Goal: Task Accomplishment & Management: Use online tool/utility

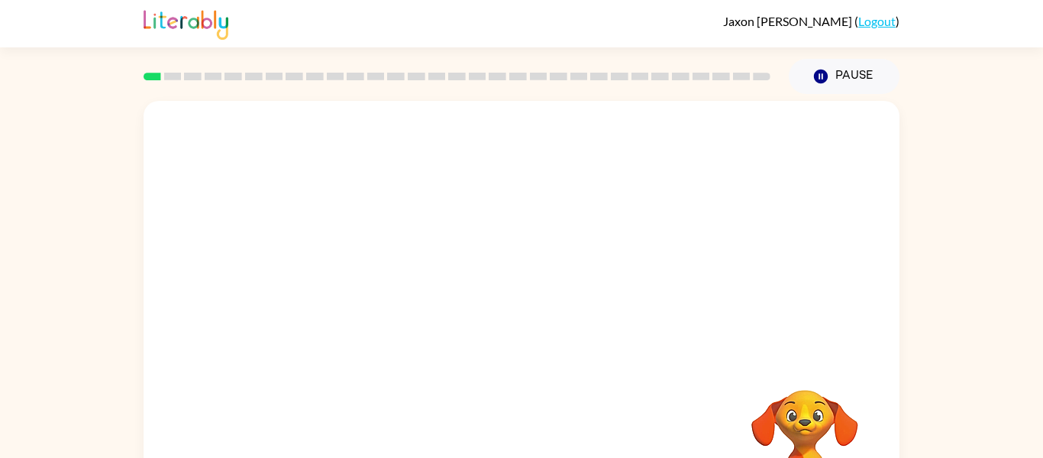
click at [475, 239] on video "Your browser must support playing .mp4 files to use Literably. Please try using…" at bounding box center [522, 229] width 756 height 257
click at [528, 328] on icon "button" at bounding box center [522, 327] width 18 height 18
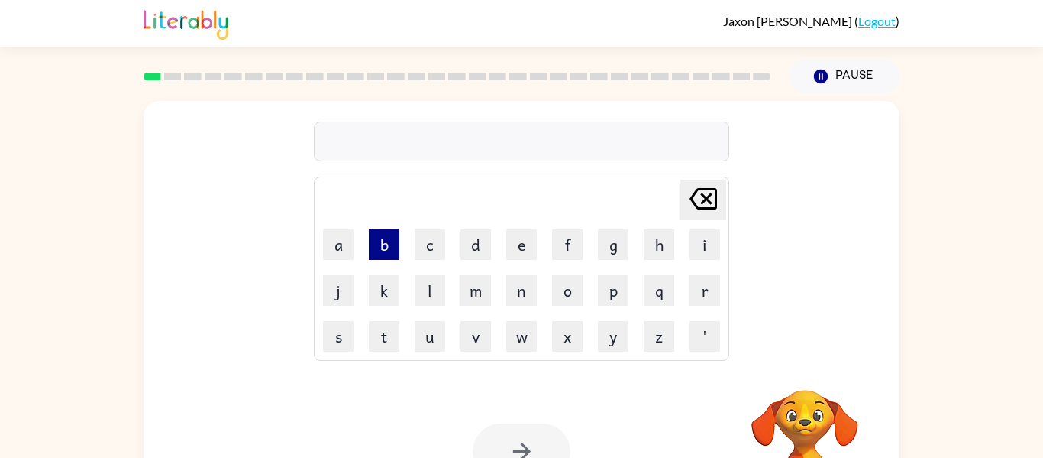
click at [383, 251] on button "b" at bounding box center [384, 244] width 31 height 31
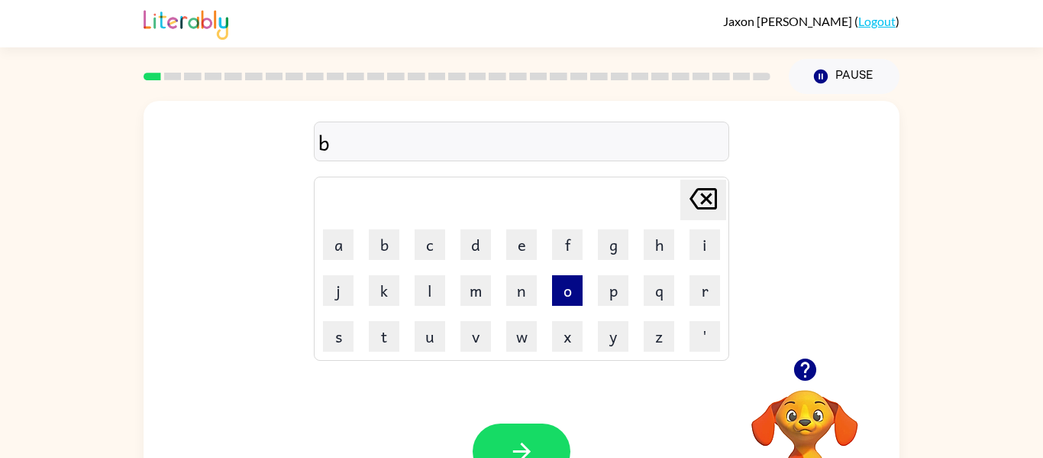
click at [563, 294] on button "o" at bounding box center [567, 290] width 31 height 31
click at [695, 296] on button "r" at bounding box center [705, 290] width 31 height 31
click at [469, 250] on button "d" at bounding box center [476, 244] width 31 height 31
click at [517, 247] on button "e" at bounding box center [521, 244] width 31 height 31
click at [712, 200] on icon "Delete Delete last character input" at bounding box center [703, 198] width 37 height 37
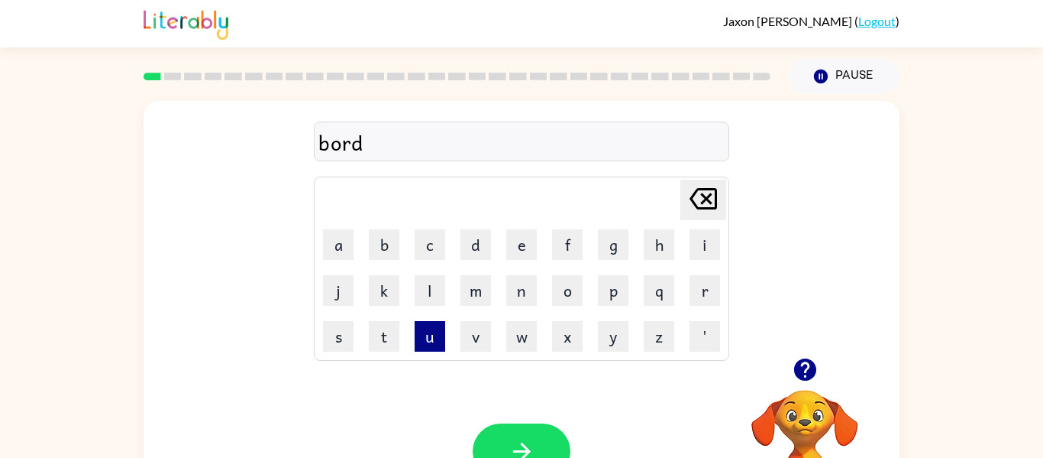
click at [428, 347] on button "u" at bounding box center [430, 336] width 31 height 31
click at [691, 282] on button "r" at bounding box center [705, 290] width 31 height 31
click at [525, 445] on icon "button" at bounding box center [522, 451] width 27 height 27
click at [431, 251] on button "c" at bounding box center [430, 244] width 31 height 31
click at [788, 370] on button "button" at bounding box center [805, 369] width 39 height 39
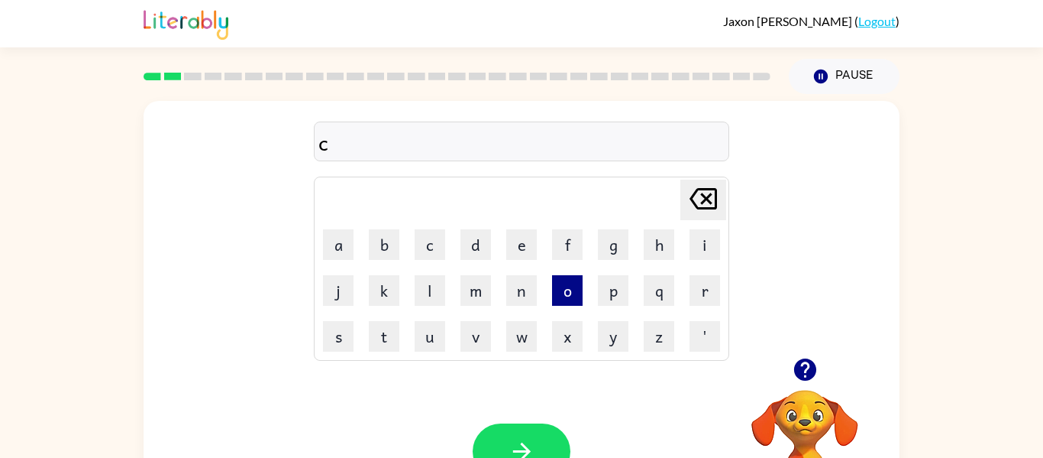
click at [571, 290] on button "o" at bounding box center [567, 290] width 31 height 31
click at [429, 341] on button "u" at bounding box center [430, 336] width 31 height 31
click at [540, 197] on td "Delete Delete last character input" at bounding box center [521, 200] width 411 height 42
click at [522, 288] on button "n" at bounding box center [521, 290] width 31 height 31
click at [381, 348] on button "t" at bounding box center [384, 336] width 31 height 31
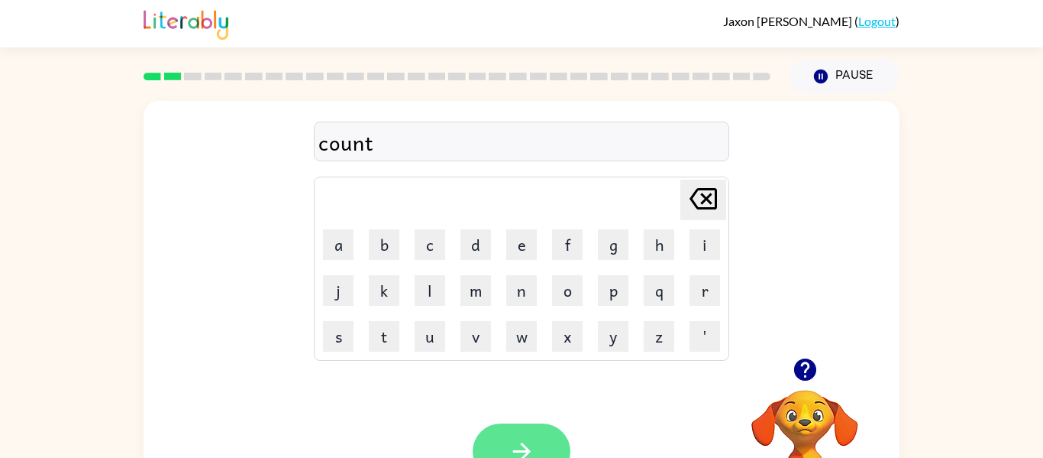
click at [526, 441] on icon "button" at bounding box center [522, 451] width 27 height 27
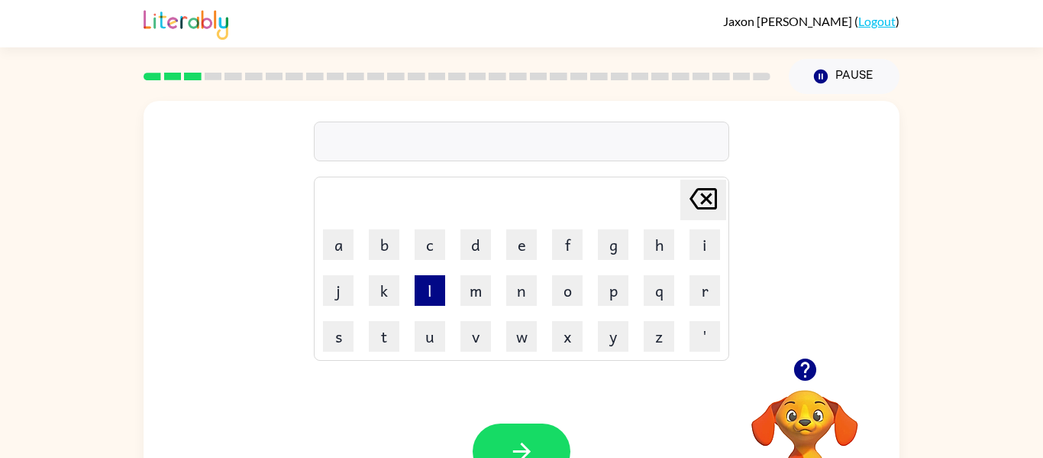
click at [429, 284] on button "l" at bounding box center [430, 290] width 31 height 31
click at [558, 295] on button "o" at bounding box center [567, 290] width 31 height 31
type button "o"
click at [786, 363] on button "button" at bounding box center [805, 369] width 39 height 39
click at [408, 285] on td "l" at bounding box center [430, 290] width 44 height 44
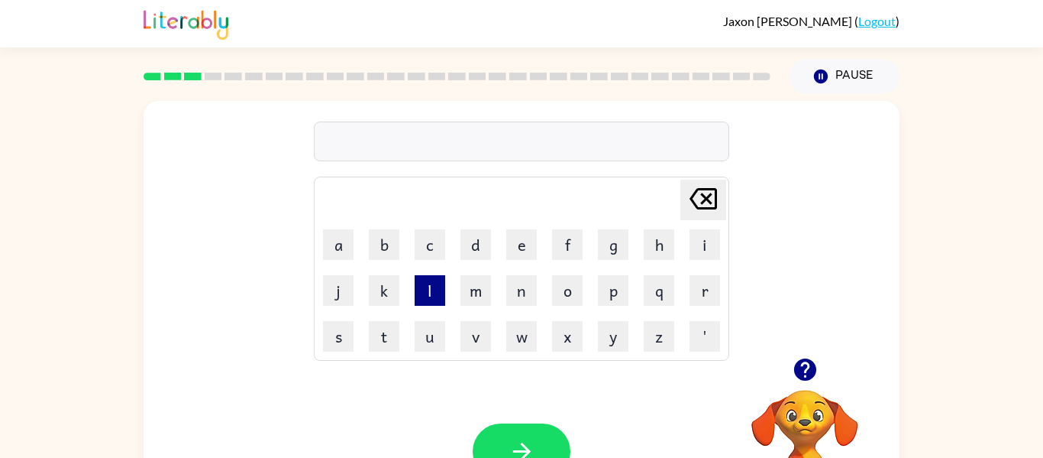
click at [427, 289] on button "l" at bounding box center [430, 290] width 31 height 31
click at [571, 284] on button "o" at bounding box center [567, 290] width 31 height 31
click at [515, 322] on button "w" at bounding box center [521, 336] width 31 height 31
click at [428, 234] on button "c" at bounding box center [430, 244] width 31 height 31
click at [338, 245] on button "a" at bounding box center [338, 244] width 31 height 31
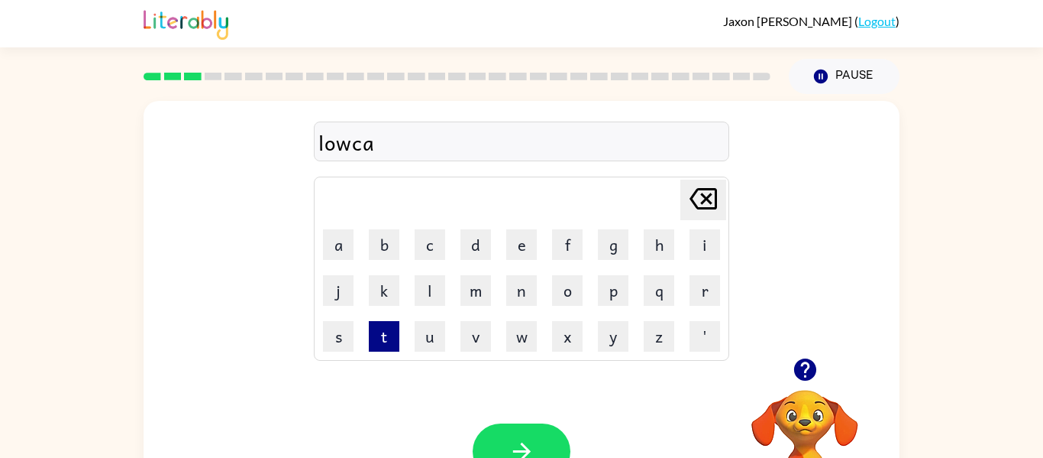
click at [384, 344] on button "t" at bounding box center [384, 336] width 31 height 31
click at [520, 245] on button "e" at bounding box center [521, 244] width 31 height 31
click at [548, 442] on button "button" at bounding box center [522, 451] width 98 height 56
click at [804, 382] on icon "button" at bounding box center [805, 369] width 27 height 27
click at [632, 238] on td "g" at bounding box center [613, 244] width 44 height 44
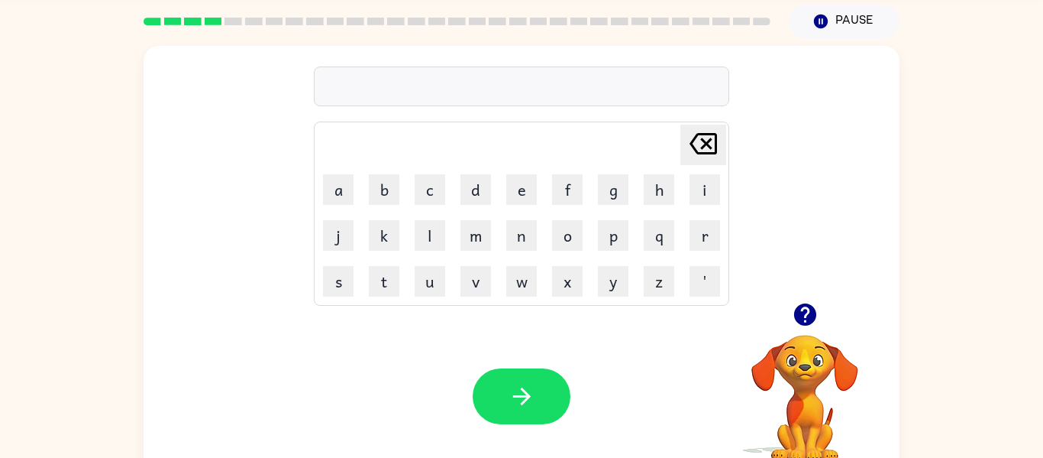
scroll to position [56, 0]
click at [388, 281] on button "t" at bounding box center [384, 280] width 31 height 31
click at [809, 315] on icon "button" at bounding box center [805, 313] width 22 height 22
click at [512, 280] on button "w" at bounding box center [521, 280] width 31 height 31
click at [807, 316] on icon "button" at bounding box center [805, 313] width 22 height 22
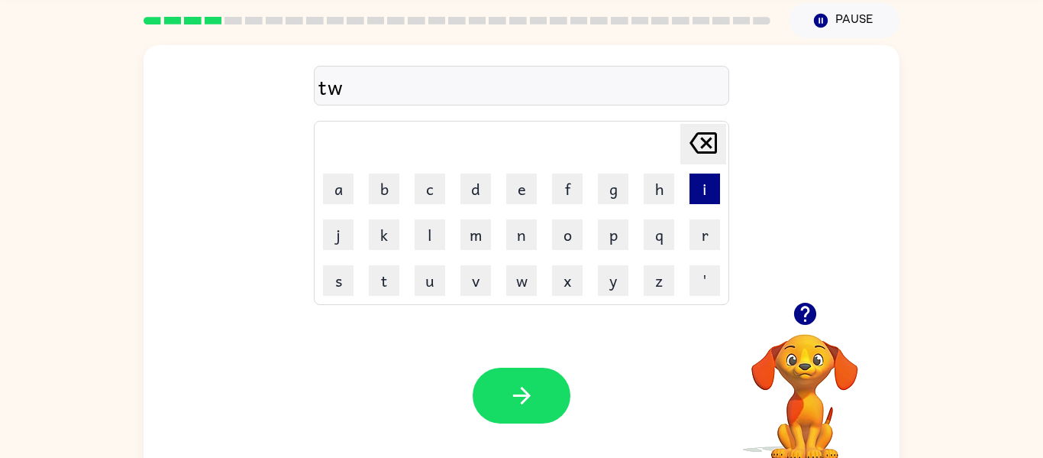
click at [712, 200] on button "i" at bounding box center [705, 188] width 31 height 31
click at [801, 307] on icon "button" at bounding box center [805, 313] width 22 height 22
click at [514, 236] on button "n" at bounding box center [521, 234] width 31 height 31
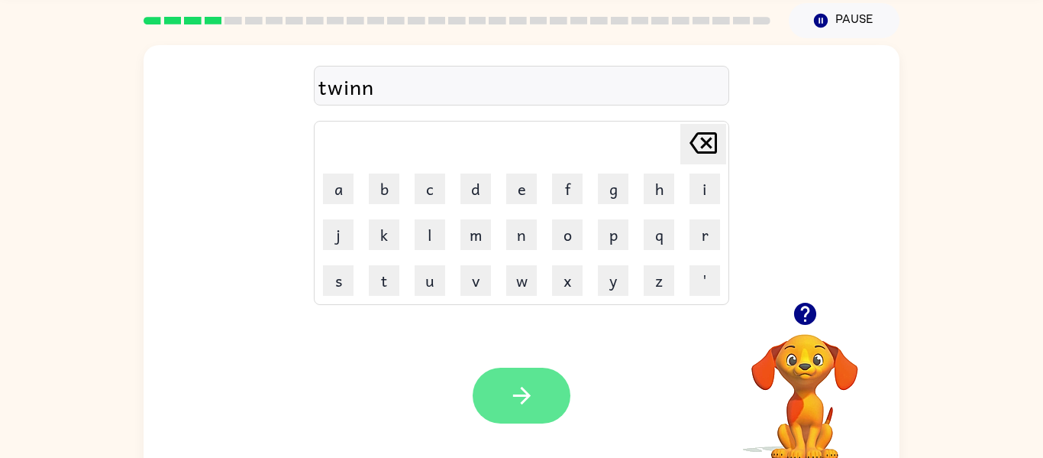
click at [526, 376] on button "button" at bounding box center [522, 395] width 98 height 56
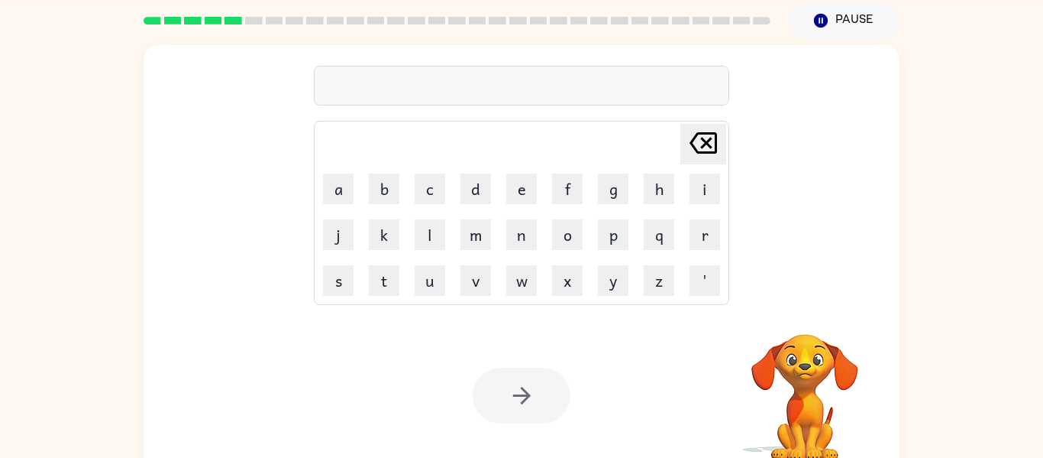
click at [707, 140] on icon "Delete Delete last character input" at bounding box center [703, 142] width 37 height 37
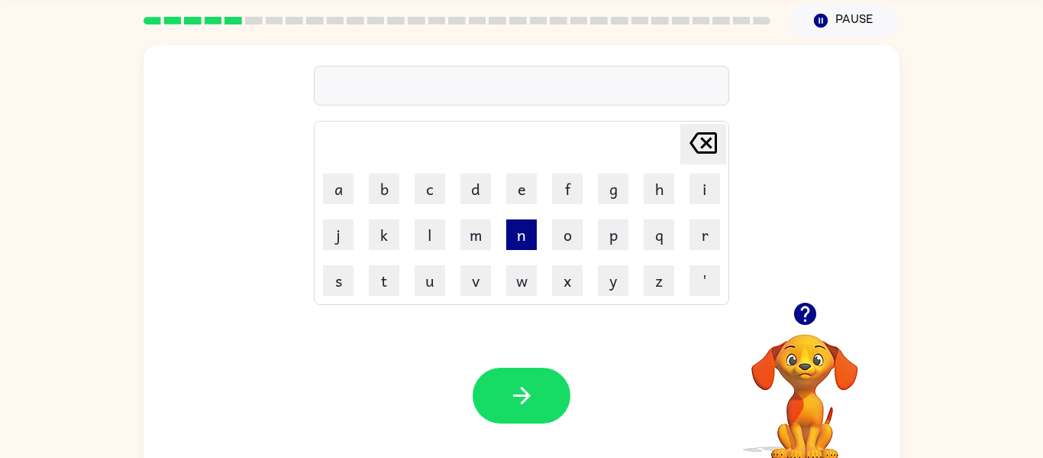
click at [523, 229] on button "n" at bounding box center [521, 234] width 31 height 31
click at [331, 180] on button "a" at bounding box center [338, 188] width 31 height 31
click at [685, 229] on td "r" at bounding box center [705, 234] width 44 height 44
click at [701, 238] on button "r" at bounding box center [705, 234] width 31 height 31
click at [545, 202] on td "f" at bounding box center [567, 189] width 44 height 44
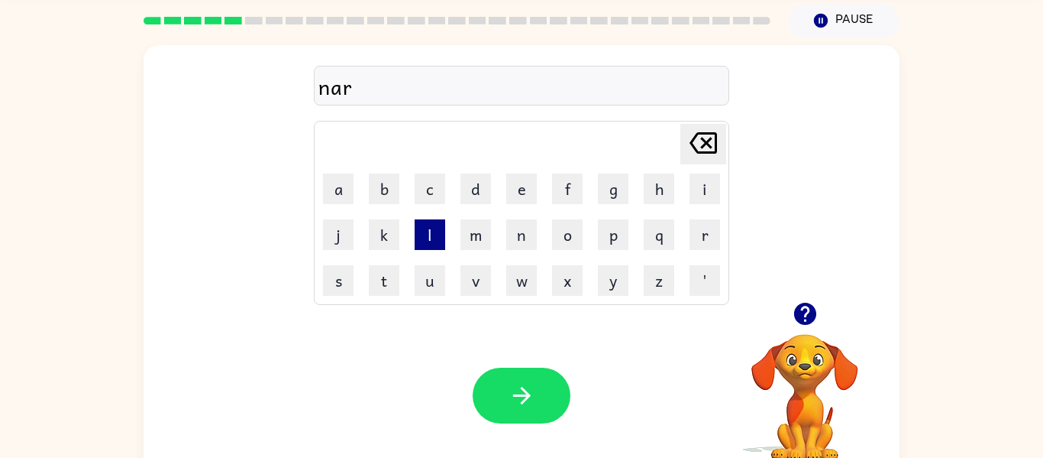
click at [419, 229] on button "l" at bounding box center [430, 234] width 31 height 31
click at [696, 139] on icon "Delete Delete last character input" at bounding box center [703, 142] width 37 height 37
click at [775, 287] on div "nar Delete Delete last character input a b c d e f g h i j k l m n o p q r s t …" at bounding box center [522, 173] width 756 height 257
click at [792, 302] on icon "button" at bounding box center [805, 313] width 27 height 27
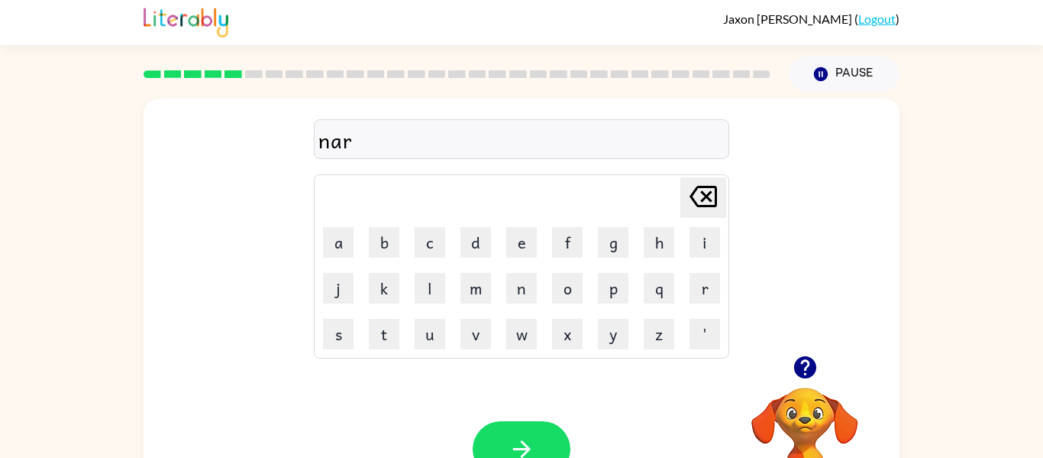
scroll to position [0, 0]
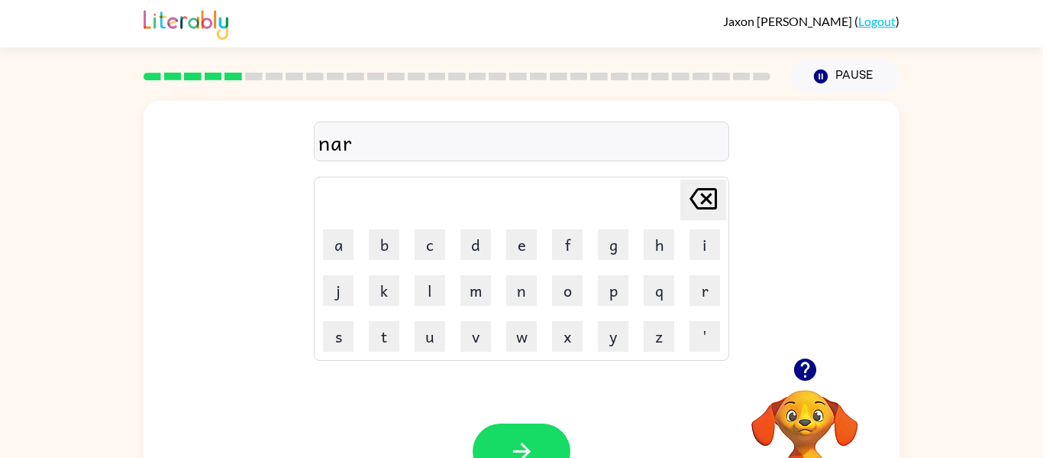
click at [736, 219] on div "nar Delete Delete last character input a b c d e f g h i j k l m n o p q r s t …" at bounding box center [522, 229] width 756 height 257
click at [816, 375] on icon "button" at bounding box center [805, 369] width 27 height 27
click at [823, 363] on div "nar Delete Delete last character input a b c d e f g h i j k l m n o p q r s t …" at bounding box center [522, 319] width 756 height 436
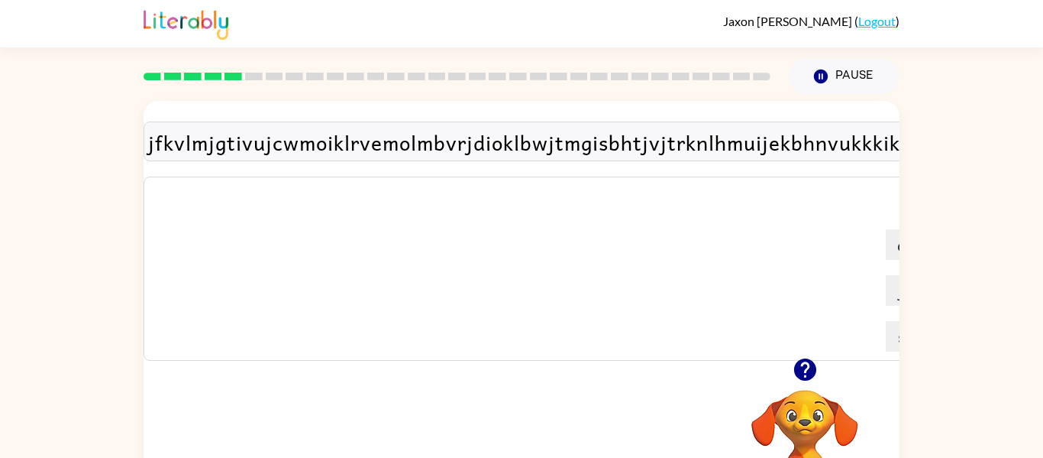
type button "delete"
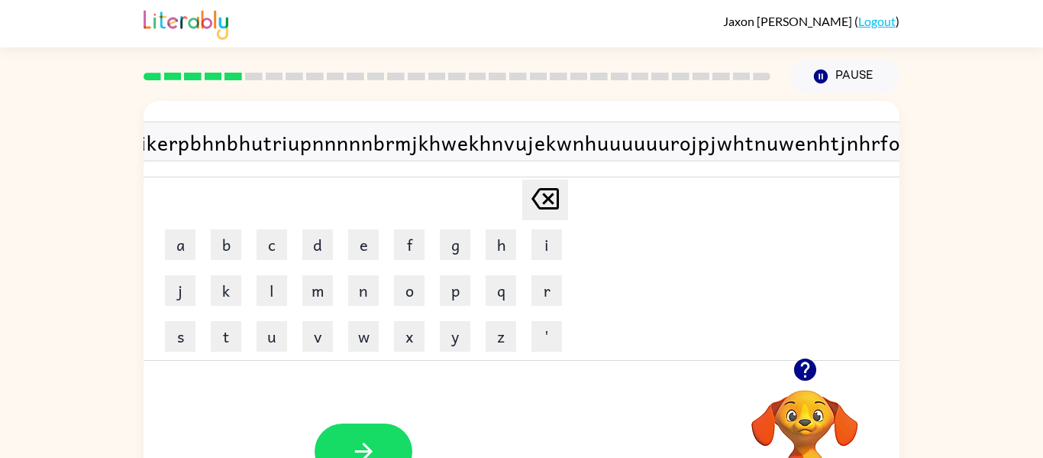
type button "a"
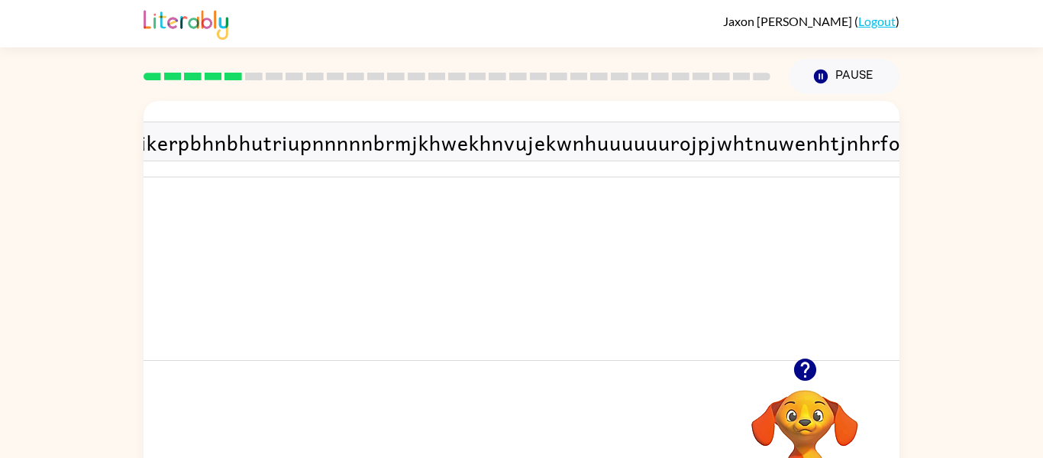
click at [920, 229] on button "a" at bounding box center [935, 244] width 31 height 31
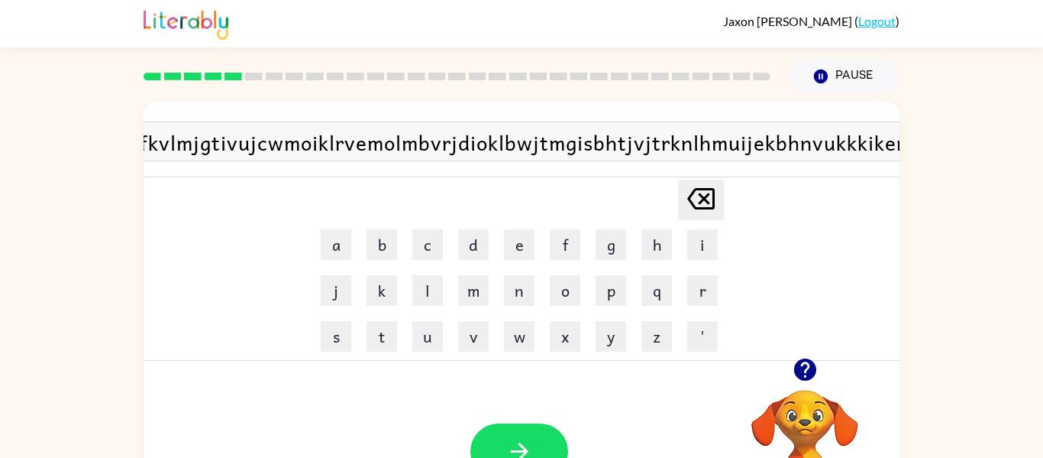
scroll to position [0, 0]
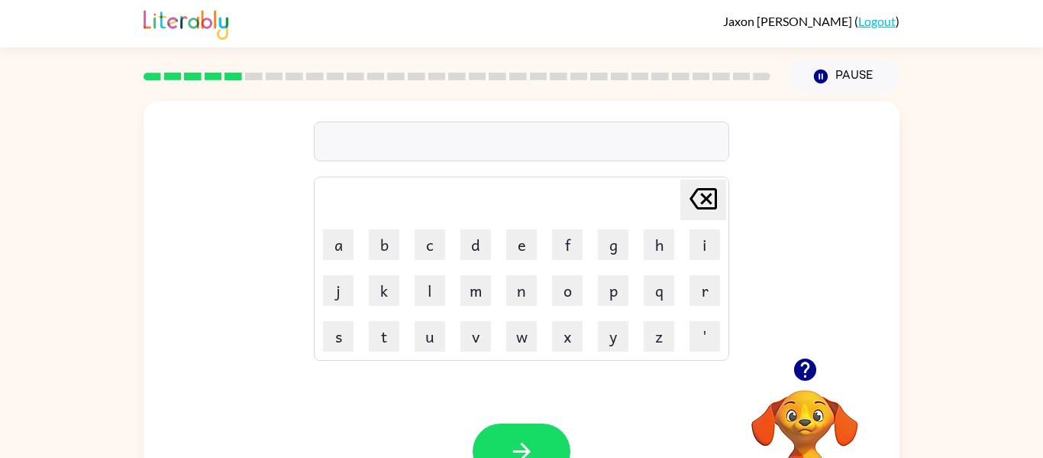
click at [810, 381] on icon "button" at bounding box center [805, 369] width 27 height 27
click at [614, 333] on button "y" at bounding box center [613, 336] width 31 height 31
click at [530, 436] on button "button" at bounding box center [522, 451] width 98 height 56
click at [810, 367] on icon "button" at bounding box center [805, 369] width 22 height 22
click at [810, 367] on video "Your browser must support playing .mp4 files to use Literably. Please try using…" at bounding box center [805, 442] width 153 height 153
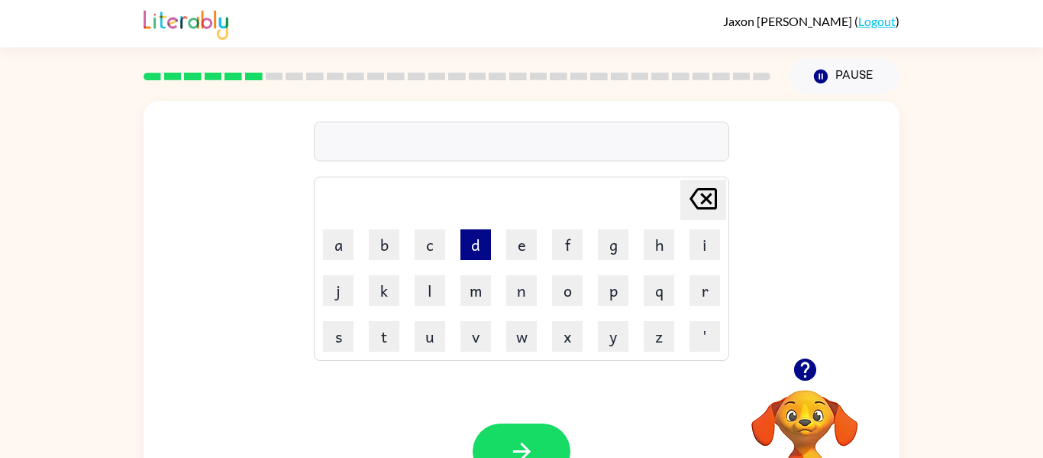
click at [469, 258] on button "d" at bounding box center [476, 244] width 31 height 31
click at [522, 243] on button "e" at bounding box center [521, 244] width 31 height 31
click at [695, 196] on icon "Delete Delete last character input" at bounding box center [703, 198] width 37 height 37
click at [716, 200] on icon at bounding box center [703, 198] width 27 height 21
click at [382, 235] on button "b" at bounding box center [384, 244] width 31 height 31
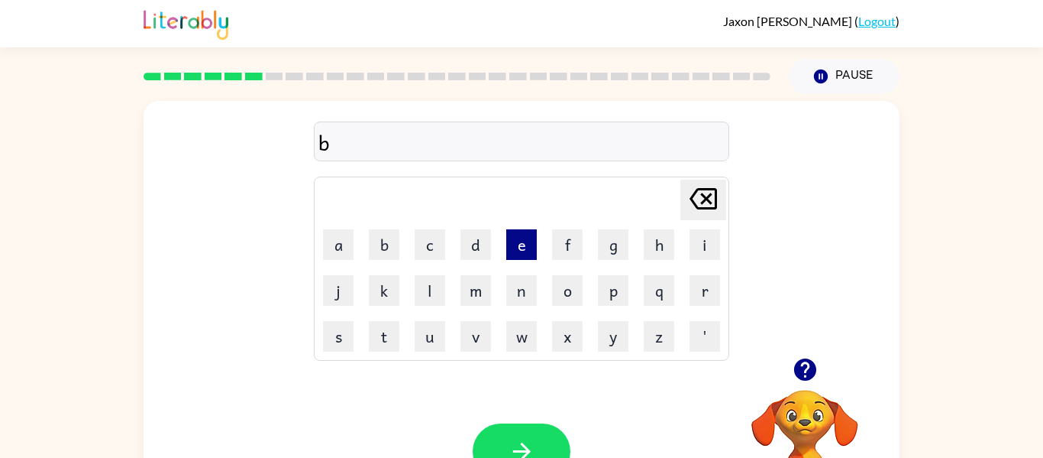
click at [525, 247] on button "e" at bounding box center [521, 244] width 31 height 31
click at [644, 240] on button "h" at bounding box center [659, 244] width 31 height 31
click at [714, 241] on button "i" at bounding box center [705, 244] width 31 height 31
click at [520, 291] on button "n" at bounding box center [521, 290] width 31 height 31
click at [604, 306] on td "p" at bounding box center [613, 290] width 44 height 44
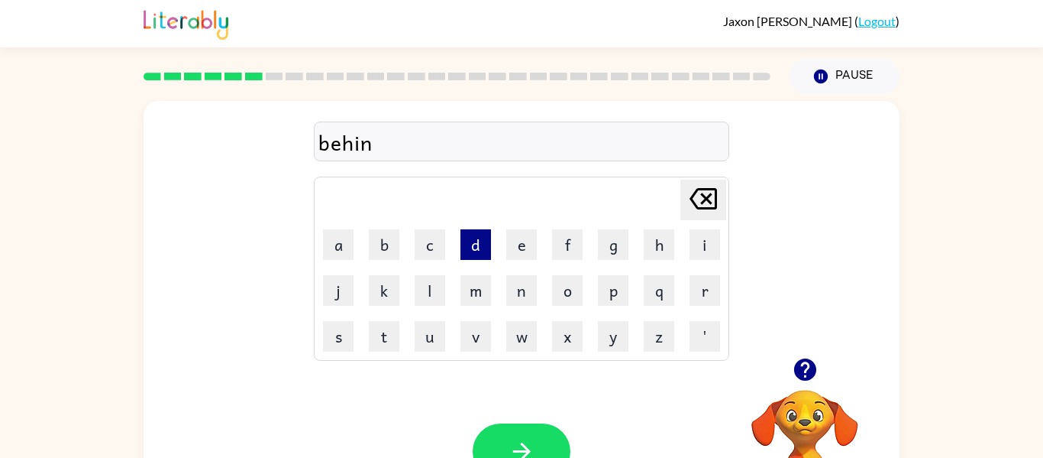
click at [486, 239] on button "d" at bounding box center [476, 244] width 31 height 31
click at [521, 444] on icon "button" at bounding box center [522, 451] width 18 height 18
click at [801, 370] on icon "button" at bounding box center [805, 369] width 22 height 22
click at [811, 373] on icon "button" at bounding box center [805, 369] width 22 height 22
click at [620, 273] on td "p" at bounding box center [613, 290] width 44 height 44
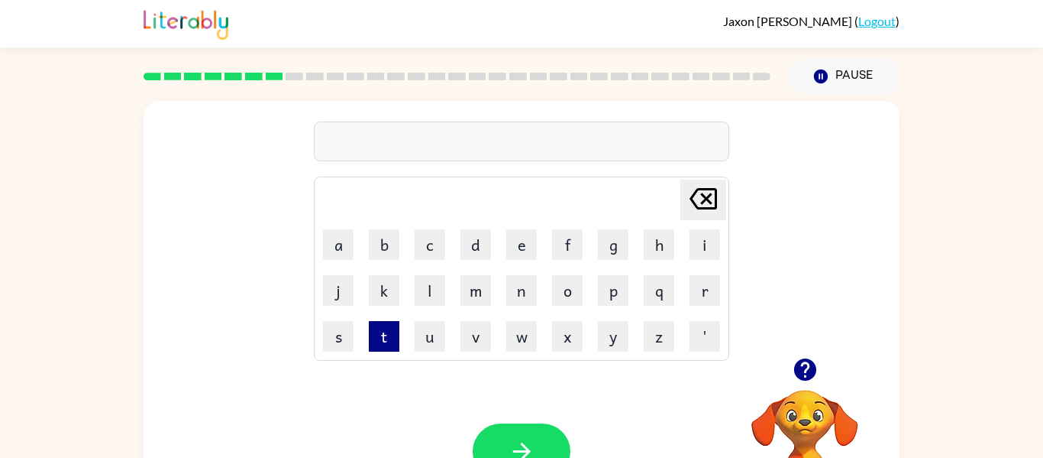
click at [390, 339] on button "t" at bounding box center [384, 336] width 31 height 31
click at [422, 335] on button "u" at bounding box center [430, 336] width 31 height 31
click at [690, 299] on button "r" at bounding box center [705, 290] width 31 height 31
click at [696, 245] on button "i" at bounding box center [705, 244] width 31 height 31
click at [432, 249] on button "c" at bounding box center [430, 244] width 31 height 31
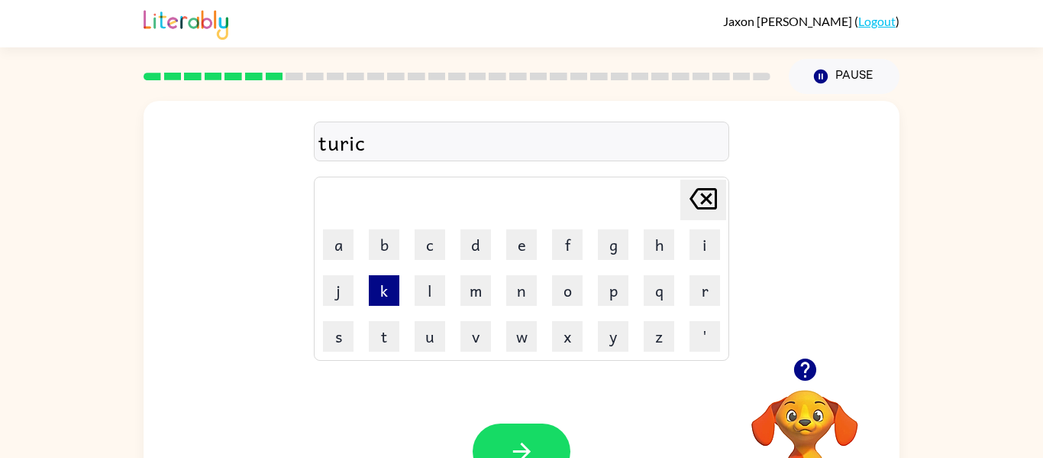
click at [383, 299] on button "k" at bounding box center [384, 290] width 31 height 31
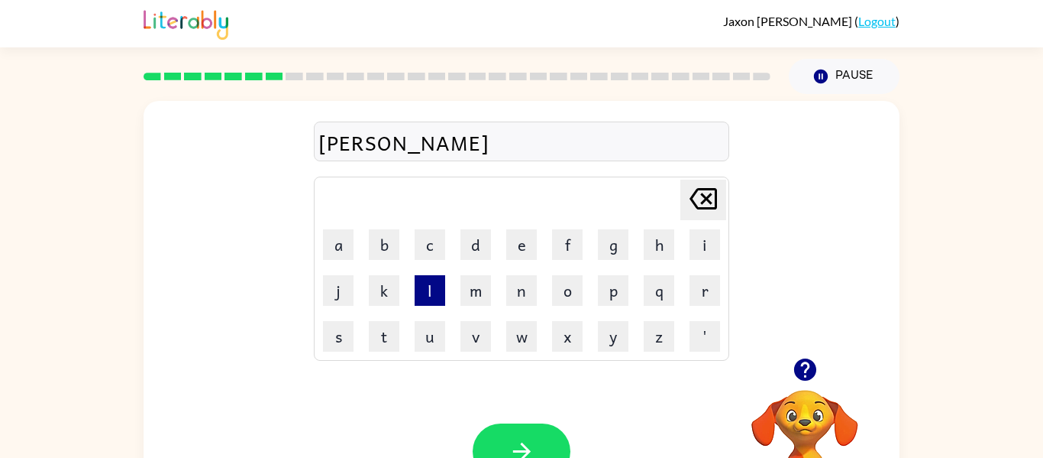
click at [415, 294] on button "l" at bounding box center [430, 290] width 31 height 31
click at [543, 238] on td "e" at bounding box center [522, 244] width 44 height 44
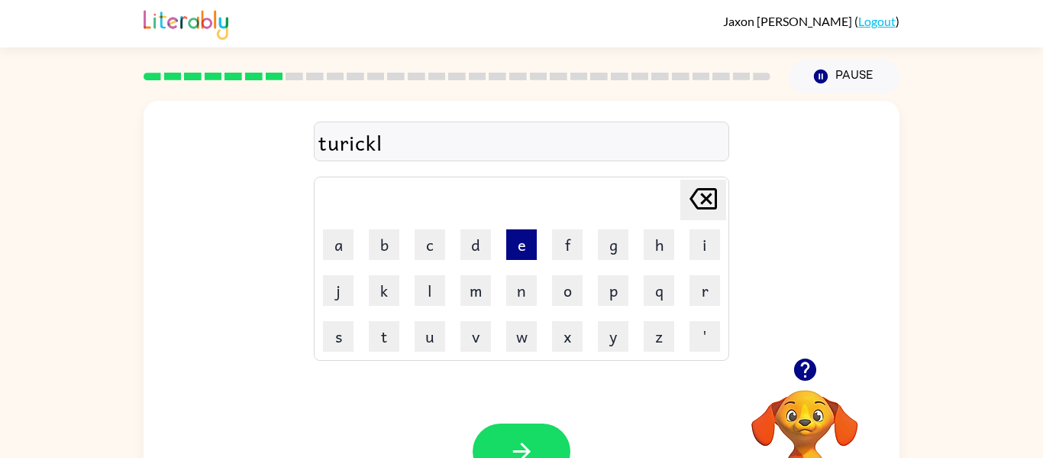
click at [529, 238] on button "e" at bounding box center [521, 244] width 31 height 31
click at [665, 189] on td "Delete Delete last character input" at bounding box center [521, 200] width 411 height 42
click at [568, 404] on div "Your browser must support playing .mp4 files to use Literably. Please try using…" at bounding box center [522, 451] width 756 height 172
click at [501, 428] on button "button" at bounding box center [522, 451] width 98 height 56
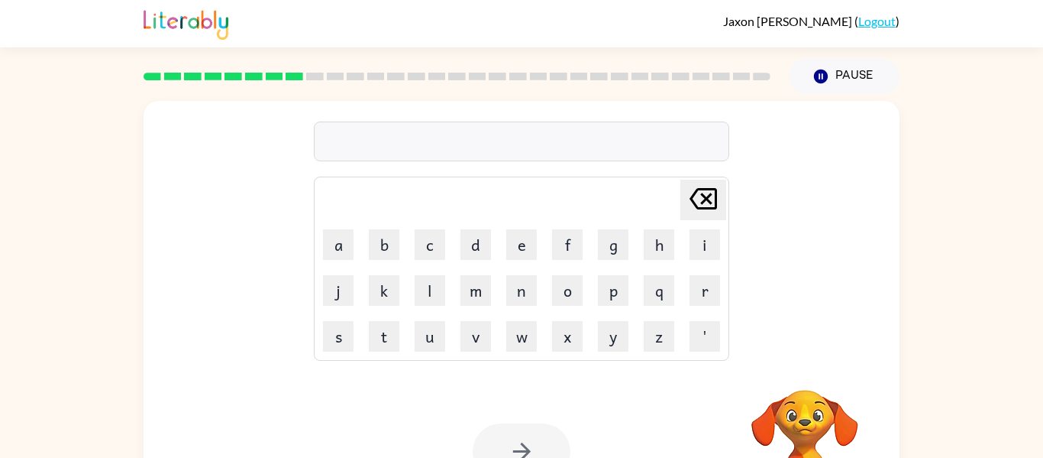
click at [501, 428] on div at bounding box center [522, 451] width 98 height 56
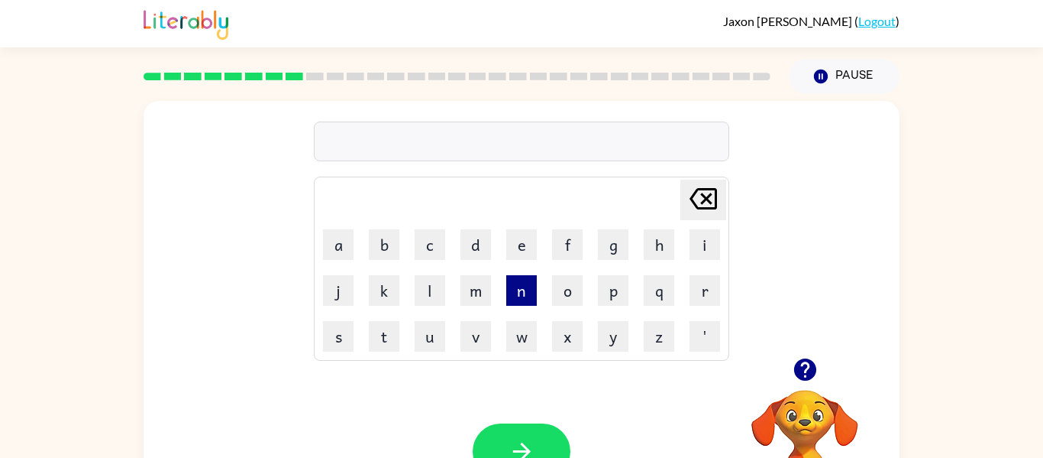
click at [532, 287] on button "n" at bounding box center [521, 290] width 31 height 31
click at [706, 203] on icon "Delete Delete last character input" at bounding box center [703, 198] width 37 height 37
click at [483, 290] on button "m" at bounding box center [476, 290] width 31 height 31
click at [800, 375] on icon "button" at bounding box center [805, 369] width 22 height 22
click at [514, 254] on button "e" at bounding box center [521, 244] width 31 height 31
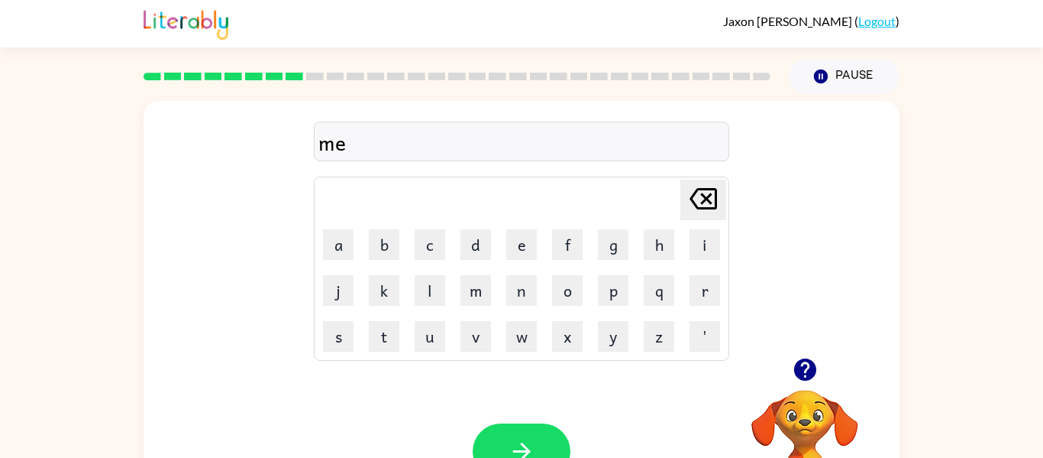
click at [795, 377] on icon "button" at bounding box center [805, 369] width 27 height 27
click at [331, 245] on button "a" at bounding box center [338, 244] width 31 height 31
click at [713, 295] on button "r" at bounding box center [705, 290] width 31 height 31
click at [348, 241] on button "a" at bounding box center [338, 244] width 31 height 31
click at [428, 245] on button "c" at bounding box center [430, 244] width 31 height 31
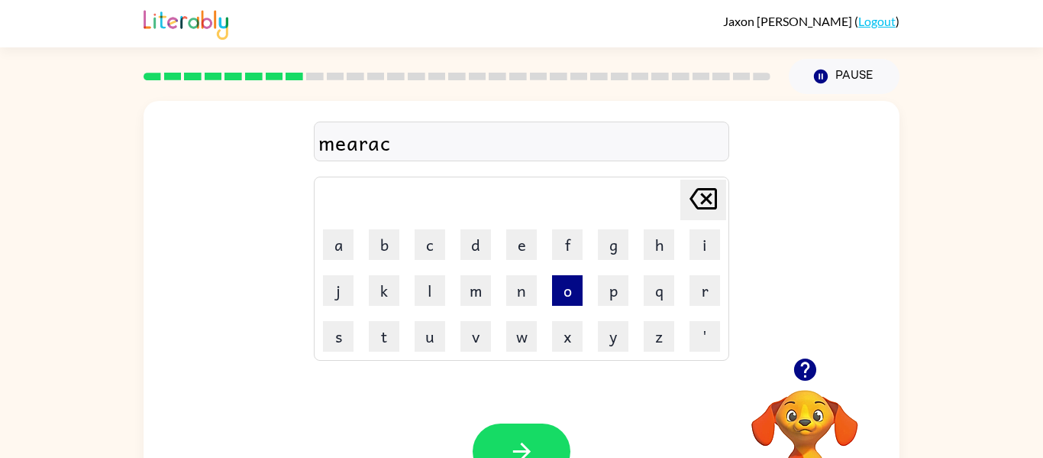
click at [571, 289] on button "o" at bounding box center [567, 290] width 31 height 31
click at [432, 304] on button "l" at bounding box center [430, 290] width 31 height 31
click at [534, 417] on div "Your browser must support playing .mp4 files to use Literably. Please try using…" at bounding box center [522, 451] width 756 height 172
click at [538, 432] on button "button" at bounding box center [522, 451] width 98 height 56
click at [266, 67] on div at bounding box center [456, 76] width 645 height 53
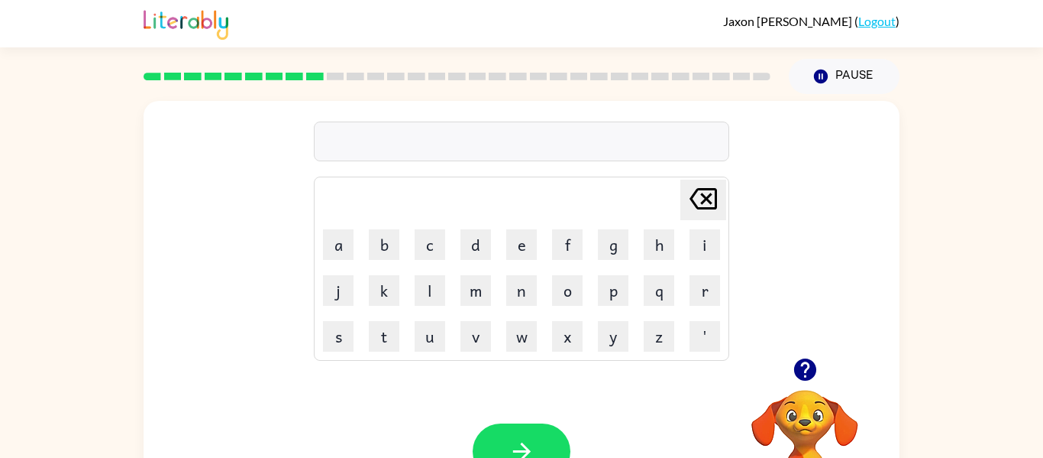
click at [276, 76] on rect at bounding box center [275, 77] width 18 height 8
click at [527, 296] on button "n" at bounding box center [521, 290] width 31 height 31
click at [698, 254] on button "i" at bounding box center [705, 244] width 31 height 31
click at [379, 241] on button "b" at bounding box center [384, 244] width 31 height 31
click at [432, 295] on button "l" at bounding box center [430, 290] width 31 height 31
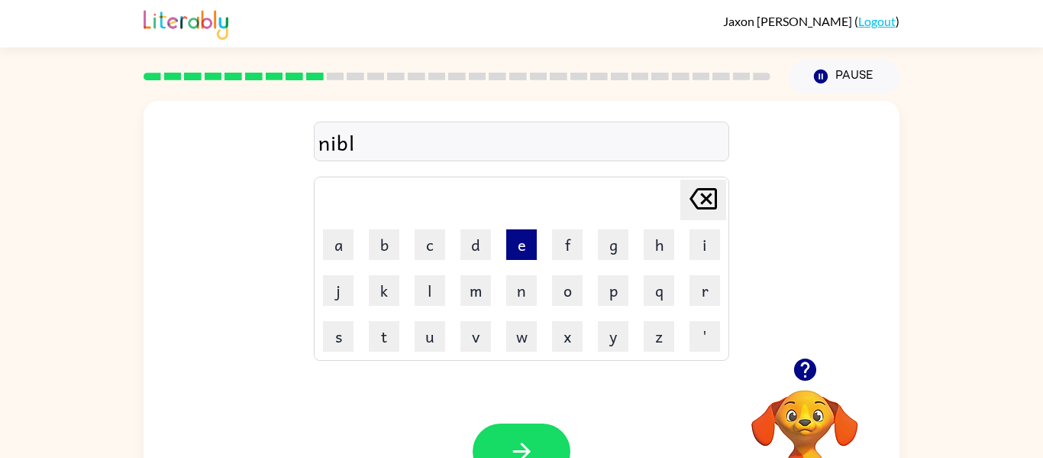
click at [511, 242] on button "e" at bounding box center [521, 244] width 31 height 31
click at [524, 457] on icon "button" at bounding box center [522, 451] width 18 height 18
click at [814, 381] on icon "button" at bounding box center [805, 369] width 27 height 27
click at [594, 341] on td "y" at bounding box center [613, 336] width 44 height 44
click at [500, 276] on td "n" at bounding box center [522, 290] width 44 height 44
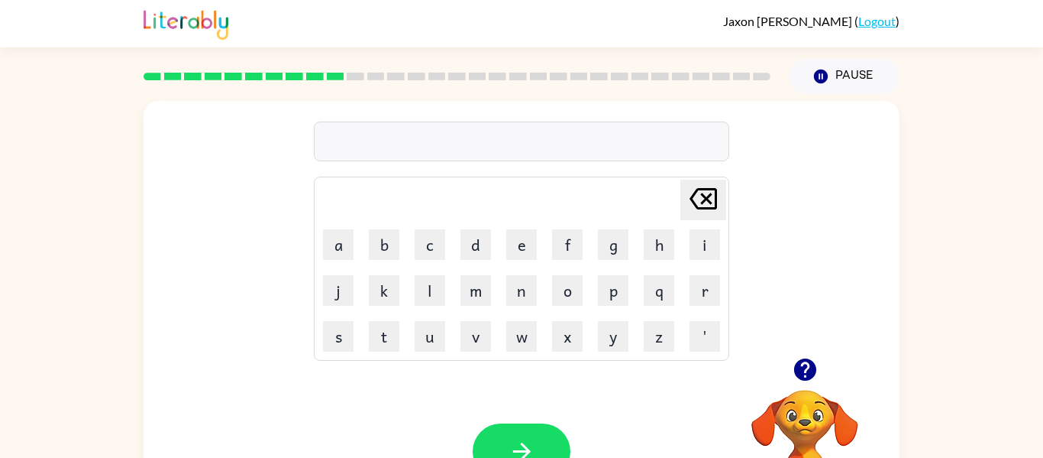
click at [500, 276] on td "n" at bounding box center [522, 290] width 44 height 44
click at [432, 338] on button "u" at bounding box center [430, 336] width 31 height 31
click at [525, 292] on button "n" at bounding box center [521, 290] width 31 height 31
click at [522, 288] on button "n" at bounding box center [521, 290] width 31 height 31
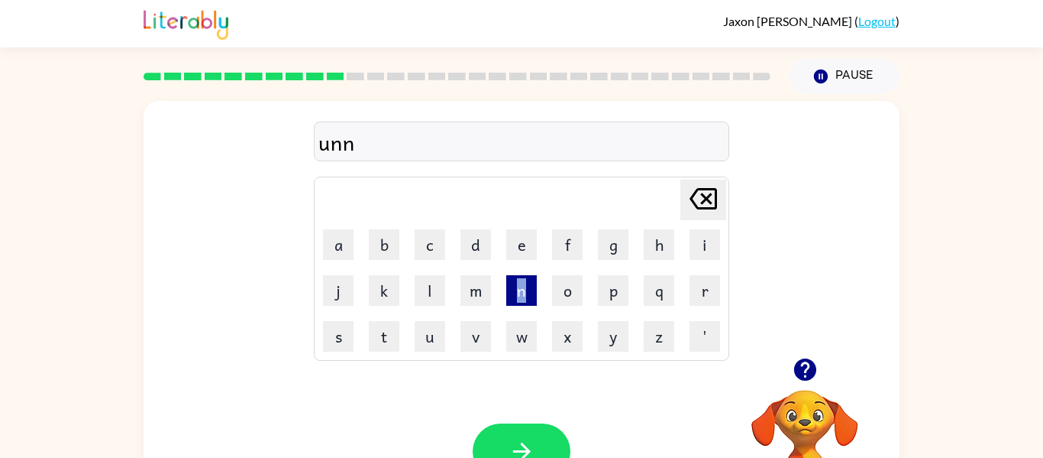
type button "n"
click at [522, 291] on button "n" at bounding box center [521, 290] width 31 height 31
click at [575, 248] on button "f" at bounding box center [567, 244] width 31 height 31
click at [562, 290] on button "o" at bounding box center [567, 290] width 31 height 31
click at [422, 297] on button "l" at bounding box center [430, 290] width 31 height 31
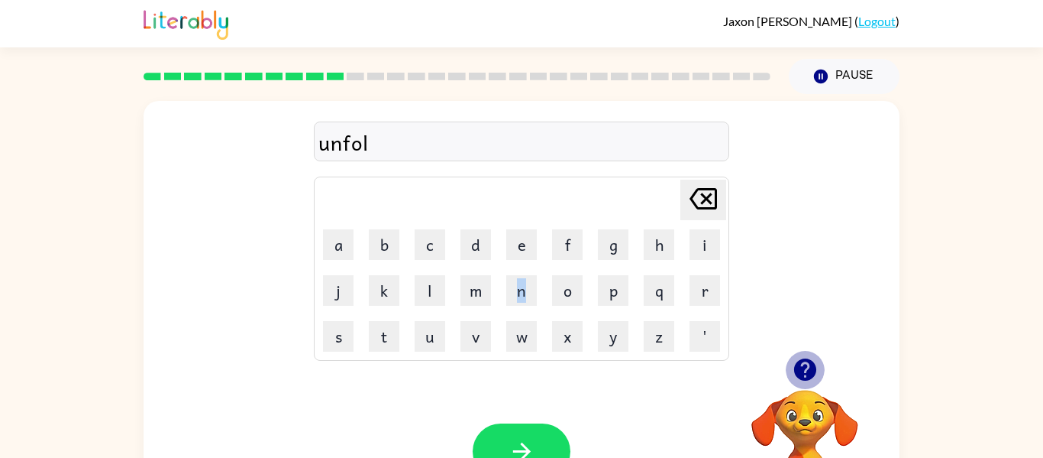
click at [802, 367] on icon "button" at bounding box center [805, 369] width 22 height 22
click at [802, 367] on video "Your browser must support playing .mp4 files to use Literably. Please try using…" at bounding box center [805, 442] width 153 height 153
click at [485, 239] on button "d" at bounding box center [476, 244] width 31 height 31
click at [525, 451] on icon "button" at bounding box center [522, 451] width 18 height 18
click at [807, 373] on icon "button" at bounding box center [805, 369] width 22 height 22
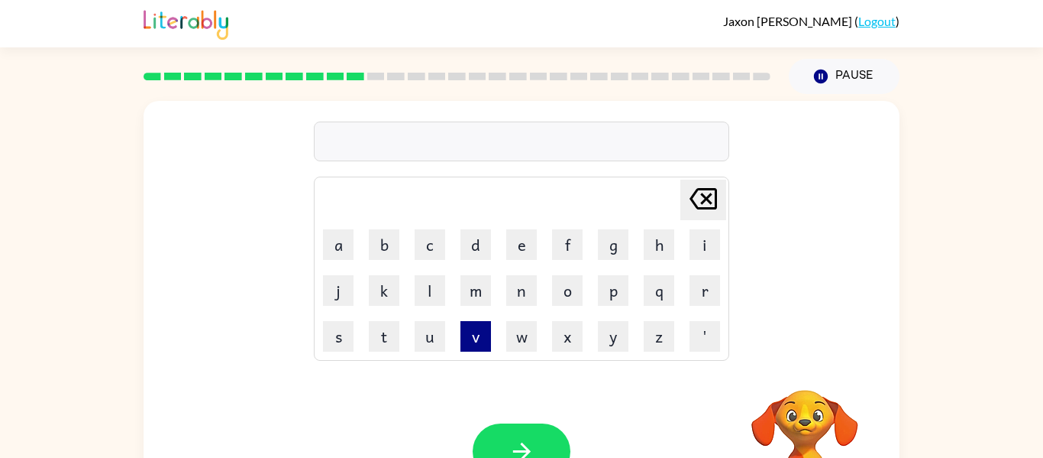
click at [479, 332] on button "v" at bounding box center [476, 336] width 31 height 31
click at [810, 363] on icon "button" at bounding box center [805, 369] width 22 height 22
click at [797, 370] on icon "button" at bounding box center [805, 369] width 22 height 22
click at [559, 279] on button "o" at bounding box center [567, 290] width 31 height 31
click at [393, 329] on button "t" at bounding box center [384, 336] width 31 height 31
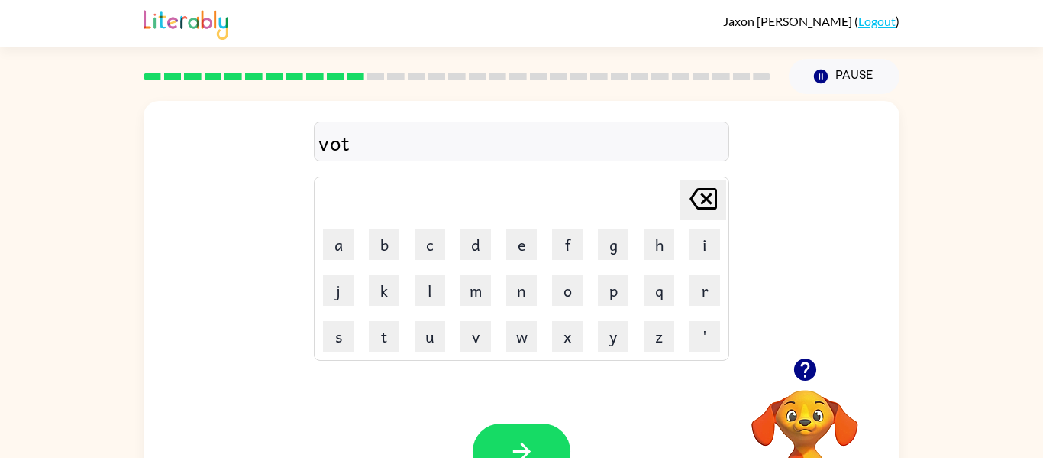
click at [706, 207] on icon at bounding box center [703, 198] width 27 height 21
click at [529, 337] on button "w" at bounding box center [521, 336] width 31 height 31
click at [392, 347] on button "t" at bounding box center [384, 336] width 31 height 31
click at [681, 199] on button "Delete Delete last character input" at bounding box center [704, 199] width 46 height 40
click at [719, 203] on icon "Delete Delete last character input" at bounding box center [703, 198] width 37 height 37
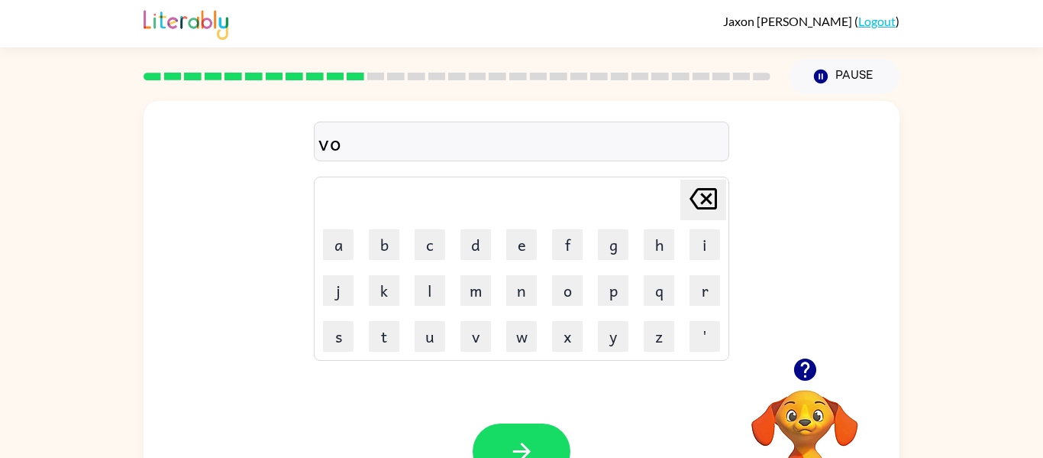
click at [719, 203] on icon "Delete Delete last character input" at bounding box center [703, 198] width 37 height 37
click at [567, 286] on button "o" at bounding box center [567, 290] width 31 height 31
click at [403, 339] on td "t" at bounding box center [384, 336] width 44 height 44
click at [394, 340] on button "t" at bounding box center [384, 336] width 31 height 31
click at [523, 251] on button "e" at bounding box center [521, 244] width 31 height 31
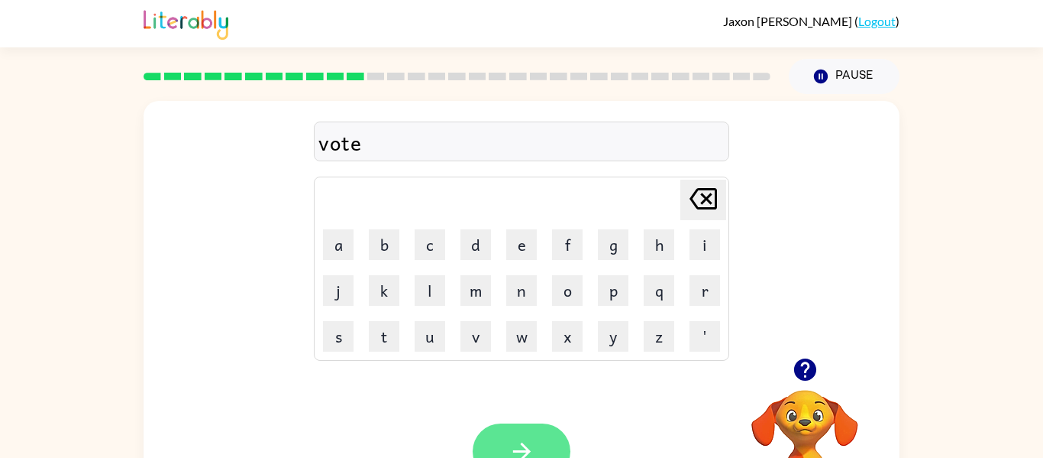
click at [509, 441] on icon "button" at bounding box center [522, 451] width 27 height 27
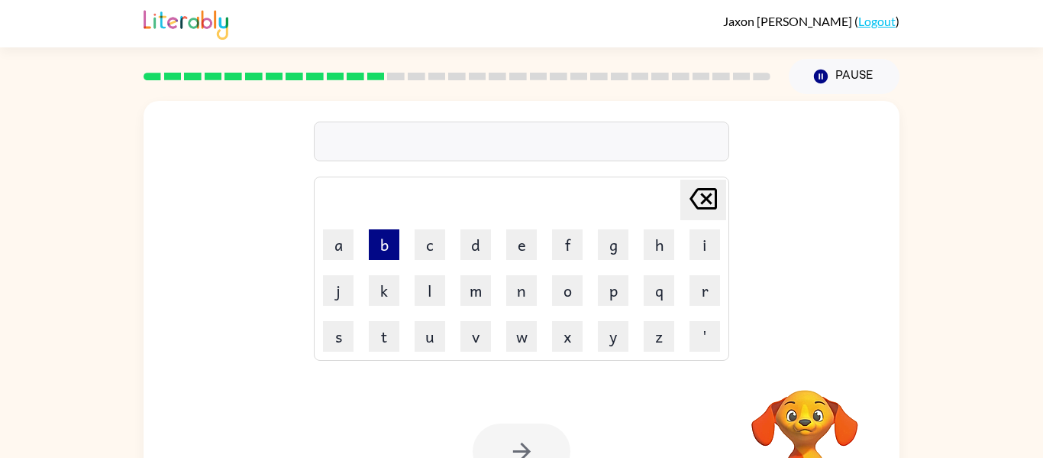
click at [390, 244] on button "b" at bounding box center [384, 244] width 31 height 31
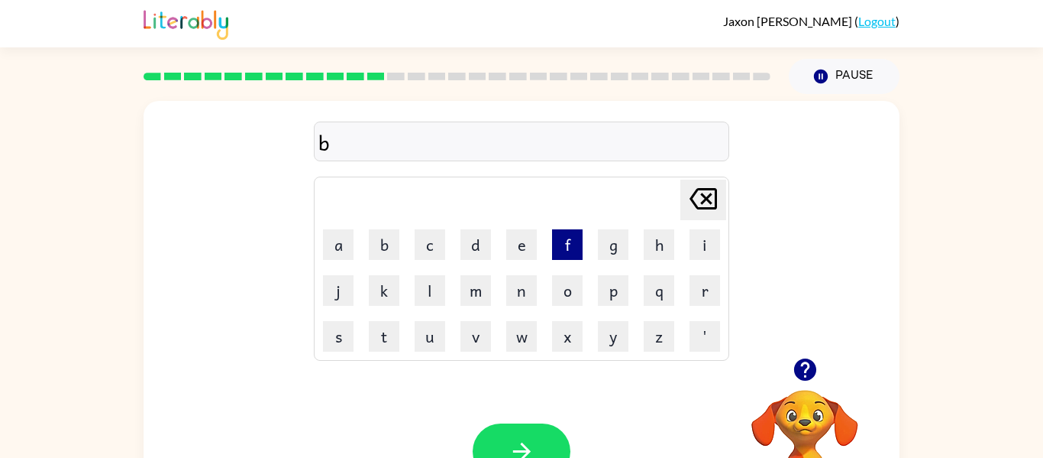
click at [554, 238] on button "f" at bounding box center [567, 244] width 31 height 31
click at [700, 205] on icon "Delete Delete last character input" at bounding box center [703, 198] width 37 height 37
click at [524, 246] on button "e" at bounding box center [521, 244] width 31 height 31
click at [478, 251] on button "d" at bounding box center [476, 244] width 31 height 31
click at [1043, 280] on div "bed Delete Delete last character input a b c d e f g h i j k l m n o p q r s t …" at bounding box center [521, 315] width 1043 height 443
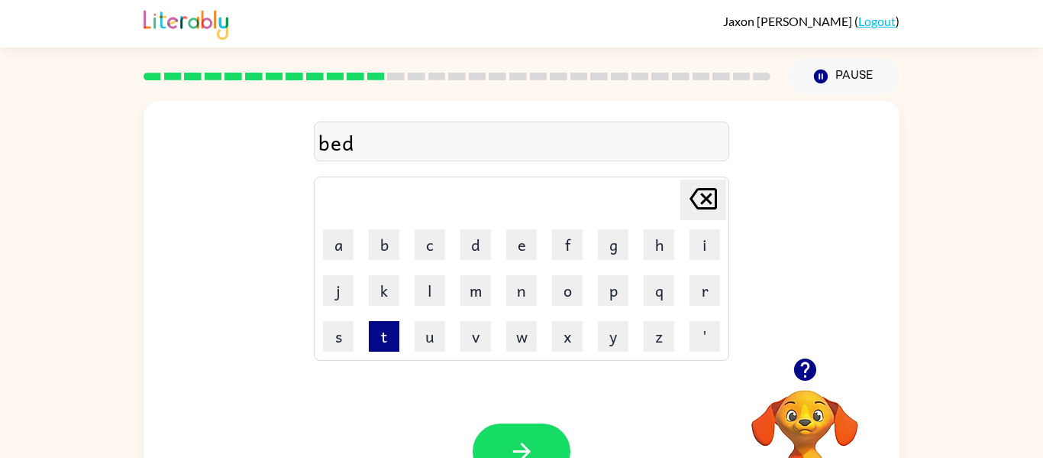
click at [383, 330] on button "t" at bounding box center [384, 336] width 31 height 31
click at [703, 205] on icon "Delete Delete last character input" at bounding box center [703, 198] width 37 height 37
click at [393, 335] on button "t" at bounding box center [384, 336] width 31 height 31
click at [706, 235] on button "i" at bounding box center [705, 244] width 31 height 31
click at [481, 286] on button "m" at bounding box center [476, 290] width 31 height 31
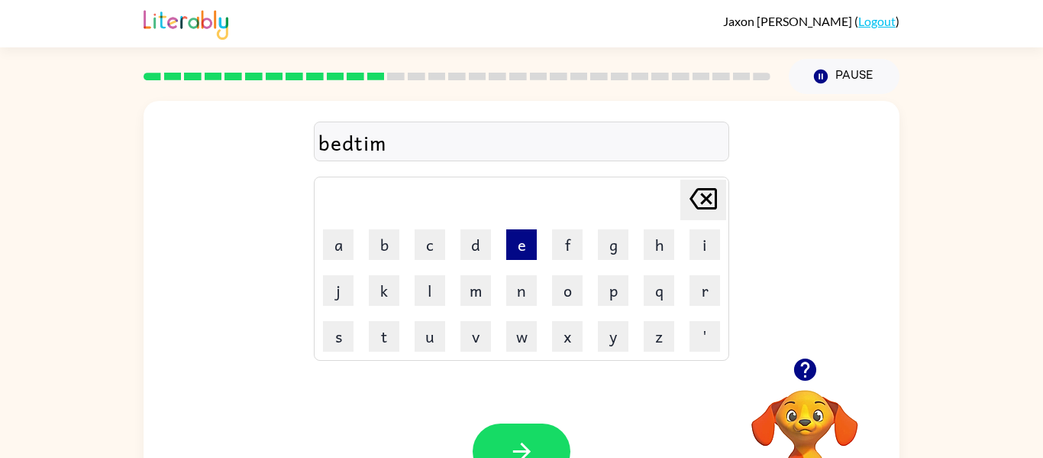
click at [509, 247] on button "e" at bounding box center [521, 244] width 31 height 31
click at [532, 428] on button "button" at bounding box center [522, 451] width 98 height 56
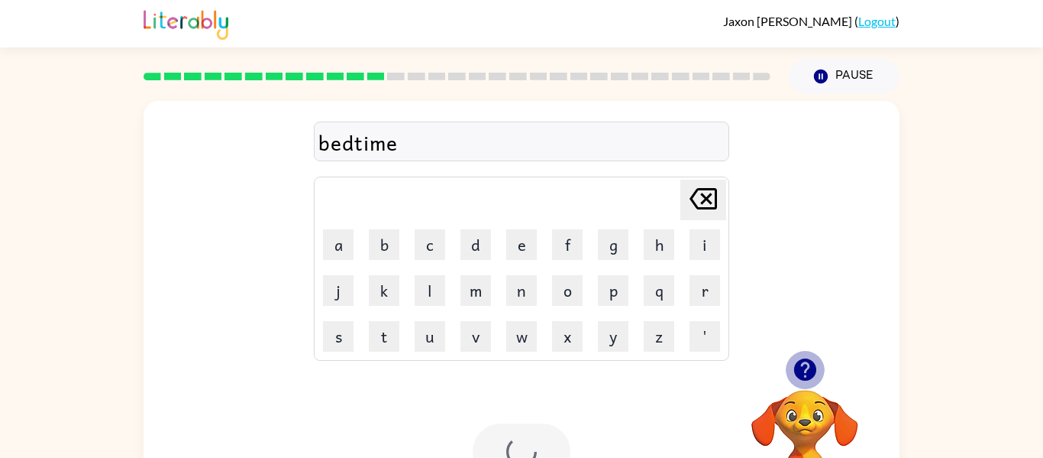
click at [806, 364] on icon "button" at bounding box center [805, 369] width 22 height 22
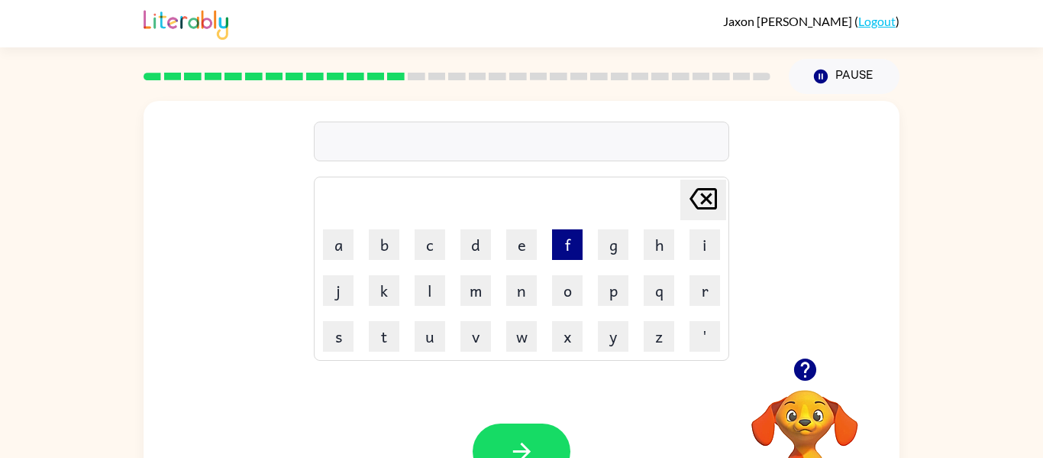
click at [575, 244] on button "f" at bounding box center [567, 244] width 31 height 31
click at [699, 244] on button "i" at bounding box center [705, 244] width 31 height 31
click at [576, 306] on td "o" at bounding box center [567, 290] width 44 height 44
click at [396, 340] on button "t" at bounding box center [384, 336] width 31 height 31
click at [801, 371] on icon "button" at bounding box center [805, 369] width 22 height 22
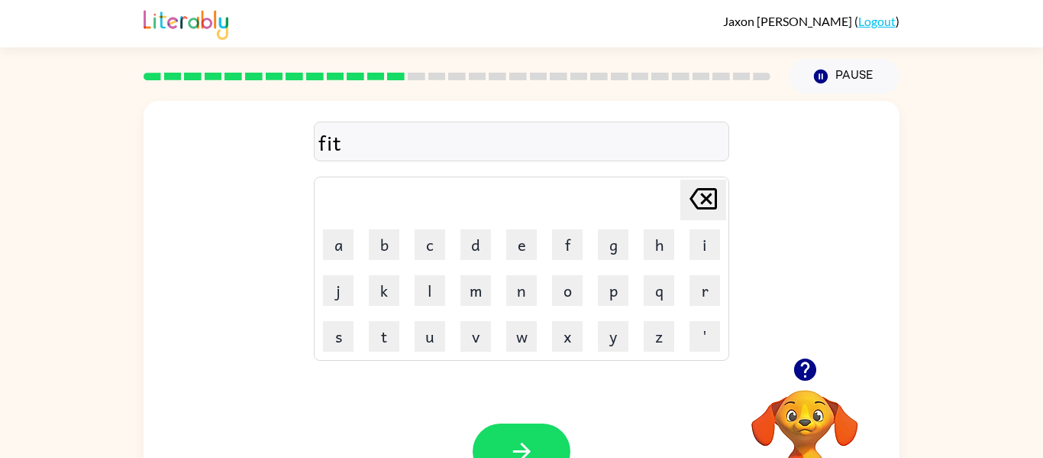
click at [693, 203] on icon "Delete Delete last character input" at bounding box center [703, 198] width 37 height 37
click at [794, 378] on icon "button" at bounding box center [805, 369] width 27 height 27
click at [531, 291] on button "n" at bounding box center [521, 290] width 31 height 31
click at [396, 321] on button "t" at bounding box center [384, 336] width 31 height 31
click at [528, 299] on button "n" at bounding box center [521, 290] width 31 height 31
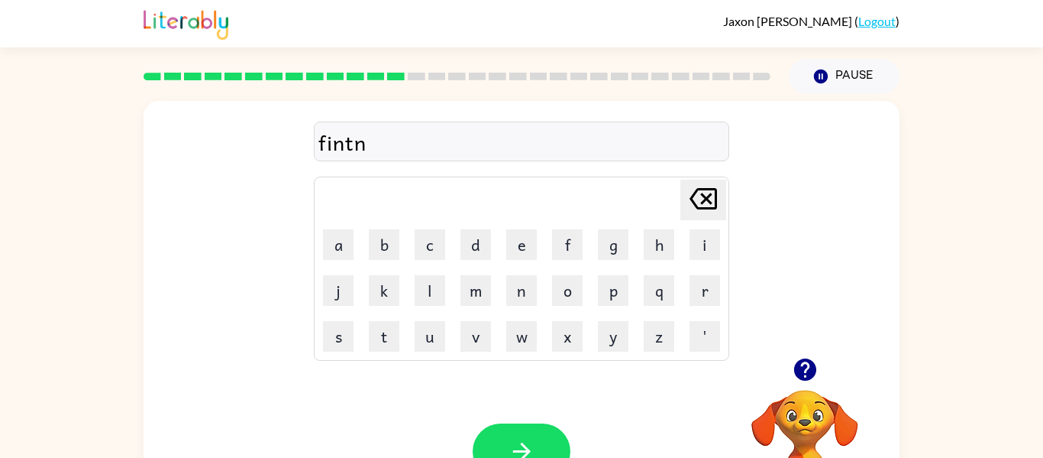
click at [783, 358] on div at bounding box center [805, 369] width 153 height 39
click at [822, 372] on button "button" at bounding box center [805, 369] width 39 height 39
click at [522, 97] on div at bounding box center [456, 76] width 645 height 53
click at [701, 202] on icon at bounding box center [703, 198] width 27 height 21
click at [527, 302] on button "n" at bounding box center [521, 290] width 31 height 31
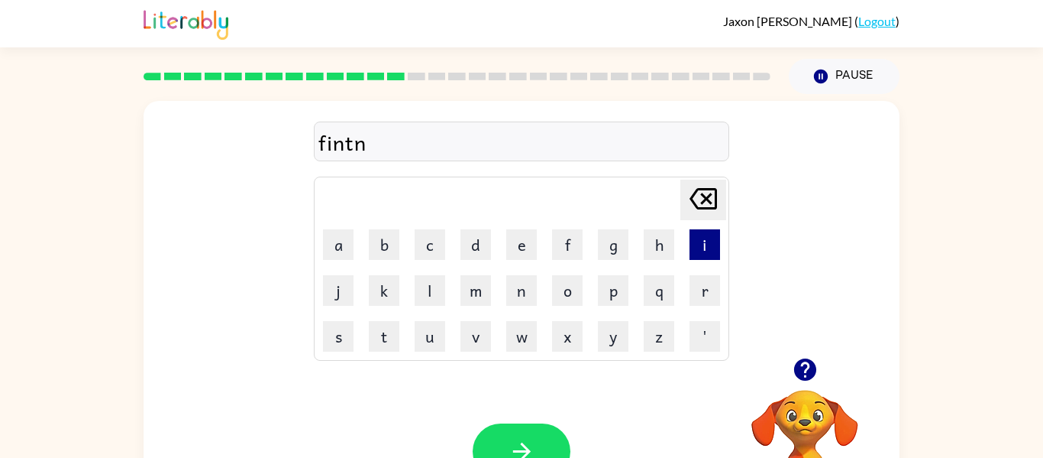
click at [713, 238] on button "i" at bounding box center [705, 244] width 31 height 31
click at [347, 333] on button "s" at bounding box center [338, 336] width 31 height 31
click at [541, 432] on button "button" at bounding box center [522, 451] width 98 height 56
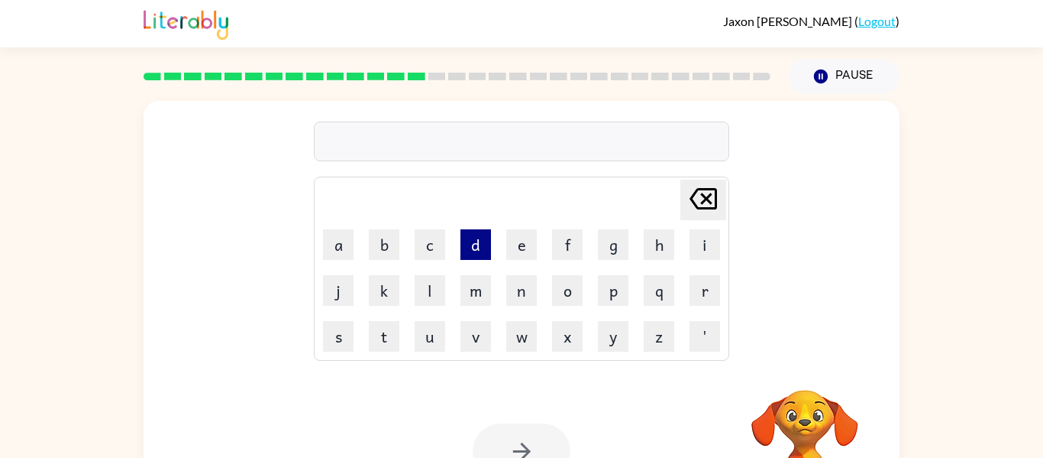
click at [472, 247] on button "d" at bounding box center [476, 244] width 31 height 31
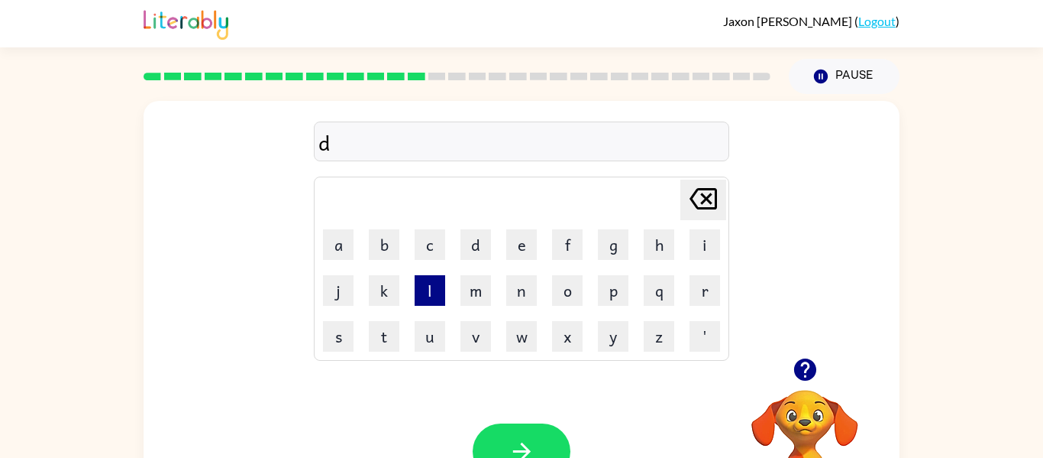
click at [426, 281] on button "l" at bounding box center [430, 290] width 31 height 31
click at [808, 385] on button "button" at bounding box center [805, 369] width 39 height 39
click at [333, 253] on button "a" at bounding box center [338, 244] width 31 height 31
click at [617, 325] on button "y" at bounding box center [613, 336] width 31 height 31
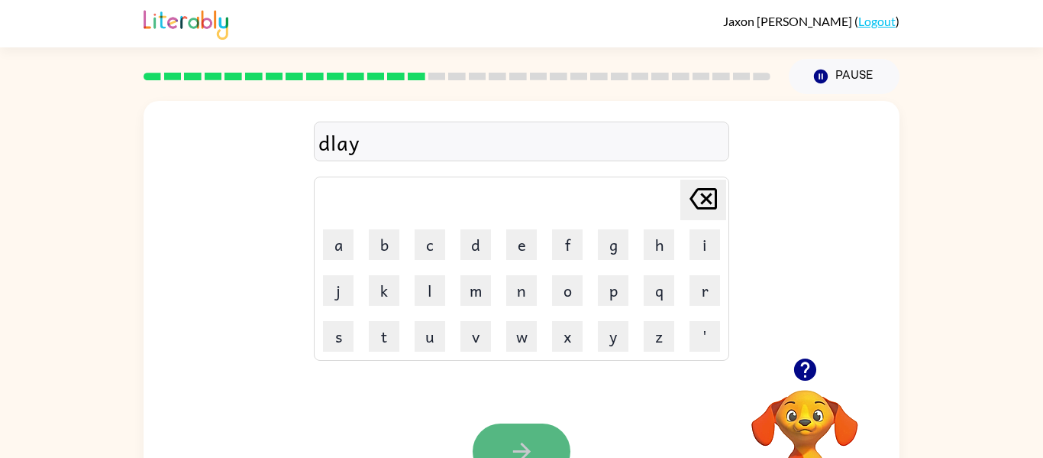
click at [509, 441] on icon "button" at bounding box center [522, 451] width 27 height 27
click at [801, 393] on video "Your browser must support playing .mp4 files to use Literably. Please try using…" at bounding box center [805, 442] width 153 height 153
click at [811, 375] on icon "button" at bounding box center [805, 369] width 22 height 22
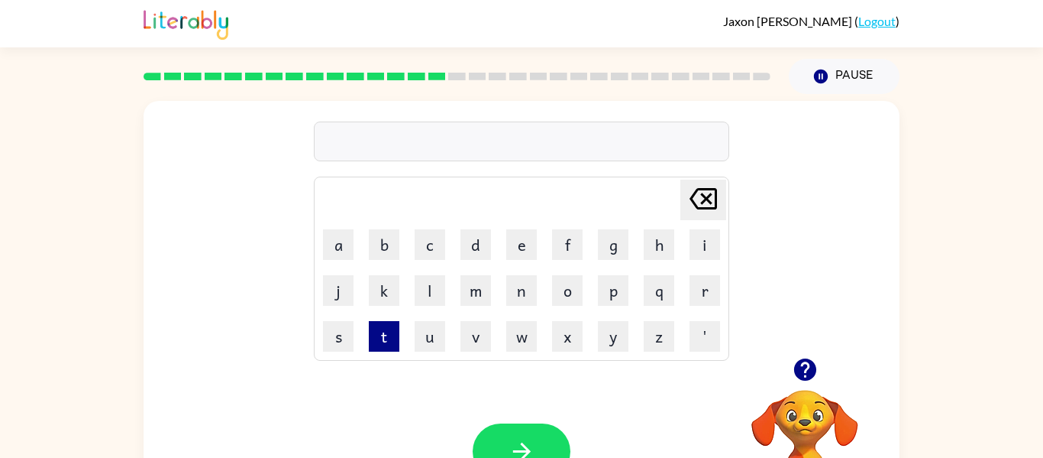
click at [382, 338] on button "t" at bounding box center [384, 336] width 31 height 31
click at [522, 247] on button "e" at bounding box center [521, 244] width 31 height 31
click at [697, 298] on button "r" at bounding box center [705, 290] width 31 height 31
click at [484, 293] on button "m" at bounding box center [476, 290] width 31 height 31
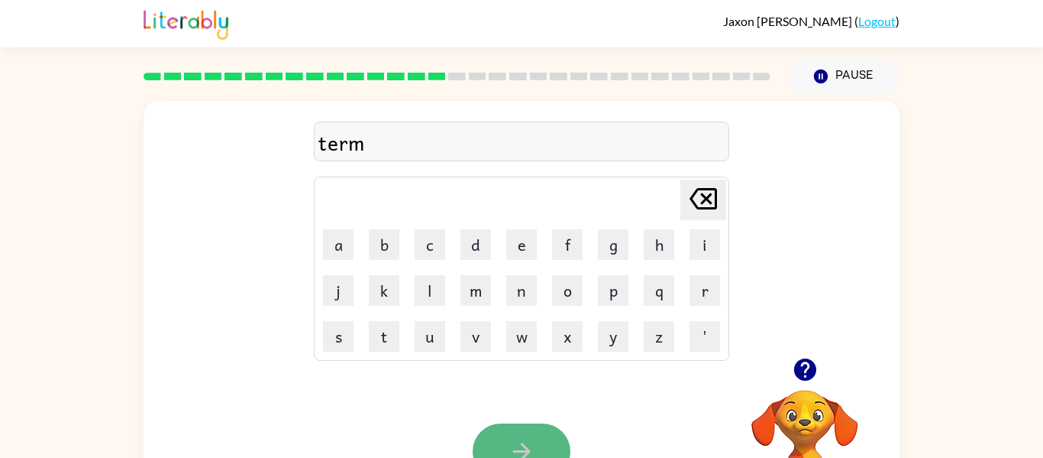
click at [535, 445] on button "button" at bounding box center [522, 451] width 98 height 56
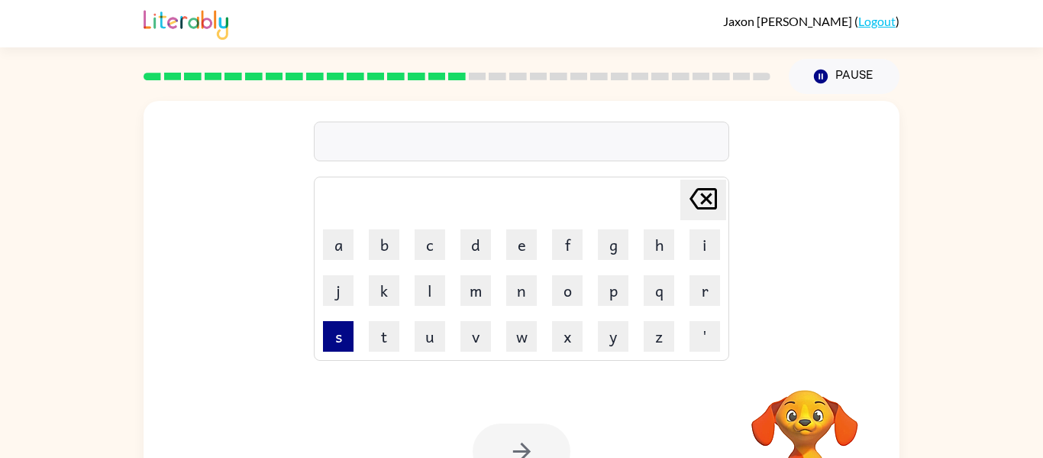
click at [335, 335] on button "s" at bounding box center [338, 336] width 31 height 31
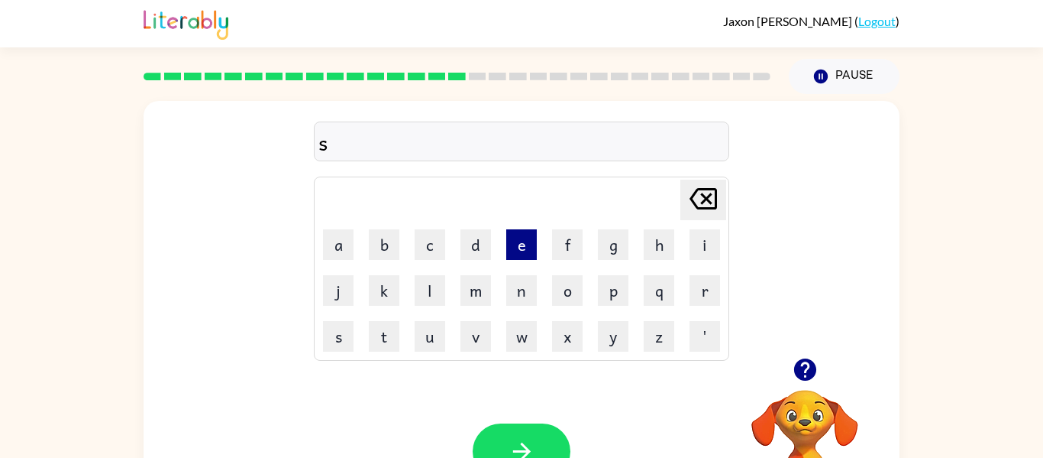
click at [529, 253] on button "e" at bounding box center [521, 244] width 31 height 31
click at [386, 331] on button "t" at bounding box center [384, 336] width 31 height 31
click at [537, 425] on button "button" at bounding box center [522, 451] width 98 height 56
click at [378, 255] on button "b" at bounding box center [384, 244] width 31 height 31
click at [428, 335] on button "u" at bounding box center [430, 336] width 31 height 31
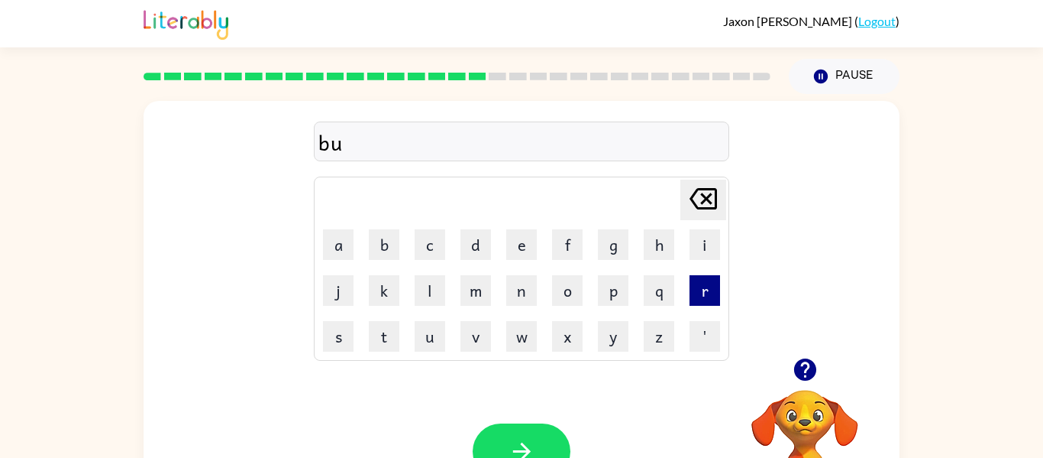
click at [710, 284] on button "r" at bounding box center [705, 290] width 31 height 31
click at [815, 366] on icon "button" at bounding box center [805, 369] width 22 height 22
click at [464, 288] on button "m" at bounding box center [476, 290] width 31 height 31
click at [699, 232] on button "i" at bounding box center [705, 244] width 31 height 31
click at [525, 287] on button "n" at bounding box center [521, 290] width 31 height 31
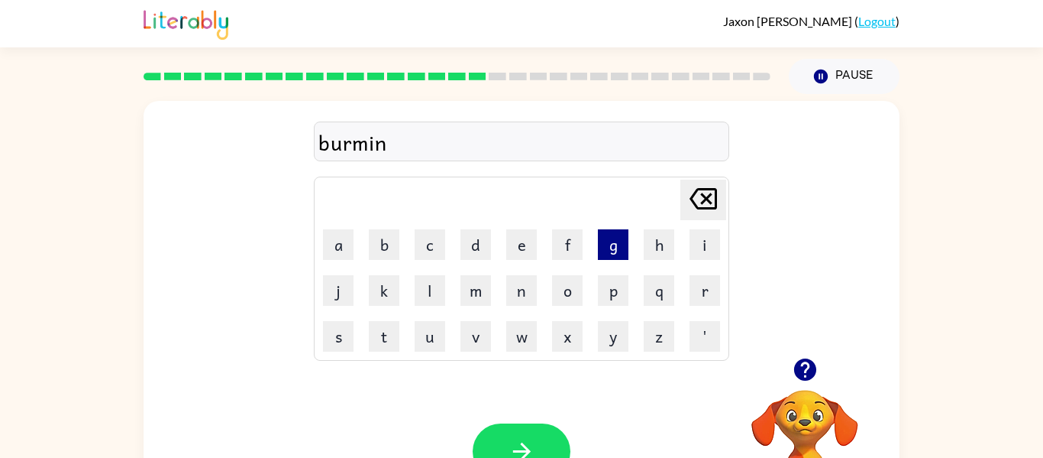
click at [606, 234] on button "g" at bounding box center [613, 244] width 31 height 31
click at [704, 196] on icon at bounding box center [703, 198] width 27 height 21
click at [609, 248] on button "g" at bounding box center [613, 244] width 31 height 31
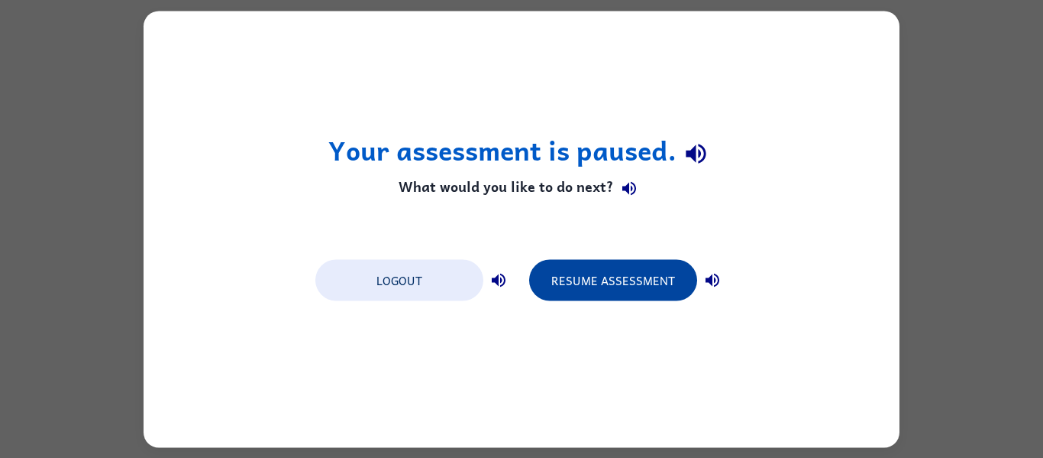
click at [652, 278] on button "Resume Assessment" at bounding box center [613, 279] width 168 height 41
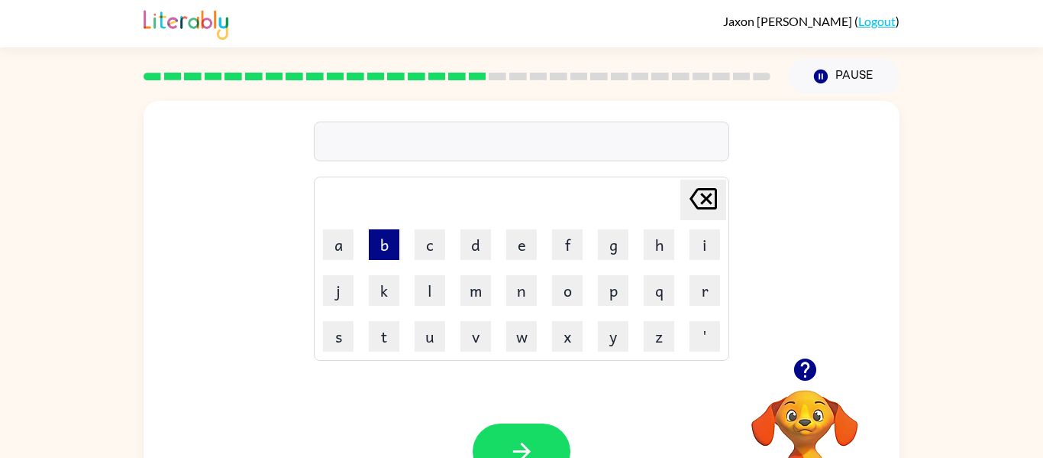
click at [390, 240] on button "b" at bounding box center [384, 244] width 31 height 31
click at [454, 338] on td "v" at bounding box center [476, 336] width 44 height 44
click at [412, 338] on td "u" at bounding box center [430, 336] width 44 height 44
click at [426, 335] on button "u" at bounding box center [430, 336] width 31 height 31
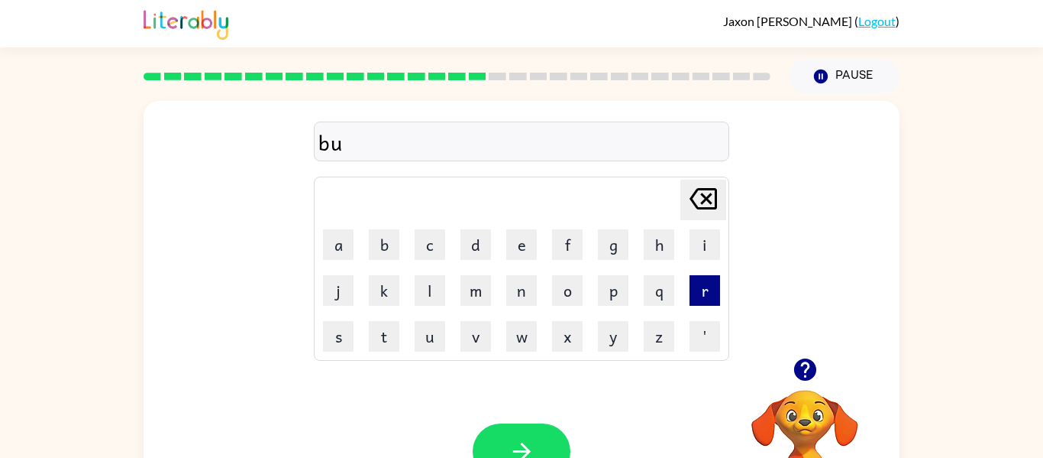
click at [703, 280] on button "r" at bounding box center [705, 290] width 31 height 31
click at [707, 235] on button "i" at bounding box center [705, 244] width 31 height 31
click at [525, 293] on button "n" at bounding box center [521, 290] width 31 height 31
click at [608, 237] on button "g" at bounding box center [613, 244] width 31 height 31
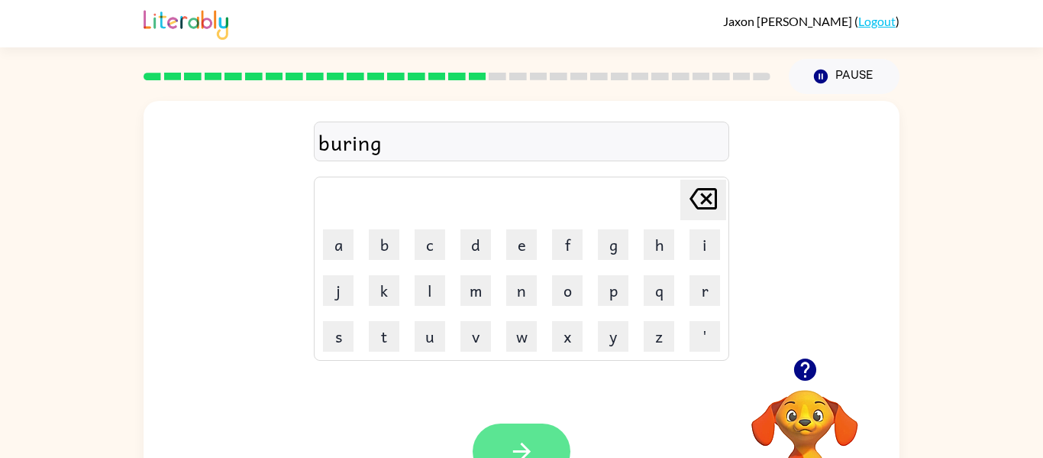
click at [549, 441] on button "button" at bounding box center [522, 451] width 98 height 56
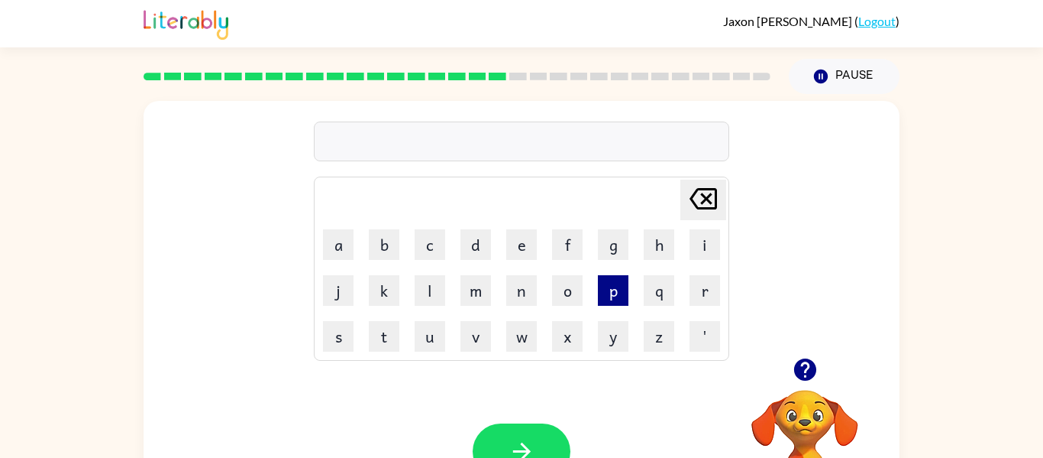
click at [610, 293] on button "p" at bounding box center [613, 290] width 31 height 31
click at [440, 286] on button "l" at bounding box center [430, 290] width 31 height 31
click at [329, 244] on button "a" at bounding box center [338, 244] width 31 height 31
click at [345, 338] on button "s" at bounding box center [338, 336] width 31 height 31
click at [389, 276] on button "k" at bounding box center [384, 290] width 31 height 31
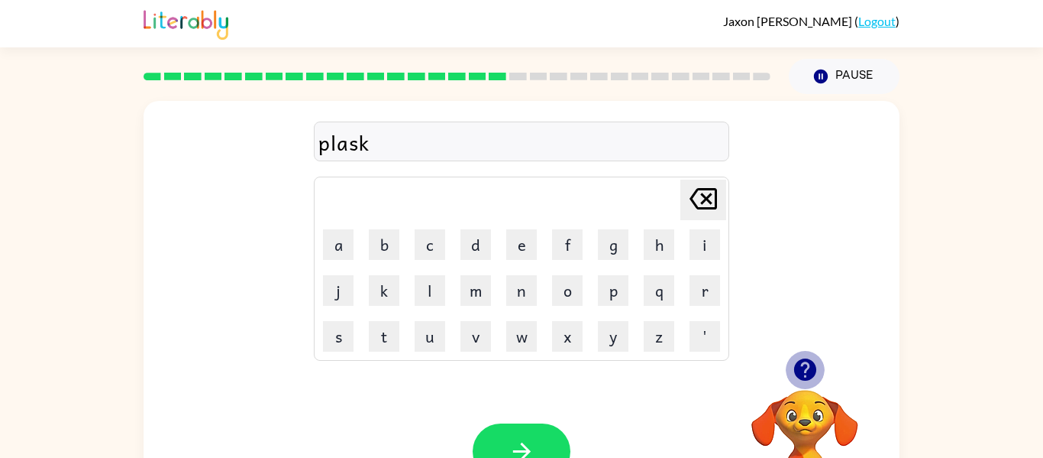
click at [807, 370] on icon "button" at bounding box center [805, 369] width 22 height 22
click at [690, 231] on button "i" at bounding box center [705, 244] width 31 height 31
click at [448, 222] on td "c" at bounding box center [430, 244] width 44 height 44
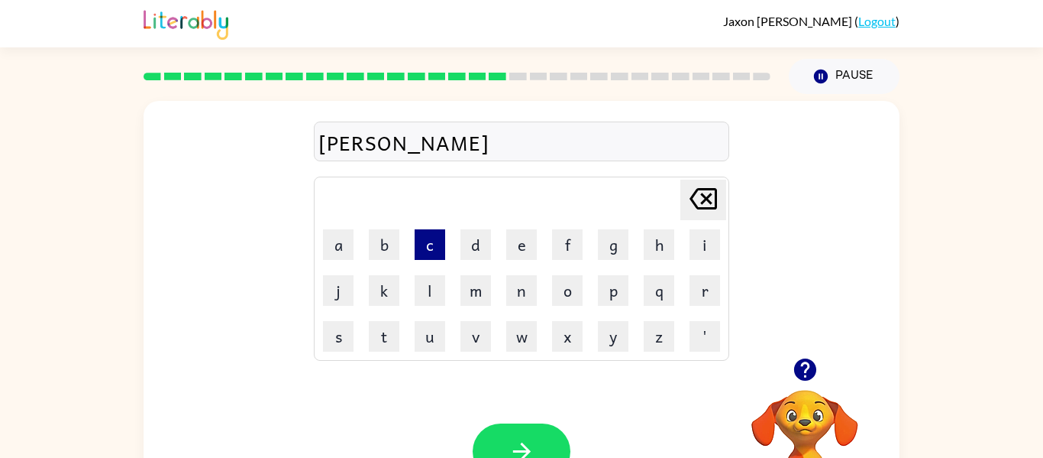
click at [428, 239] on button "c" at bounding box center [430, 244] width 31 height 31
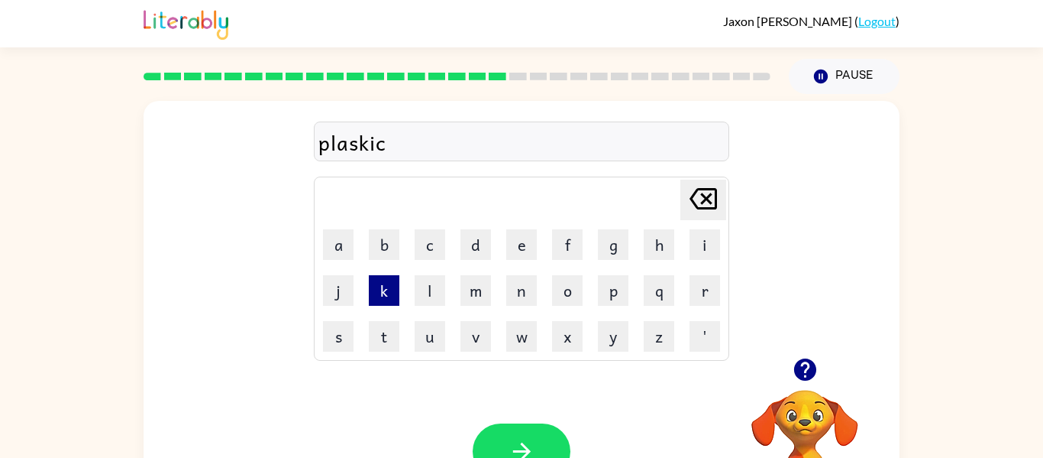
click at [399, 290] on button "k" at bounding box center [384, 290] width 31 height 31
click at [541, 447] on button "button" at bounding box center [522, 451] width 98 height 56
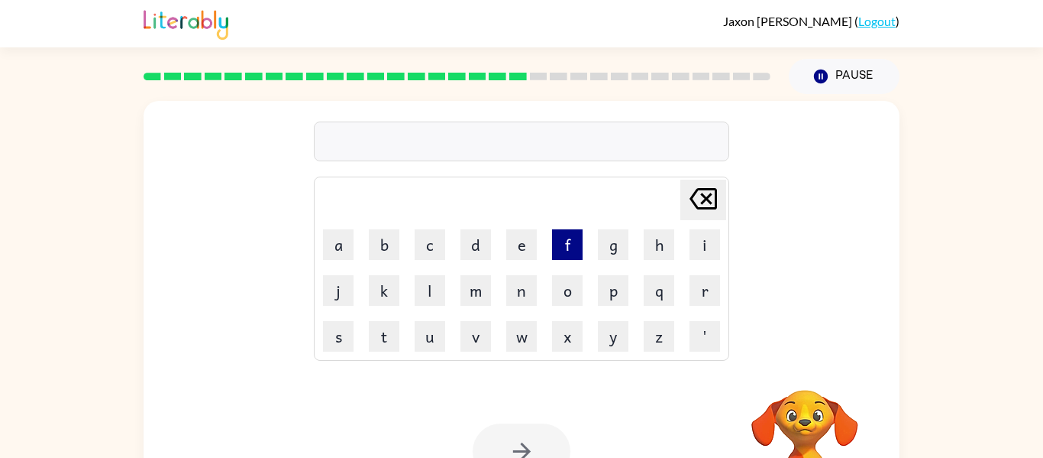
click at [552, 241] on button "f" at bounding box center [567, 244] width 31 height 31
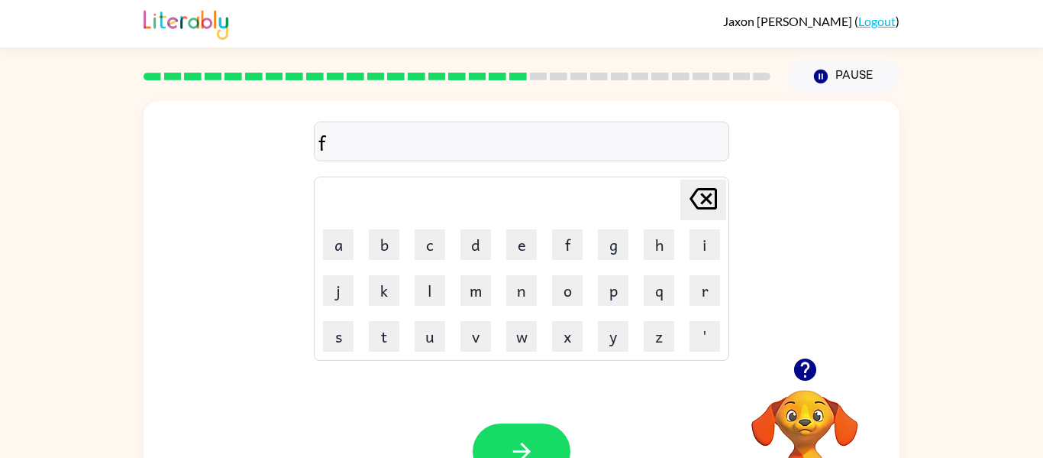
click at [692, 211] on icon "Delete Delete last character input" at bounding box center [703, 198] width 37 height 37
click at [481, 241] on button "d" at bounding box center [476, 244] width 31 height 31
click at [694, 241] on button "i" at bounding box center [705, 244] width 31 height 31
click at [339, 335] on button "s" at bounding box center [338, 336] width 31 height 31
click at [613, 275] on button "p" at bounding box center [613, 290] width 31 height 31
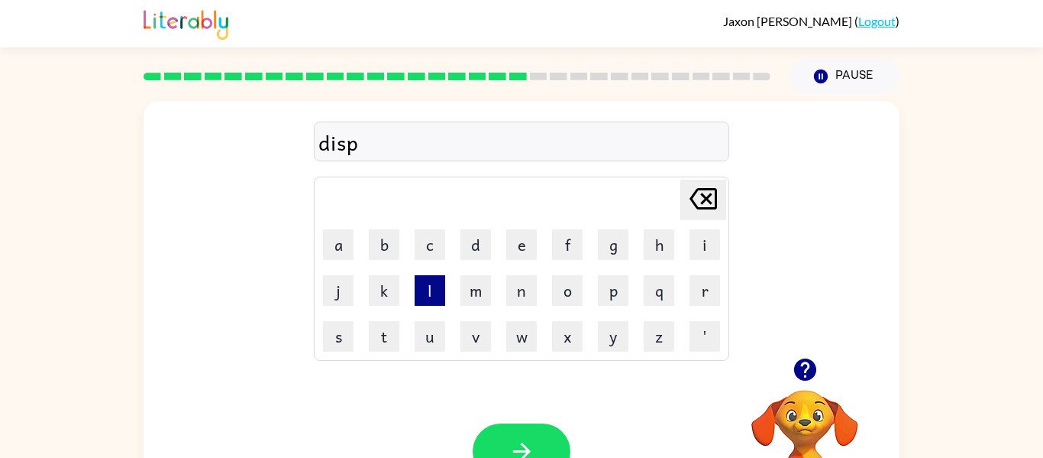
click at [429, 293] on button "l" at bounding box center [430, 290] width 31 height 31
click at [338, 241] on button "a" at bounding box center [338, 244] width 31 height 31
click at [609, 328] on button "y" at bounding box center [613, 336] width 31 height 31
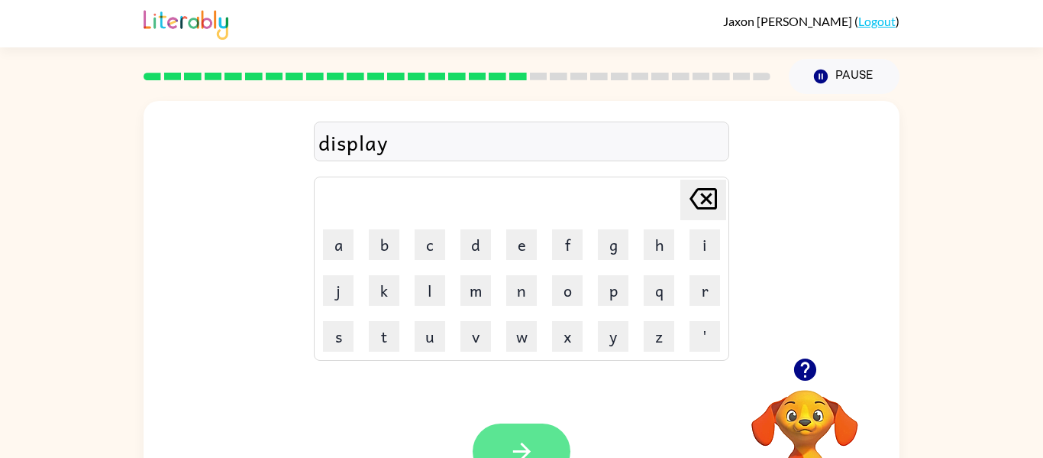
click at [554, 428] on button "button" at bounding box center [522, 451] width 98 height 56
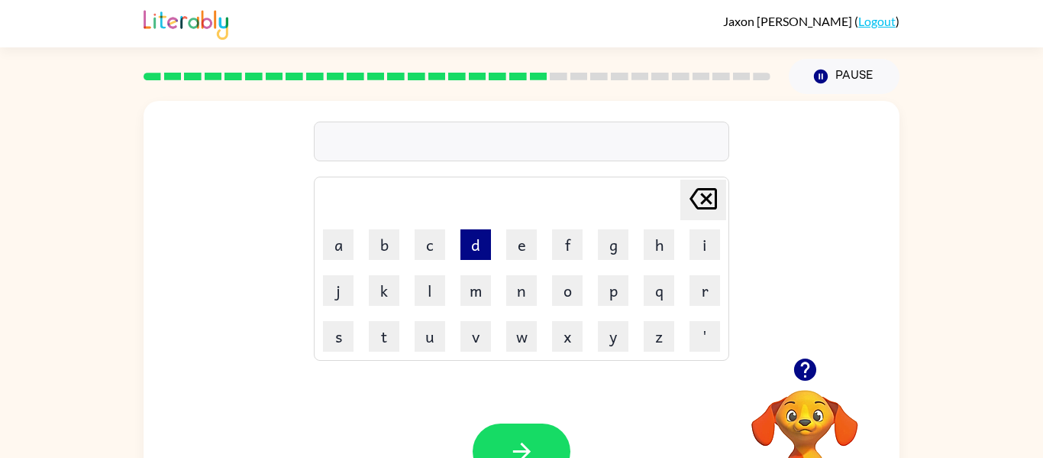
click at [481, 243] on button "d" at bounding box center [476, 244] width 31 height 31
click at [688, 205] on icon "Delete Delete last character input" at bounding box center [703, 198] width 37 height 37
click at [420, 338] on button "u" at bounding box center [430, 336] width 31 height 31
click at [349, 346] on button "s" at bounding box center [338, 336] width 31 height 31
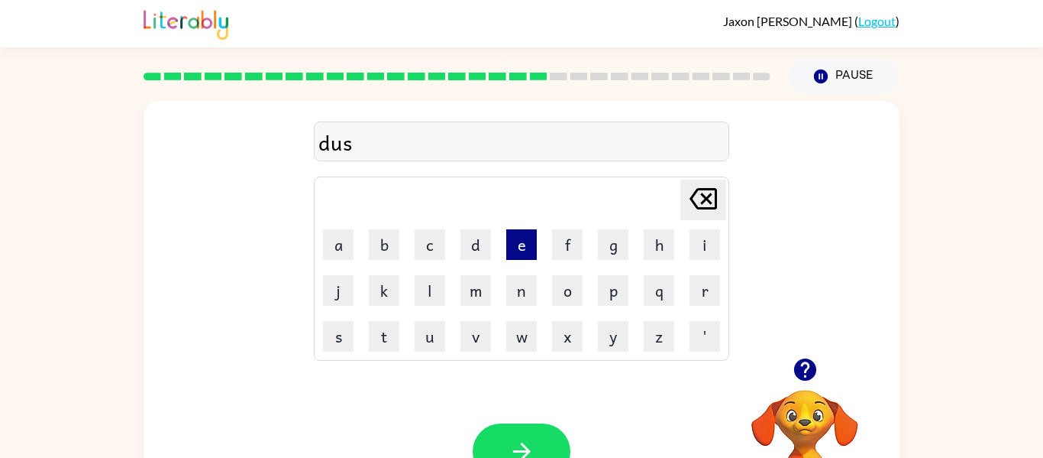
click at [518, 246] on button "e" at bounding box center [521, 244] width 31 height 31
click at [466, 238] on button "d" at bounding box center [476, 244] width 31 height 31
click at [482, 431] on button "button" at bounding box center [522, 451] width 98 height 56
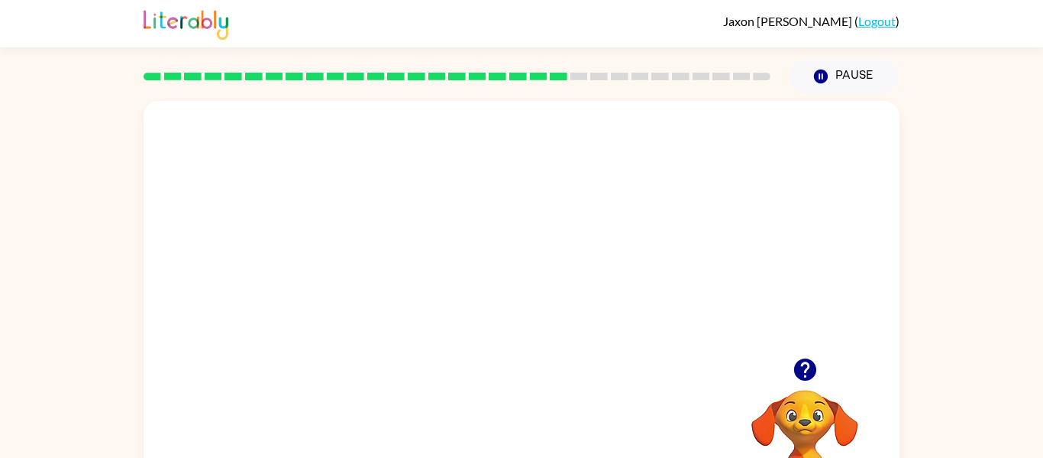
click at [478, 235] on video "Your browser must support playing .mp4 files to use Literably. Please try using…" at bounding box center [522, 229] width 756 height 257
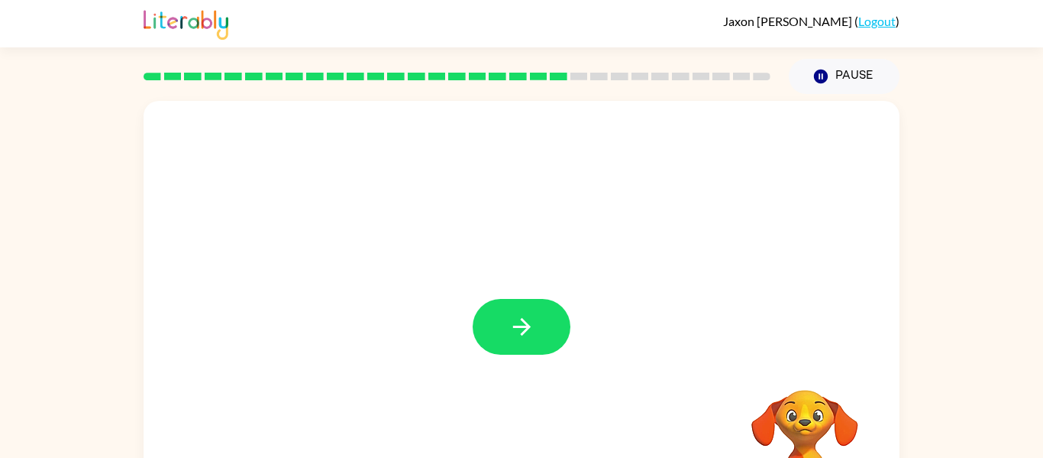
click at [515, 331] on div at bounding box center [522, 327] width 98 height 56
click at [515, 331] on icon "button" at bounding box center [522, 326] width 27 height 27
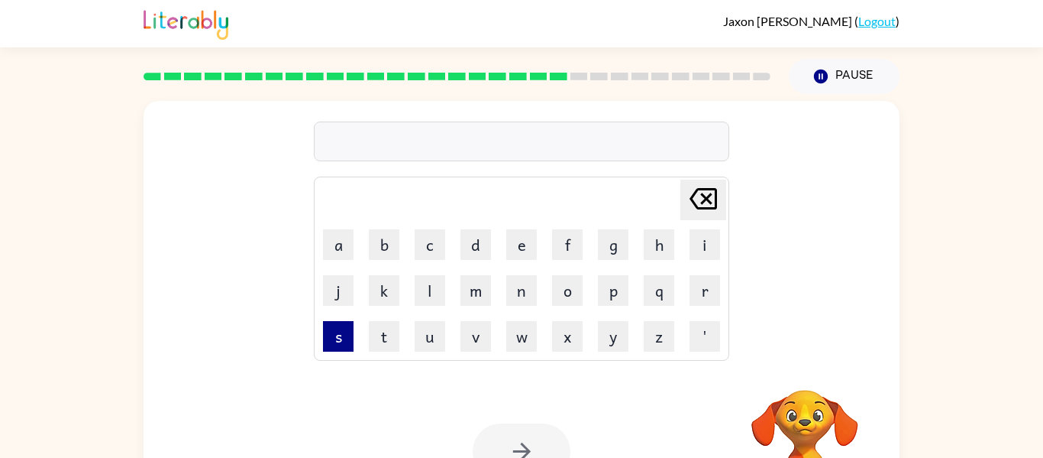
click at [344, 330] on button "s" at bounding box center [338, 336] width 31 height 31
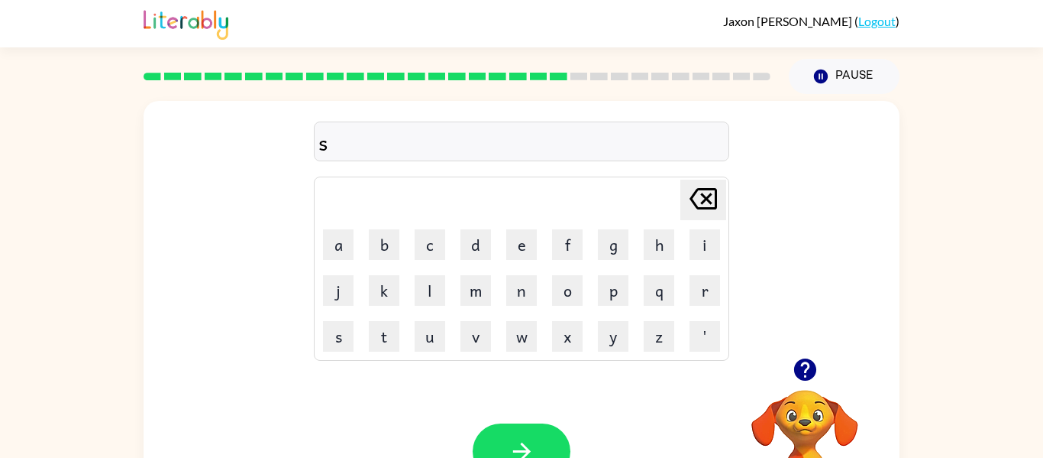
click at [545, 241] on td "f" at bounding box center [567, 244] width 44 height 44
click at [531, 238] on button "e" at bounding box center [521, 244] width 31 height 31
click at [525, 281] on button "n" at bounding box center [521, 290] width 31 height 31
click at [382, 326] on button "t" at bounding box center [384, 336] width 31 height 31
click at [600, 285] on button "p" at bounding box center [613, 290] width 31 height 31
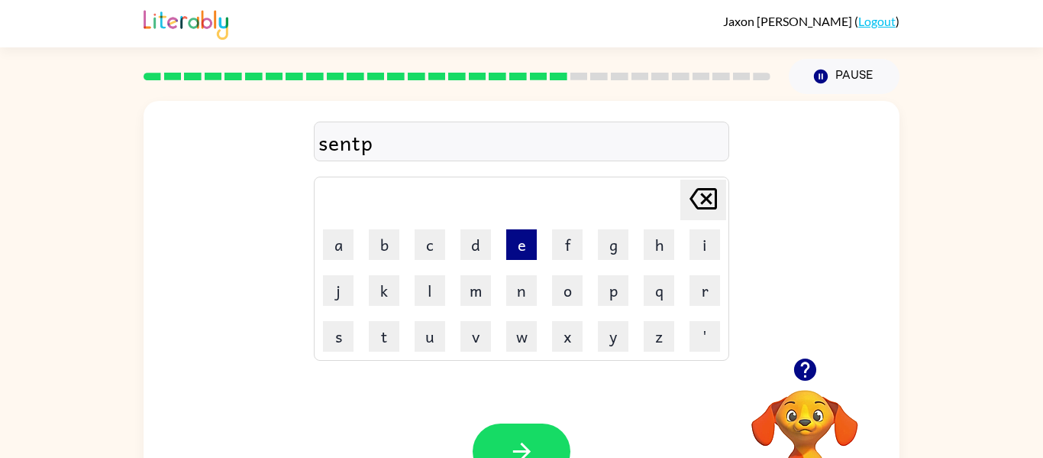
click at [509, 244] on button "e" at bounding box center [521, 244] width 31 height 31
click at [474, 237] on button "d" at bounding box center [476, 244] width 31 height 31
click at [519, 237] on button "e" at bounding box center [521, 244] width 31 height 31
click at [545, 457] on button "button" at bounding box center [522, 451] width 98 height 56
click at [696, 291] on button "r" at bounding box center [705, 290] width 31 height 31
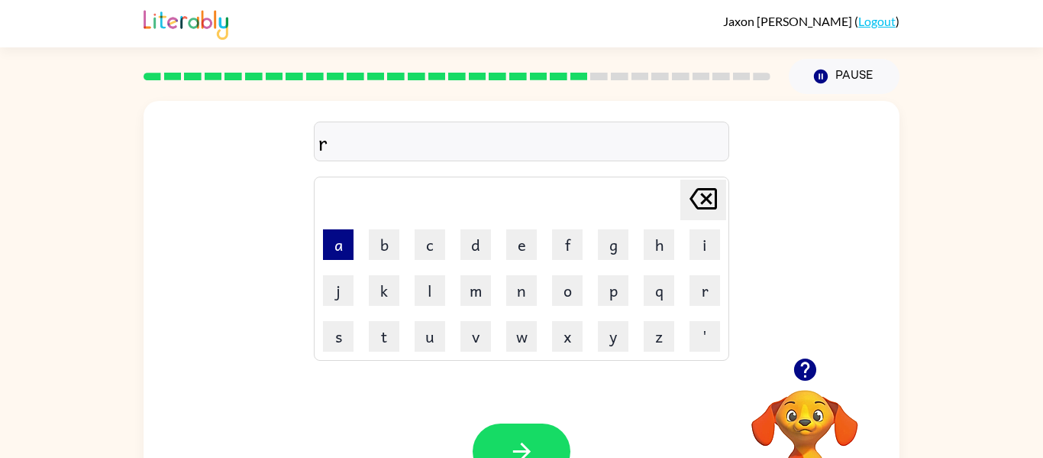
click at [344, 234] on button "a" at bounding box center [338, 244] width 31 height 31
click at [703, 241] on button "i" at bounding box center [705, 244] width 31 height 31
click at [529, 288] on button "n" at bounding box center [521, 290] width 31 height 31
click at [440, 227] on td "c" at bounding box center [430, 244] width 44 height 44
click at [437, 235] on button "c" at bounding box center [430, 244] width 31 height 31
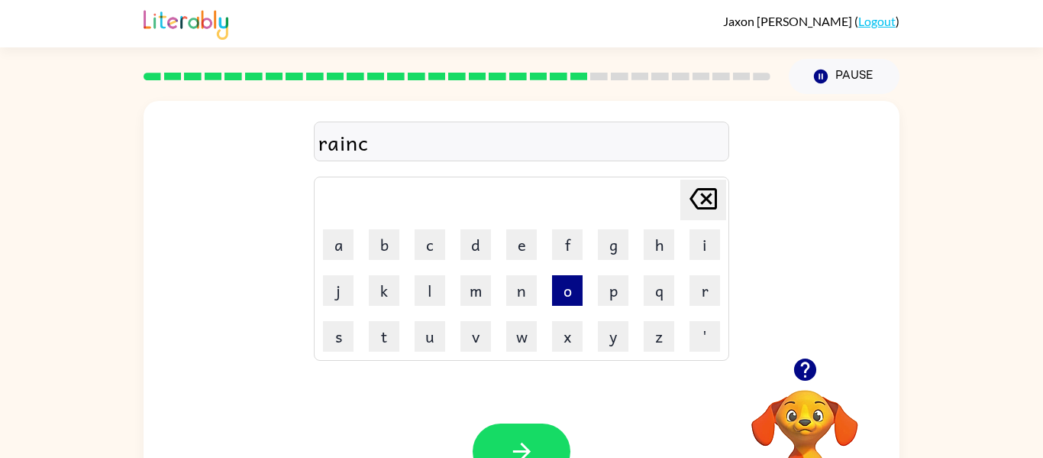
click at [569, 286] on button "o" at bounding box center [567, 290] width 31 height 31
click at [428, 341] on button "u" at bounding box center [430, 336] width 31 height 31
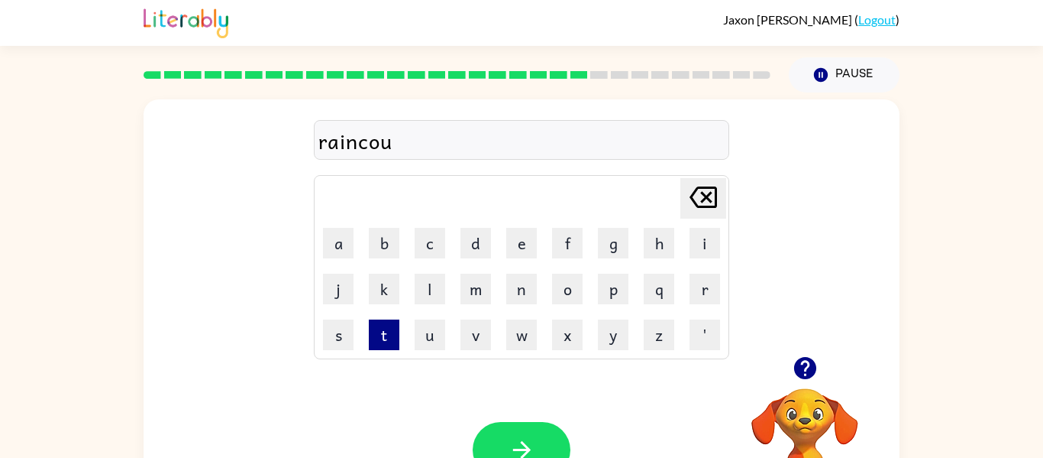
click at [382, 348] on button "t" at bounding box center [384, 334] width 31 height 31
click at [498, 455] on button "button" at bounding box center [522, 450] width 98 height 56
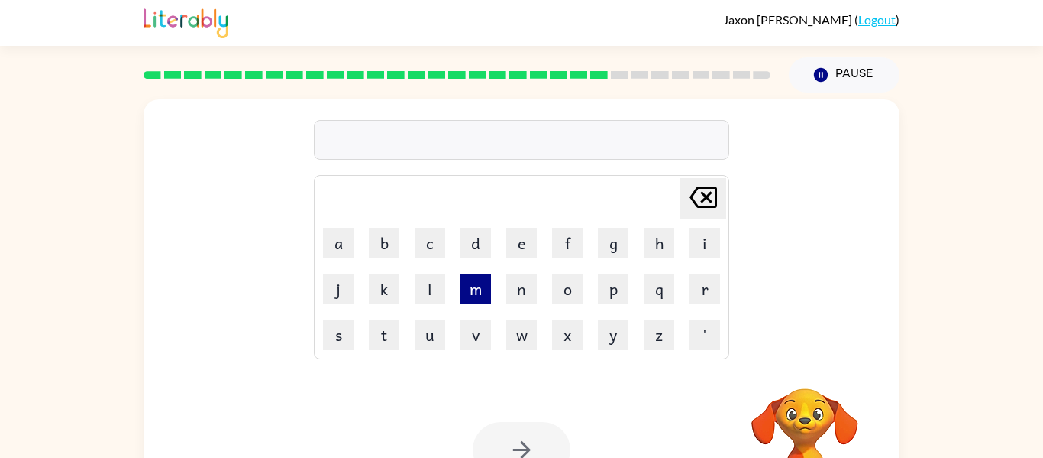
click at [463, 292] on button "m" at bounding box center [476, 288] width 31 height 31
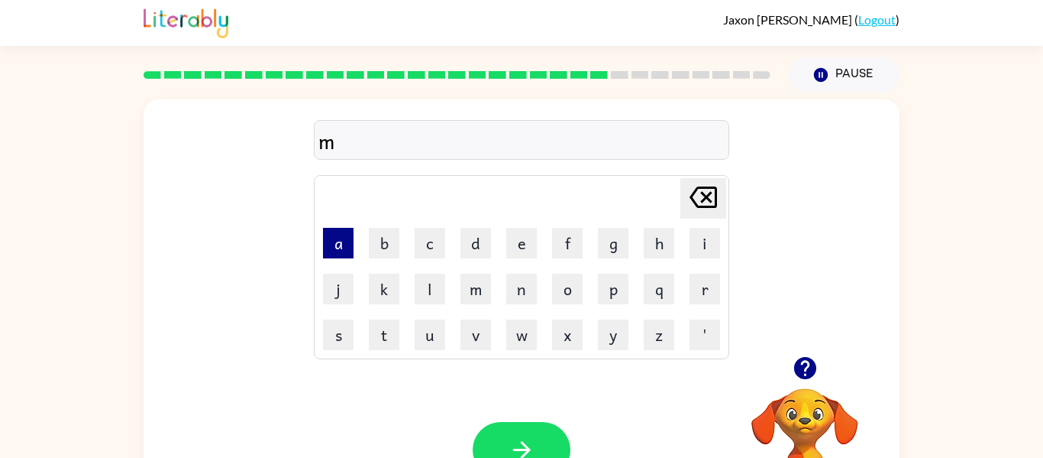
click at [342, 254] on button "a" at bounding box center [338, 243] width 31 height 31
click at [712, 273] on button "r" at bounding box center [705, 288] width 31 height 31
click at [389, 285] on button "k" at bounding box center [384, 288] width 31 height 31
drag, startPoint x: 481, startPoint y: 299, endPoint x: 493, endPoint y: 299, distance: 12.2
click at [493, 299] on td "m" at bounding box center [476, 289] width 44 height 44
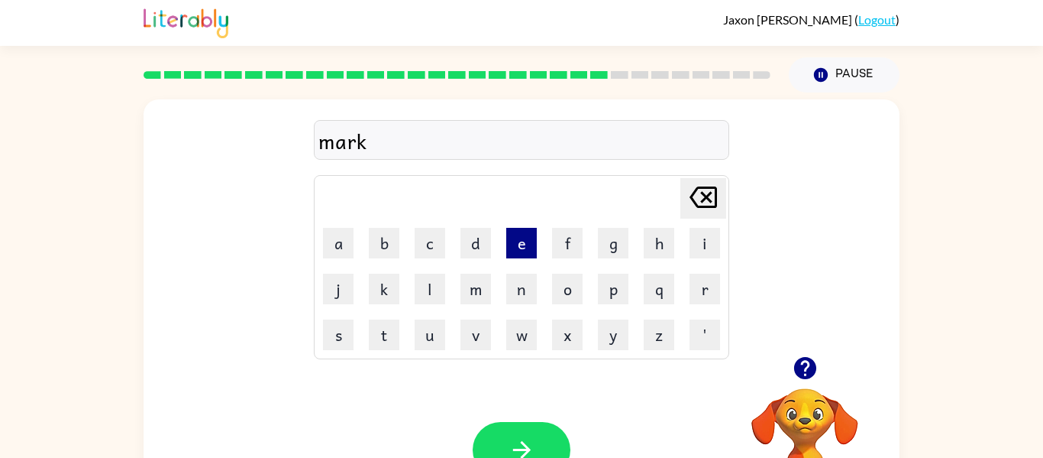
click at [520, 252] on button "e" at bounding box center [521, 243] width 31 height 31
click at [702, 299] on button "r" at bounding box center [705, 288] width 31 height 31
click at [495, 453] on button "button" at bounding box center [522, 450] width 98 height 56
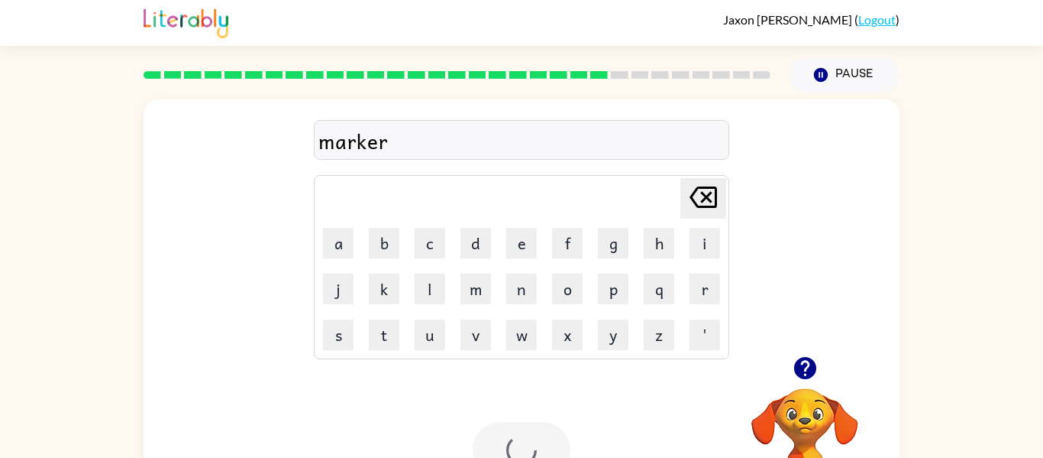
click at [495, 453] on div at bounding box center [522, 450] width 98 height 56
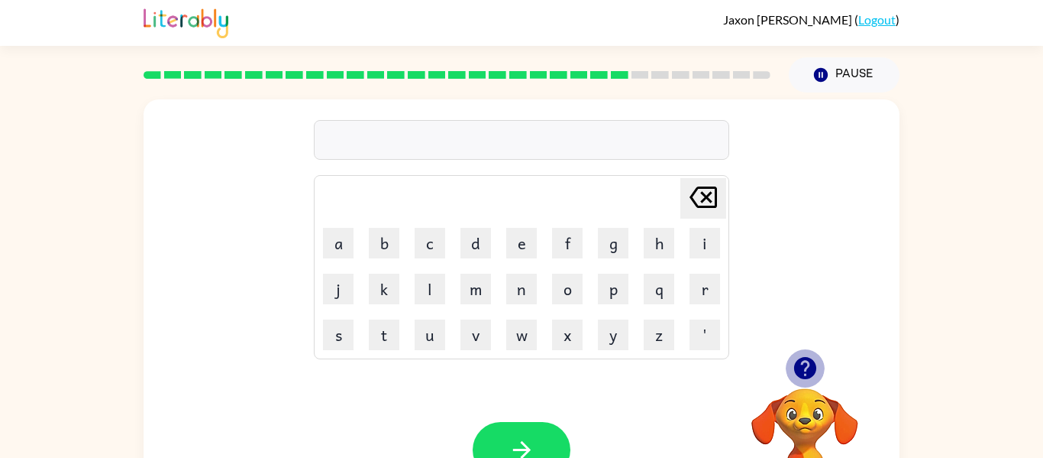
click at [803, 378] on icon "button" at bounding box center [805, 368] width 22 height 22
click at [325, 247] on button "a" at bounding box center [338, 243] width 31 height 31
click at [428, 325] on button "u" at bounding box center [430, 334] width 31 height 31
click at [687, 196] on icon "Delete Delete last character input" at bounding box center [703, 197] width 37 height 37
click at [475, 334] on button "v" at bounding box center [476, 334] width 31 height 31
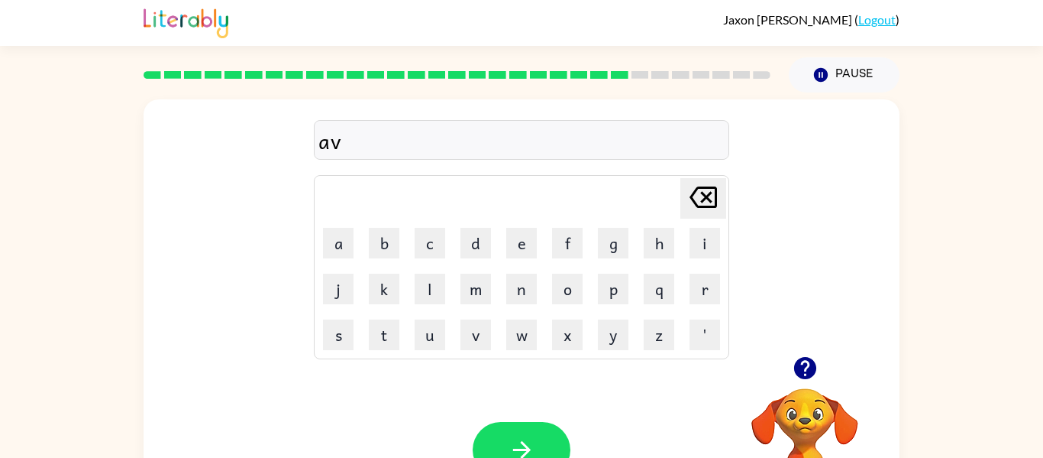
click at [797, 371] on icon "button" at bounding box center [805, 368] width 22 height 22
click at [699, 193] on icon "Delete Delete last character input" at bounding box center [703, 197] width 37 height 37
click at [518, 288] on button "n" at bounding box center [521, 288] width 31 height 31
click at [476, 241] on button "d" at bounding box center [476, 243] width 31 height 31
click at [458, 335] on td "v" at bounding box center [476, 334] width 44 height 44
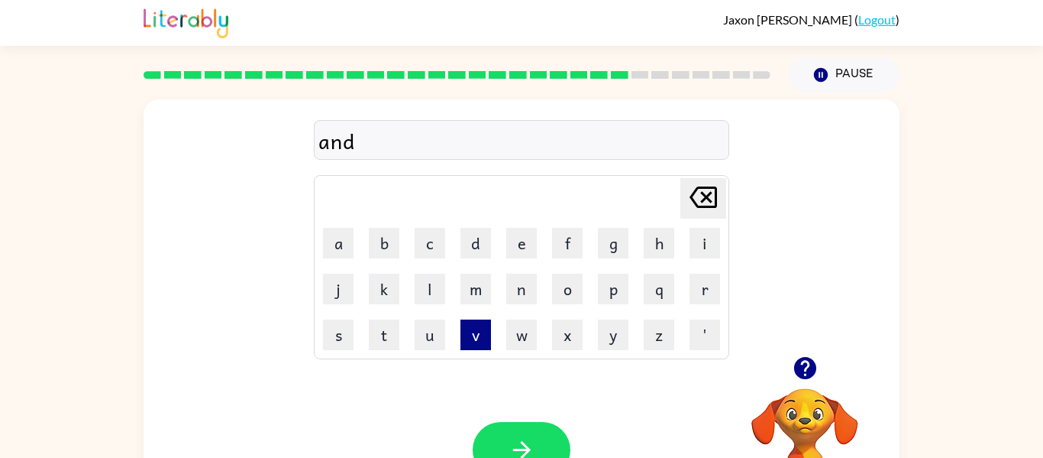
click at [486, 336] on button "v" at bounding box center [476, 334] width 31 height 31
click at [694, 244] on button "i" at bounding box center [705, 243] width 31 height 31
click at [515, 293] on button "n" at bounding box center [521, 288] width 31 height 31
click at [609, 235] on button "g" at bounding box center [613, 243] width 31 height 31
click at [476, 425] on div at bounding box center [522, 450] width 98 height 56
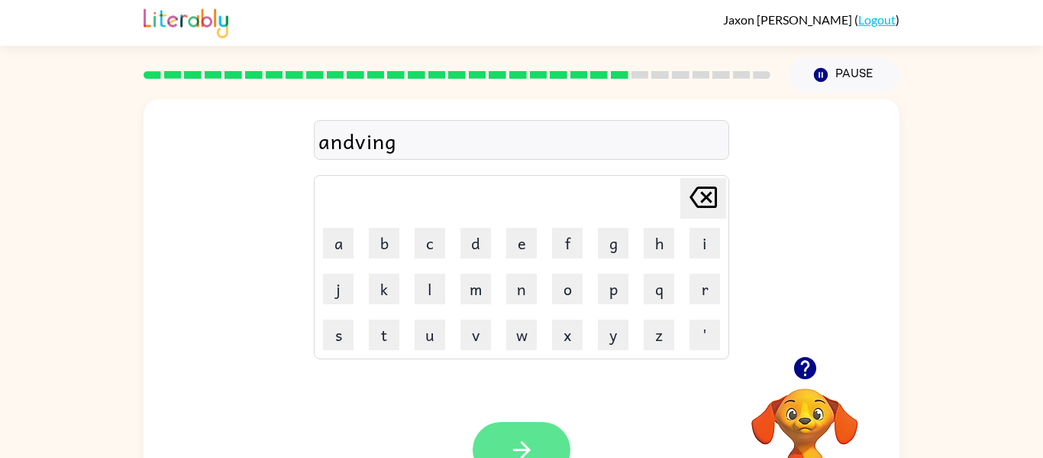
click at [493, 435] on button "button" at bounding box center [522, 450] width 98 height 56
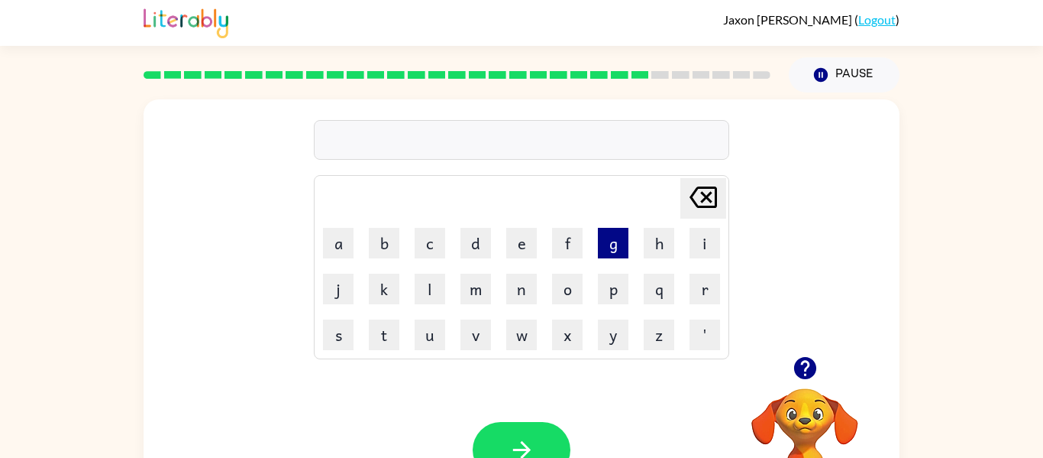
click at [621, 253] on button "g" at bounding box center [613, 243] width 31 height 31
click at [568, 285] on button "o" at bounding box center [567, 288] width 31 height 31
click at [385, 246] on button "b" at bounding box center [384, 243] width 31 height 31
click at [803, 377] on icon "button" at bounding box center [805, 368] width 22 height 22
click at [433, 287] on button "l" at bounding box center [430, 288] width 31 height 31
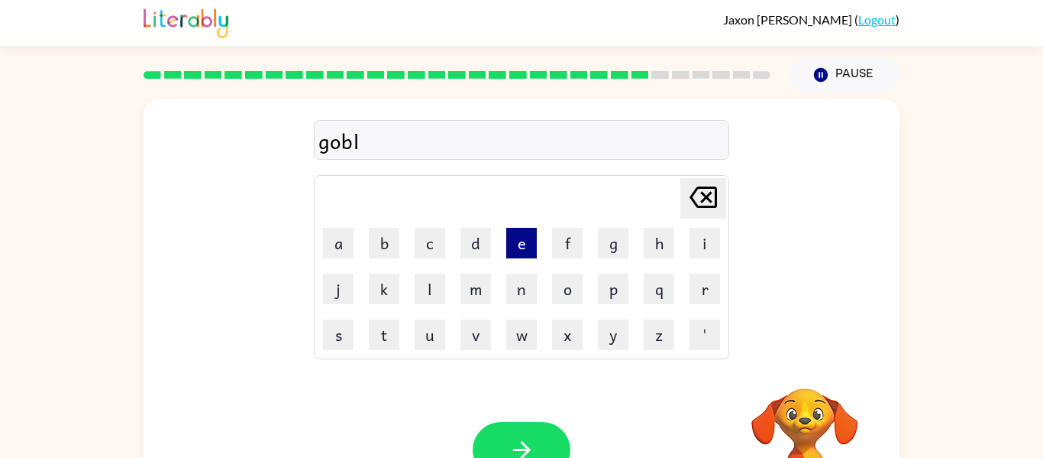
click at [524, 242] on button "e" at bounding box center [521, 243] width 31 height 31
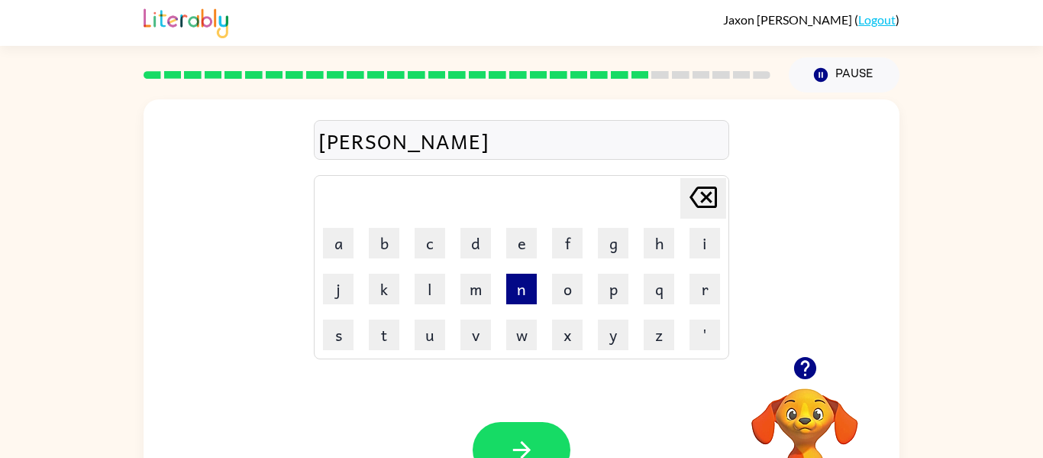
click at [513, 278] on button "n" at bounding box center [521, 288] width 31 height 31
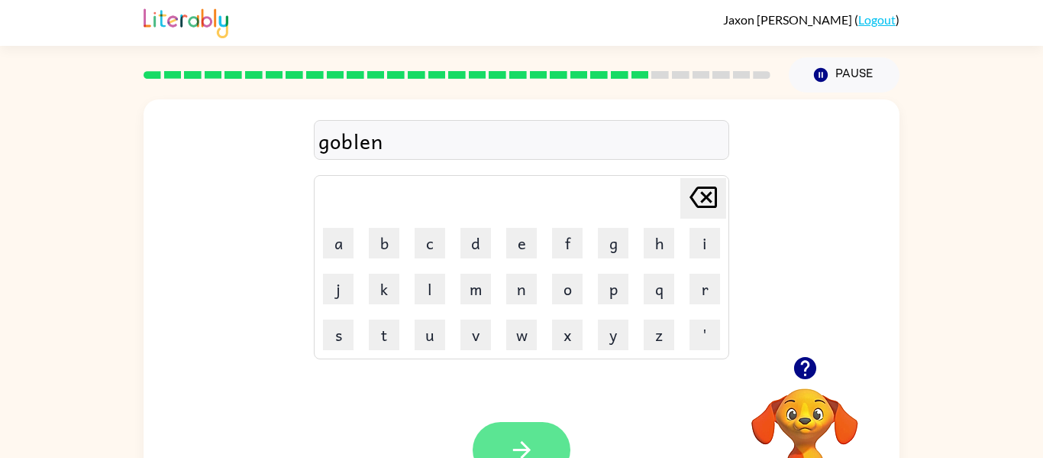
click at [518, 422] on button "button" at bounding box center [522, 450] width 98 height 56
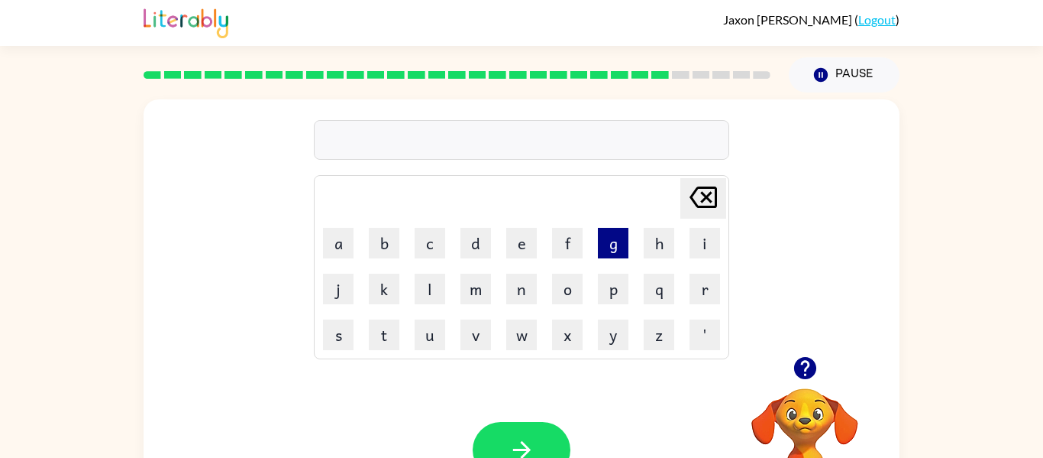
click at [614, 247] on button "g" at bounding box center [613, 243] width 31 height 31
click at [438, 321] on button "u" at bounding box center [430, 334] width 31 height 31
click at [742, 373] on div at bounding box center [805, 367] width 153 height 39
click at [830, 371] on div at bounding box center [805, 367] width 153 height 39
click at [804, 370] on icon "button" at bounding box center [805, 367] width 27 height 27
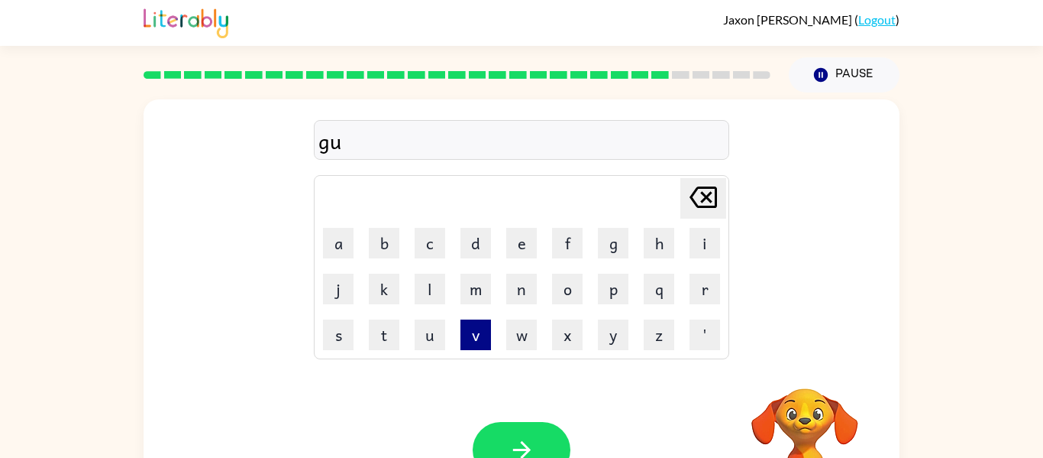
click at [470, 326] on button "v" at bounding box center [476, 334] width 31 height 31
click at [458, 270] on td "m" at bounding box center [476, 289] width 44 height 44
click at [458, 264] on td "d" at bounding box center [476, 243] width 44 height 44
click at [696, 297] on button "r" at bounding box center [705, 288] width 31 height 31
click at [707, 202] on icon "Delete Delete last character input" at bounding box center [703, 197] width 37 height 37
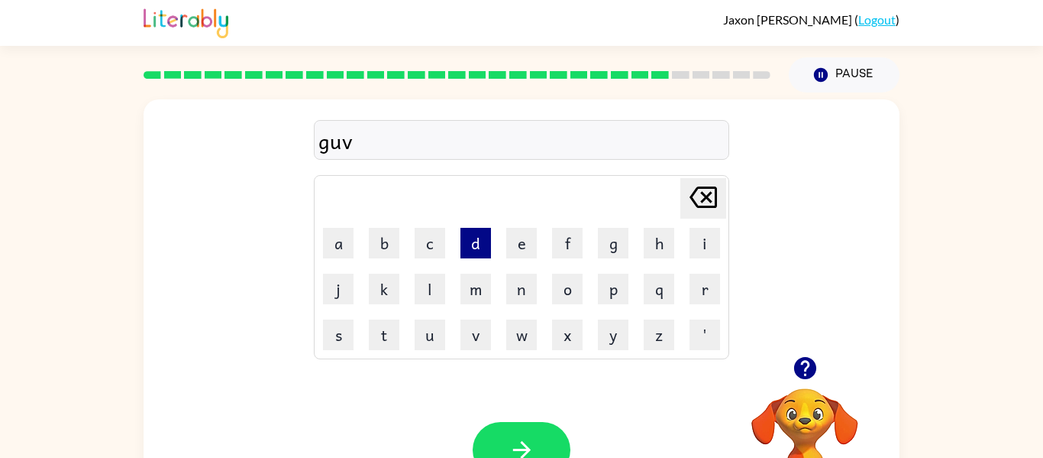
click at [480, 234] on button "d" at bounding box center [476, 243] width 31 height 31
click at [701, 280] on button "r" at bounding box center [705, 288] width 31 height 31
click at [697, 190] on icon "Delete Delete last character input" at bounding box center [703, 197] width 37 height 37
click at [520, 242] on button "e" at bounding box center [521, 243] width 31 height 31
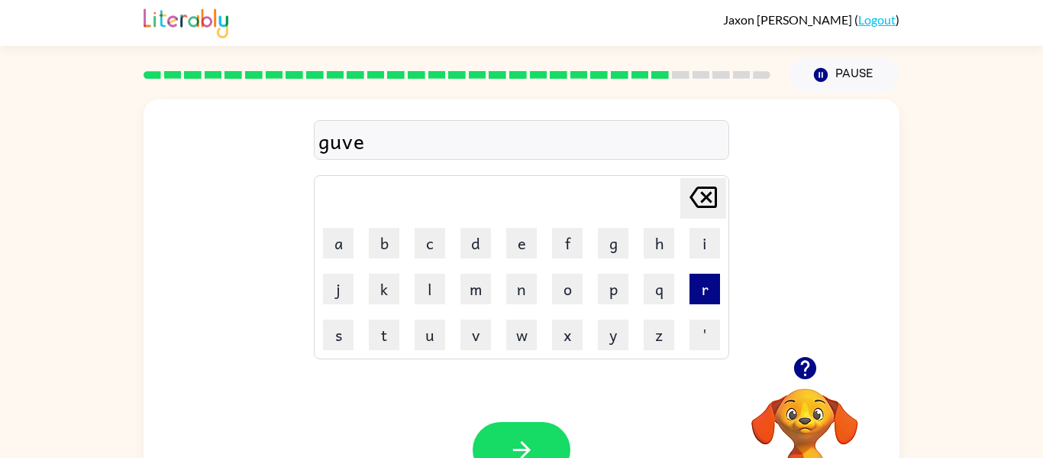
click at [717, 286] on button "r" at bounding box center [705, 288] width 31 height 31
click at [461, 292] on button "m" at bounding box center [476, 288] width 31 height 31
click at [535, 254] on button "e" at bounding box center [521, 243] width 31 height 31
click at [520, 294] on button "n" at bounding box center [521, 288] width 31 height 31
click at [320, 289] on td "j" at bounding box center [338, 289] width 44 height 44
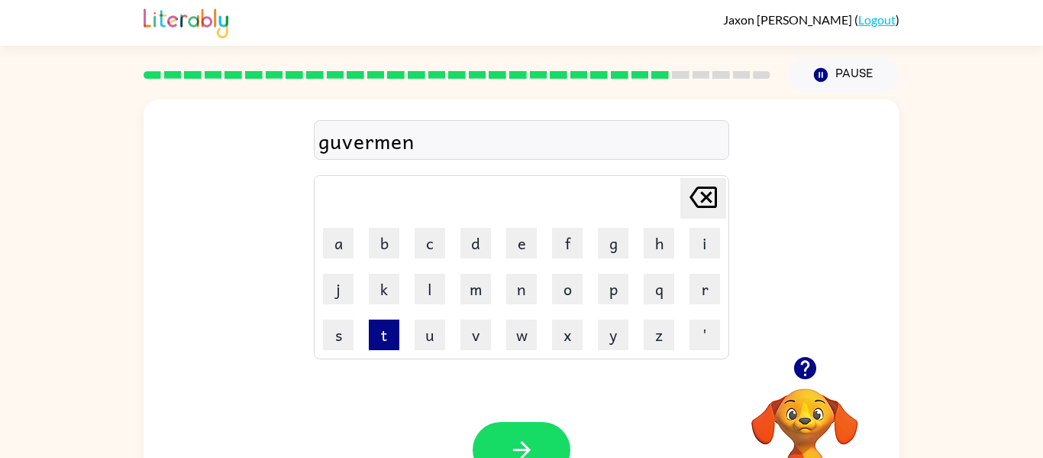
click at [393, 331] on button "t" at bounding box center [384, 334] width 31 height 31
click at [514, 438] on icon "button" at bounding box center [522, 449] width 27 height 27
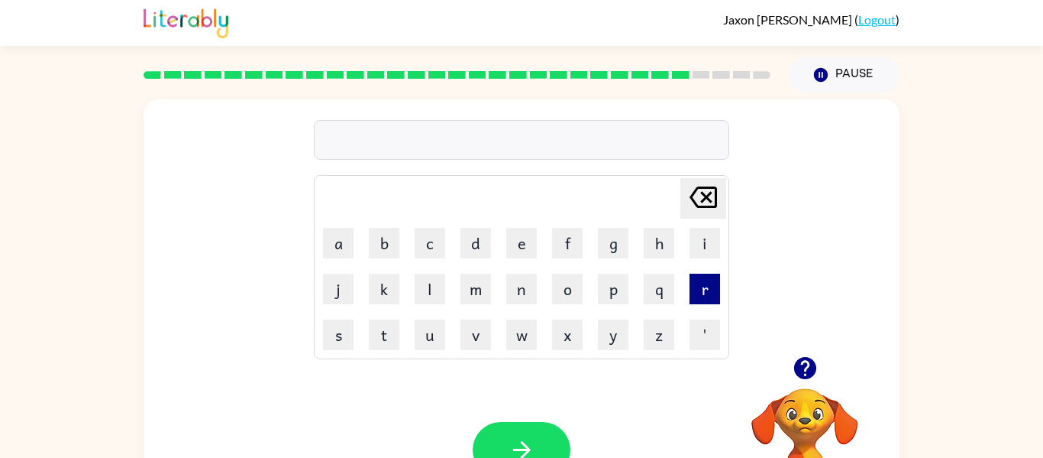
click at [691, 286] on button "r" at bounding box center [705, 288] width 31 height 31
click at [328, 335] on button "s" at bounding box center [338, 334] width 31 height 31
click at [713, 200] on icon "Delete Delete last character input" at bounding box center [703, 197] width 37 height 37
click at [354, 323] on td "s" at bounding box center [338, 334] width 44 height 44
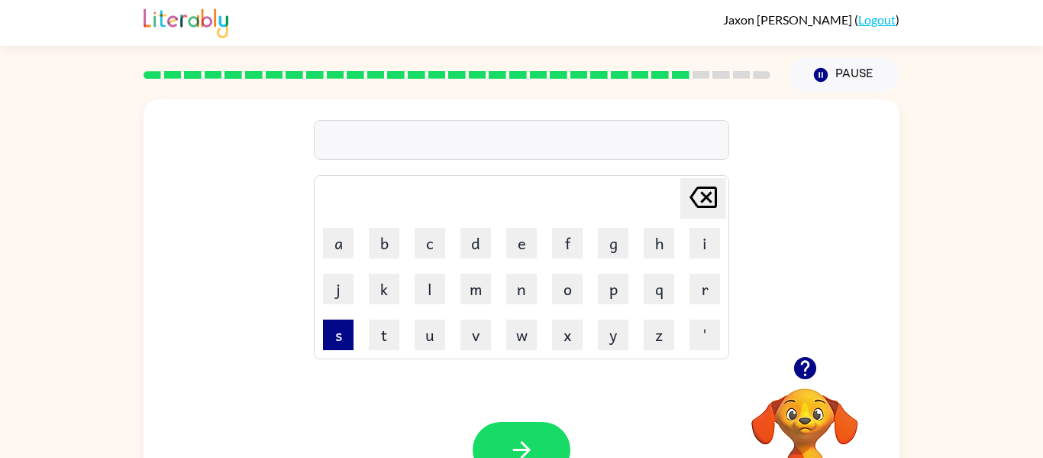
click at [328, 326] on button "s" at bounding box center [338, 334] width 31 height 31
click at [814, 354] on icon "button" at bounding box center [805, 367] width 27 height 27
click at [392, 327] on button "t" at bounding box center [384, 334] width 31 height 31
click at [708, 287] on button "r" at bounding box center [705, 288] width 31 height 31
click at [338, 238] on button "a" at bounding box center [338, 243] width 31 height 31
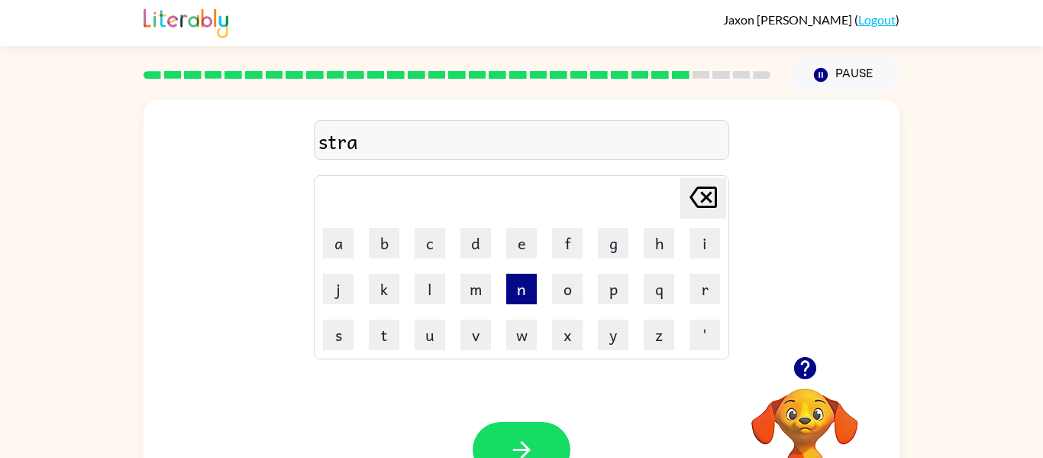
click at [532, 286] on button "n" at bounding box center [521, 288] width 31 height 31
click at [527, 241] on button "e" at bounding box center [521, 243] width 31 height 31
click at [535, 452] on button "button" at bounding box center [522, 450] width 98 height 56
click at [333, 323] on button "s" at bounding box center [338, 334] width 31 height 31
click at [653, 250] on button "h" at bounding box center [659, 243] width 31 height 31
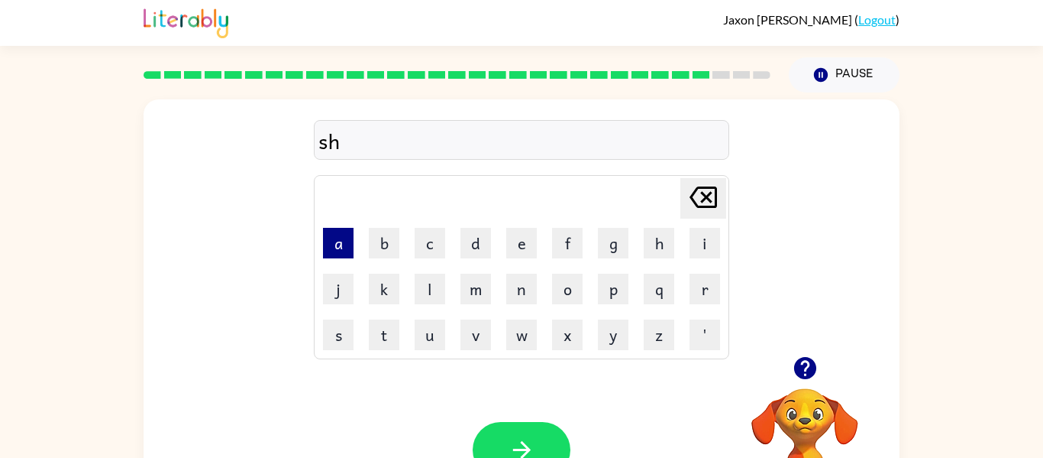
click at [353, 228] on button "a" at bounding box center [338, 243] width 31 height 31
click at [606, 287] on button "p" at bounding box center [613, 288] width 31 height 31
click at [528, 237] on button "e" at bounding box center [521, 243] width 31 height 31
click at [519, 444] on icon "button" at bounding box center [522, 449] width 27 height 27
click at [515, 242] on button "e" at bounding box center [521, 243] width 31 height 31
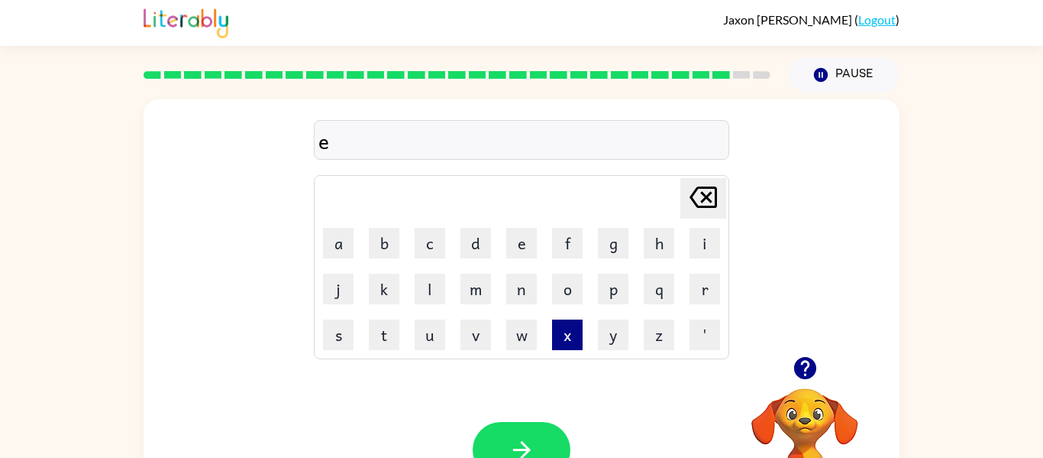
click at [564, 338] on button "x" at bounding box center [567, 334] width 31 height 31
click at [816, 356] on icon "button" at bounding box center [805, 367] width 27 height 27
click at [437, 289] on button "l" at bounding box center [430, 288] width 31 height 31
click at [532, 246] on button "e" at bounding box center [521, 243] width 31 height 31
click at [512, 296] on button "n" at bounding box center [521, 288] width 31 height 31
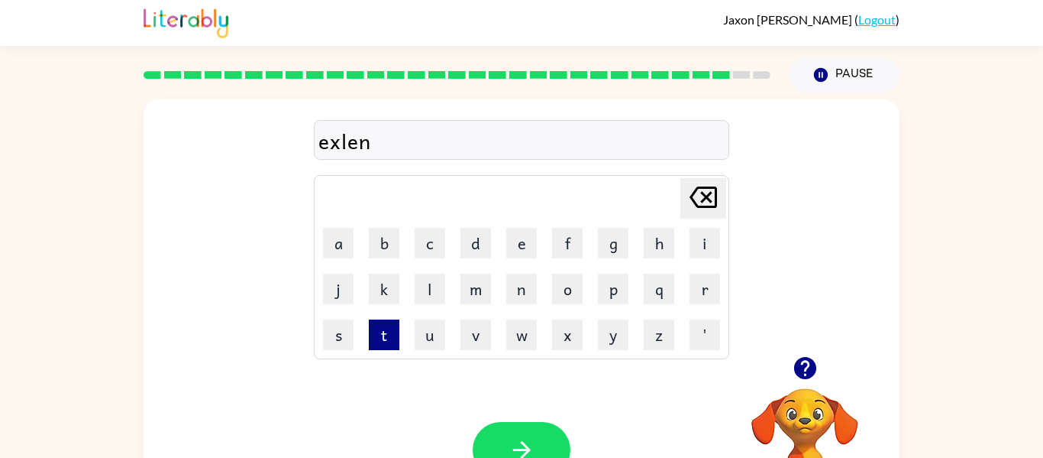
click at [380, 335] on button "t" at bounding box center [384, 334] width 31 height 31
click at [564, 443] on button "button" at bounding box center [522, 450] width 98 height 56
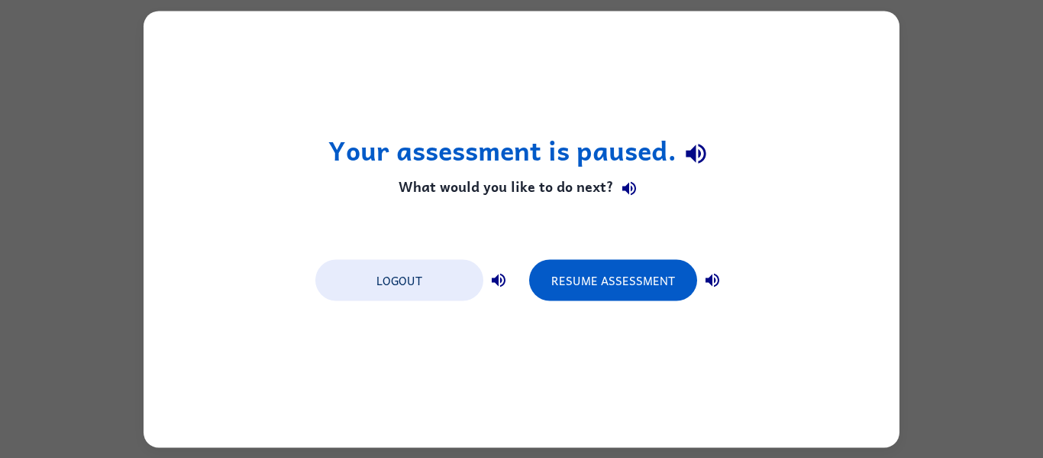
scroll to position [0, 0]
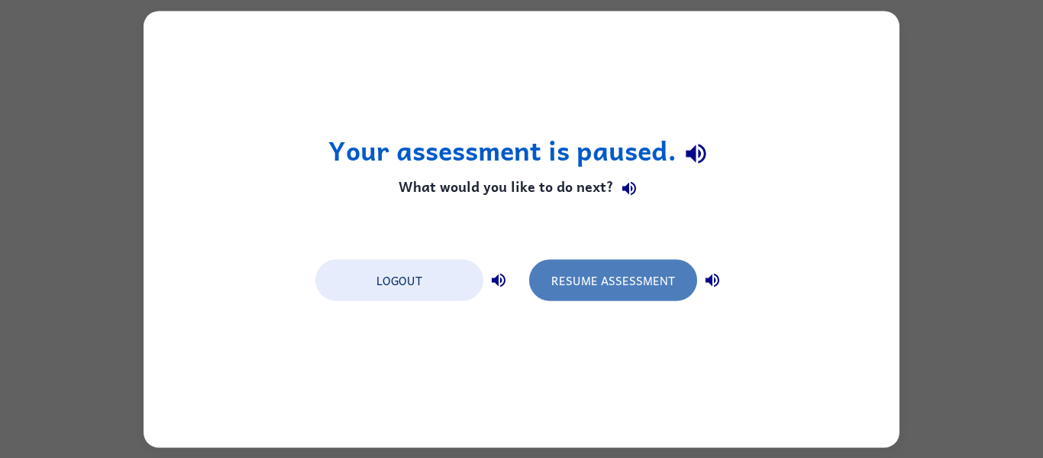
click at [652, 269] on button "Resume Assessment" at bounding box center [613, 279] width 168 height 41
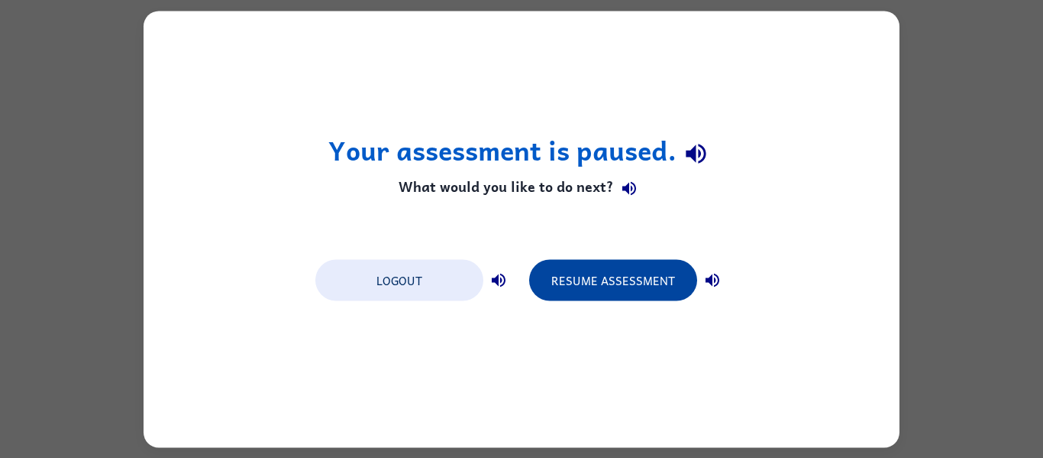
click at [580, 289] on button "Resume Assessment" at bounding box center [613, 279] width 168 height 41
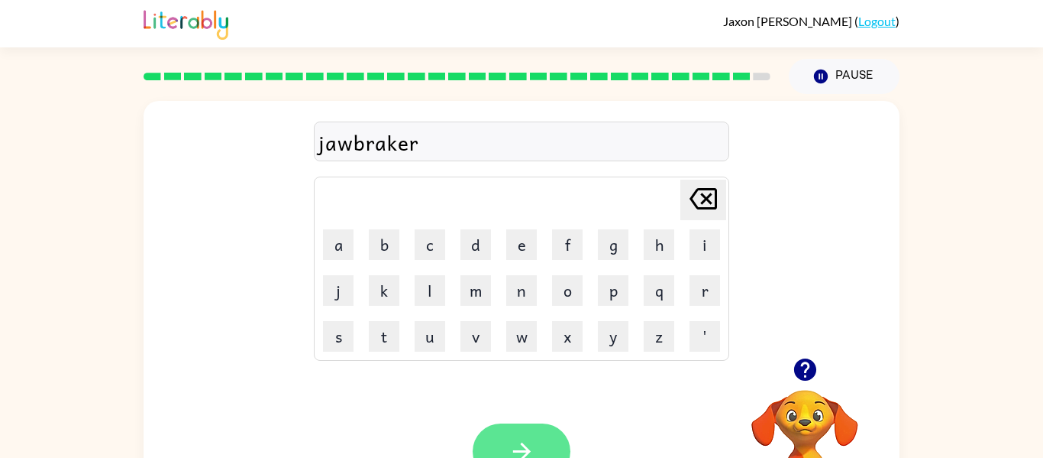
click at [546, 438] on button "button" at bounding box center [522, 451] width 98 height 56
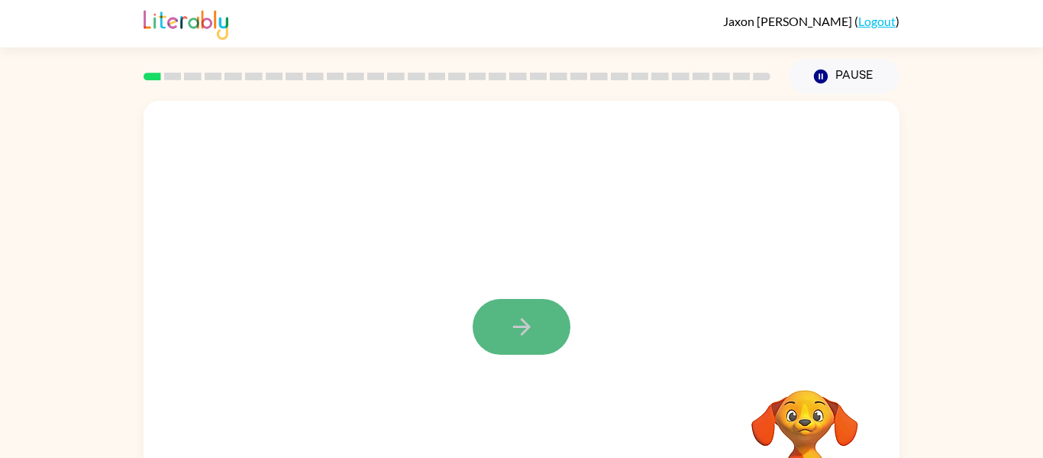
click at [522, 326] on icon "button" at bounding box center [522, 327] width 18 height 18
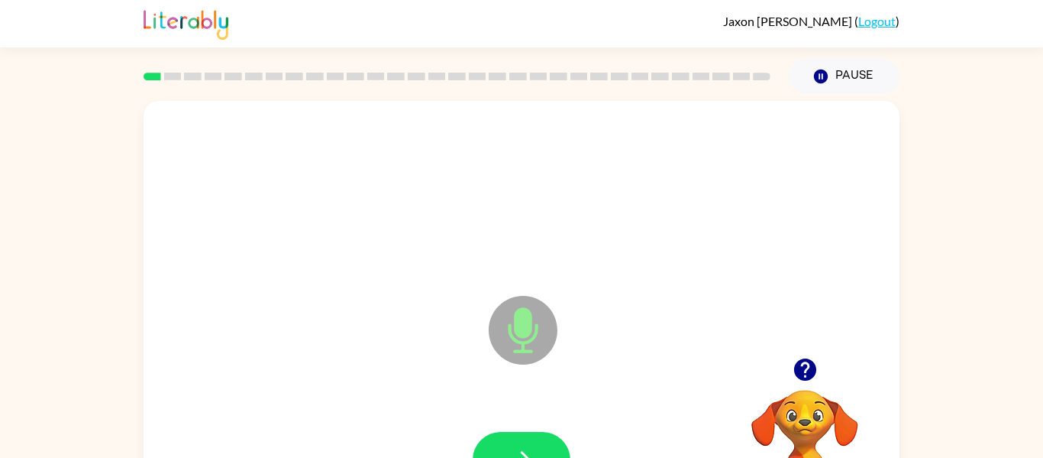
click at [522, 326] on icon "Microphone The Microphone is here when it is your turn to talk" at bounding box center [599, 349] width 229 height 115
click at [545, 438] on button "button" at bounding box center [522, 460] width 98 height 56
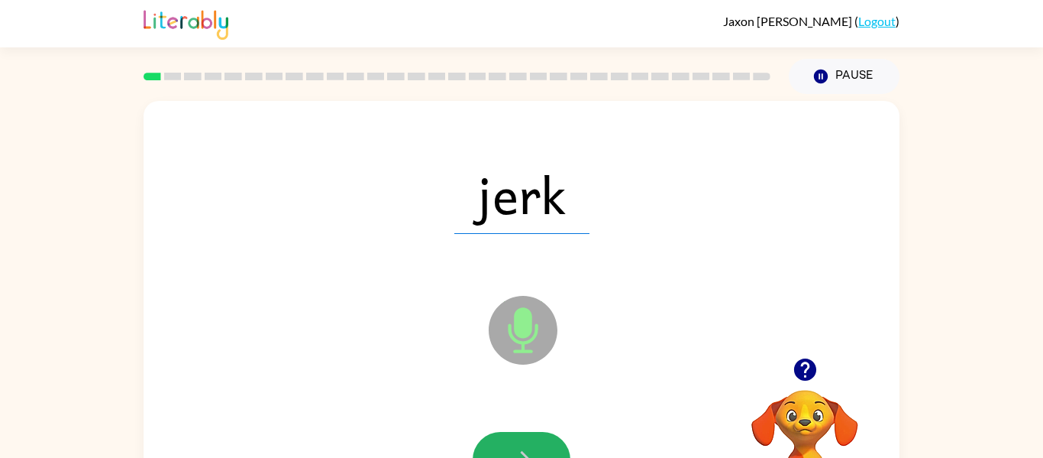
click at [545, 438] on button "button" at bounding box center [522, 460] width 98 height 56
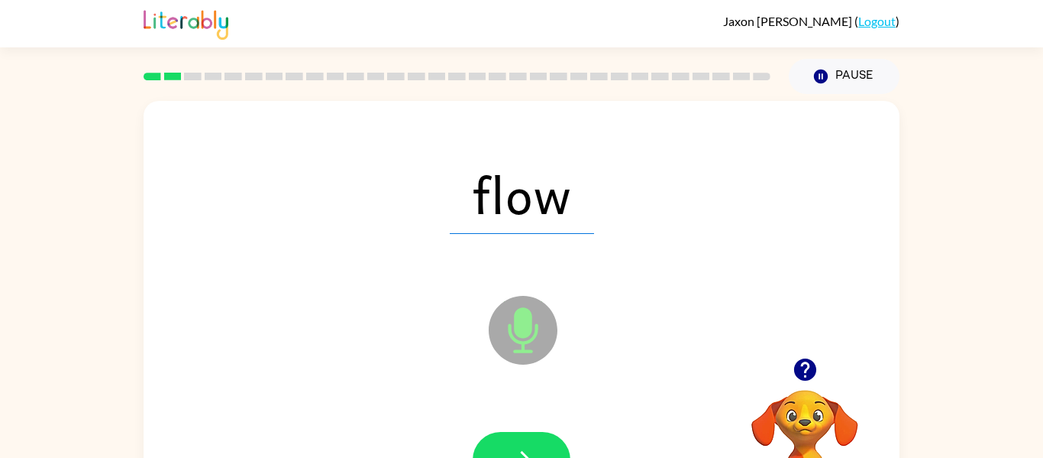
click at [545, 438] on button "button" at bounding box center [522, 460] width 98 height 56
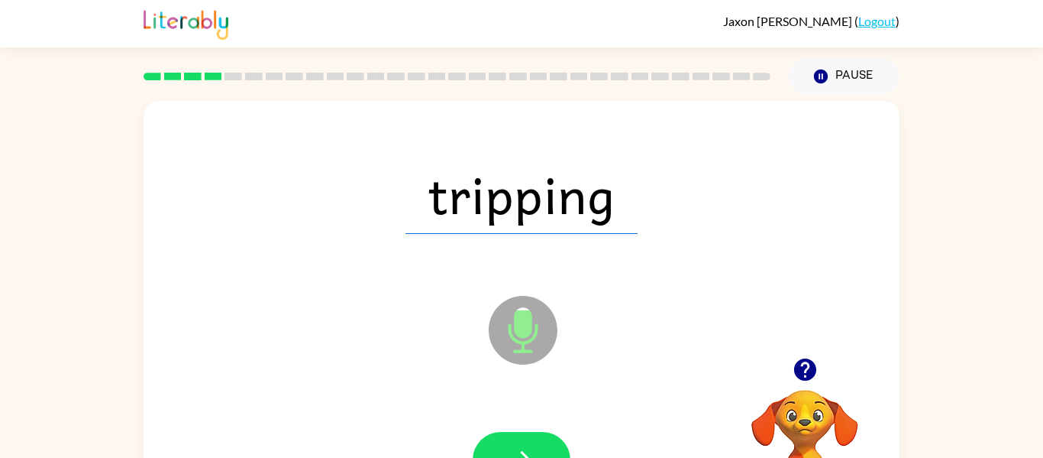
click at [545, 438] on button "button" at bounding box center [522, 460] width 98 height 56
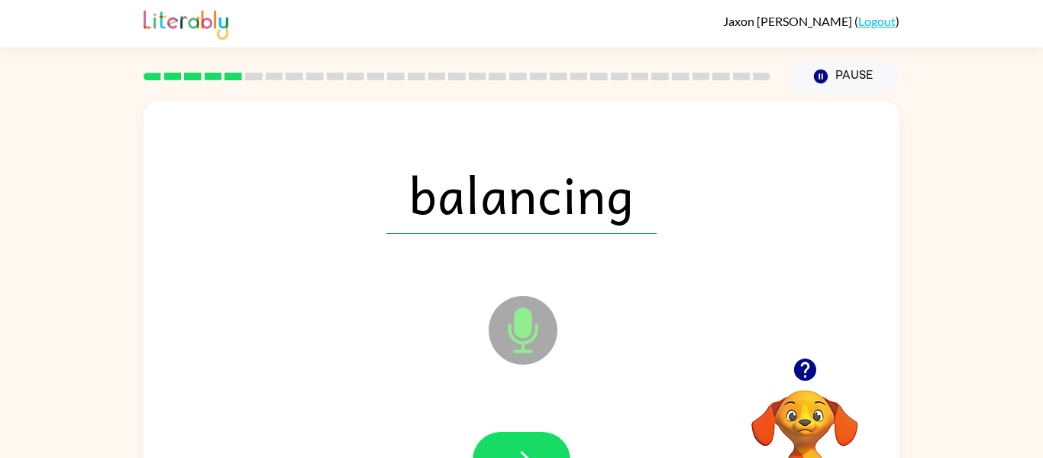
click at [545, 438] on button "button" at bounding box center [522, 460] width 98 height 56
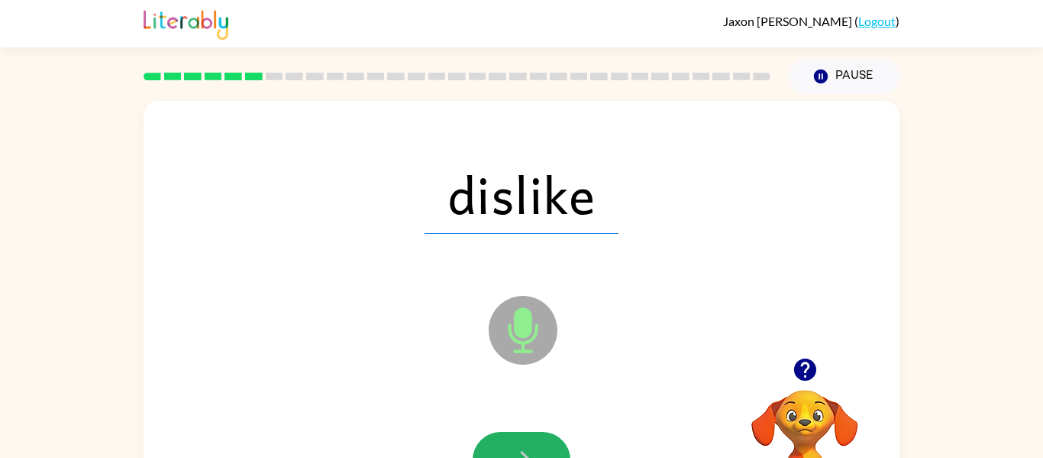
click at [545, 438] on button "button" at bounding box center [522, 460] width 98 height 56
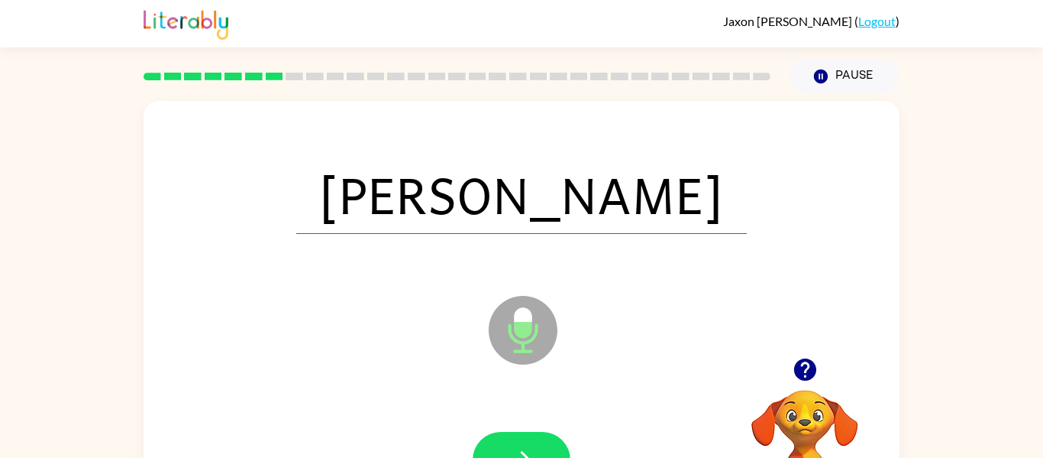
click at [545, 438] on button "button" at bounding box center [522, 460] width 98 height 56
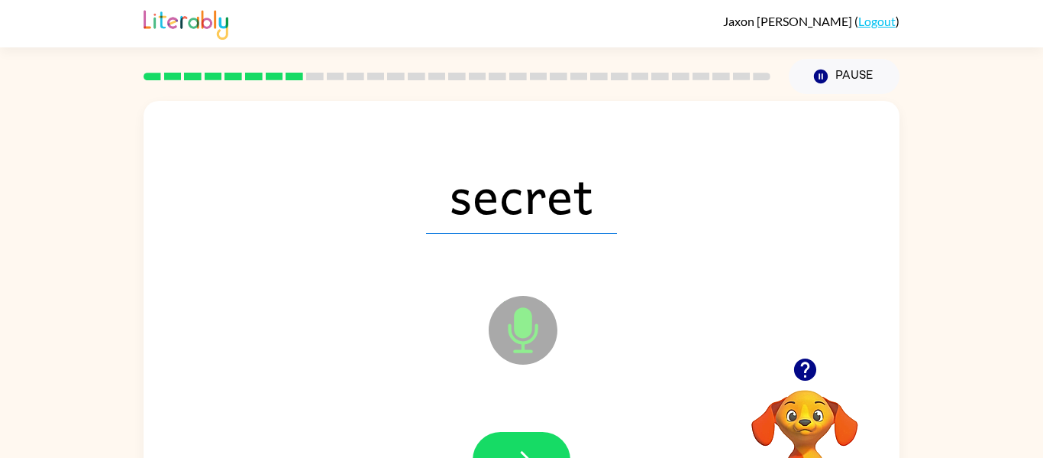
click at [545, 438] on button "button" at bounding box center [522, 460] width 98 height 56
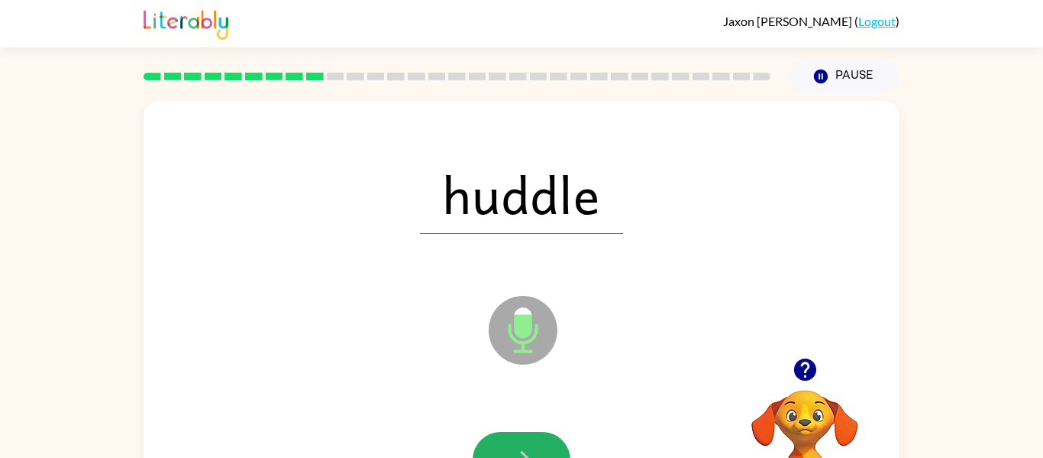
click at [545, 438] on button "button" at bounding box center [522, 460] width 98 height 56
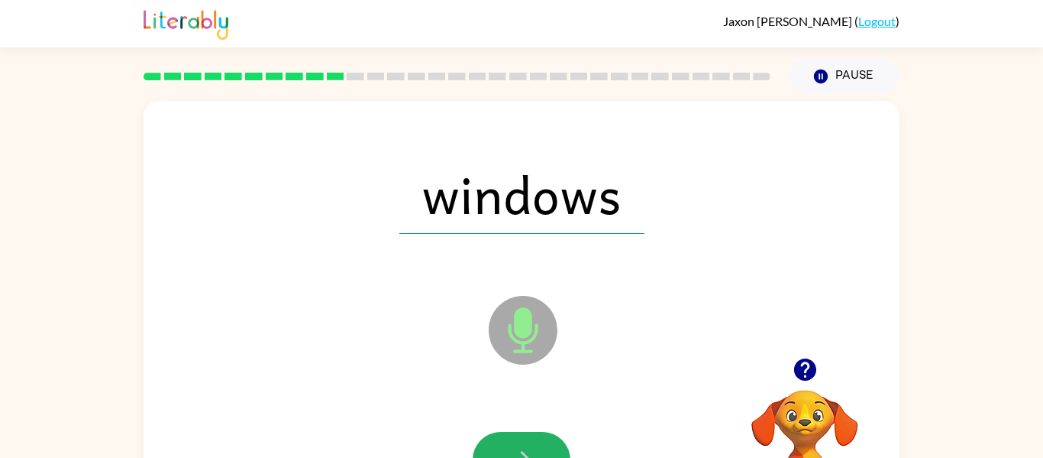
click at [545, 438] on button "button" at bounding box center [522, 460] width 98 height 56
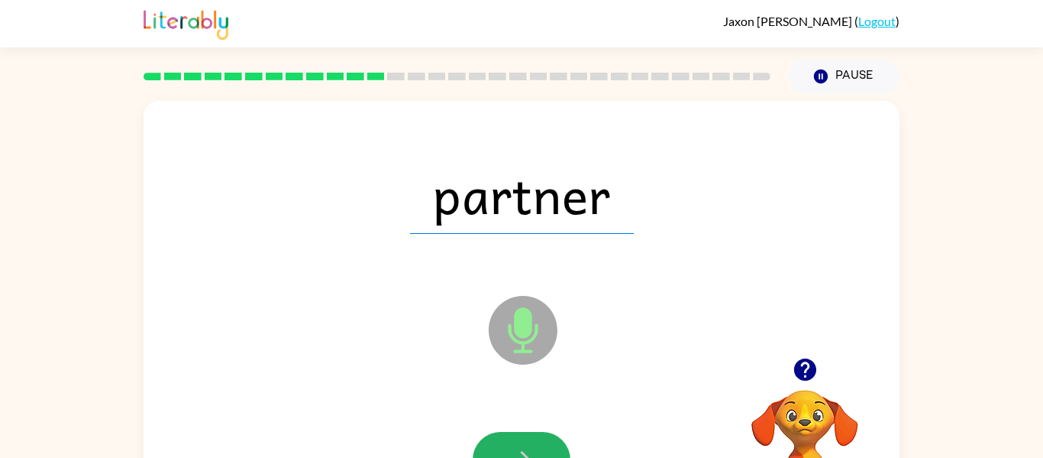
click at [545, 438] on button "button" at bounding box center [522, 460] width 98 height 56
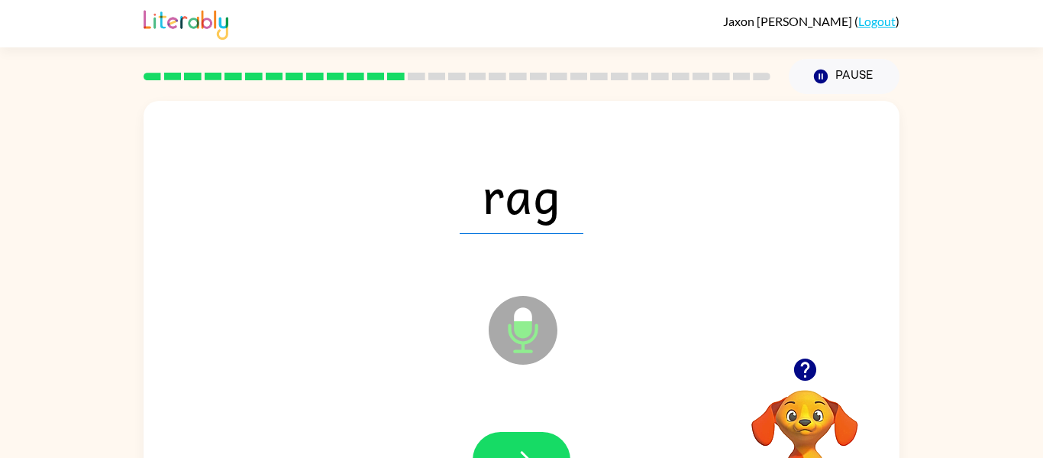
click at [545, 438] on button "button" at bounding box center [522, 460] width 98 height 56
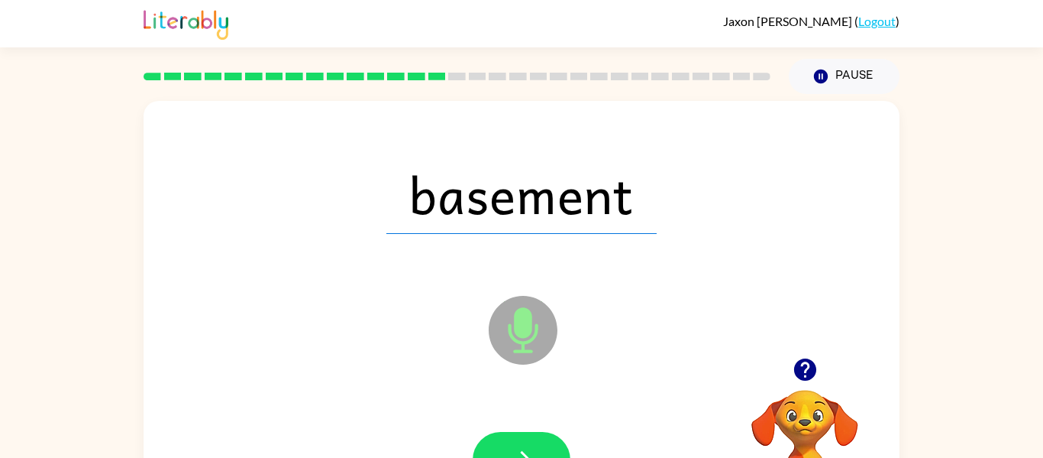
click at [545, 438] on button "button" at bounding box center [522, 460] width 98 height 56
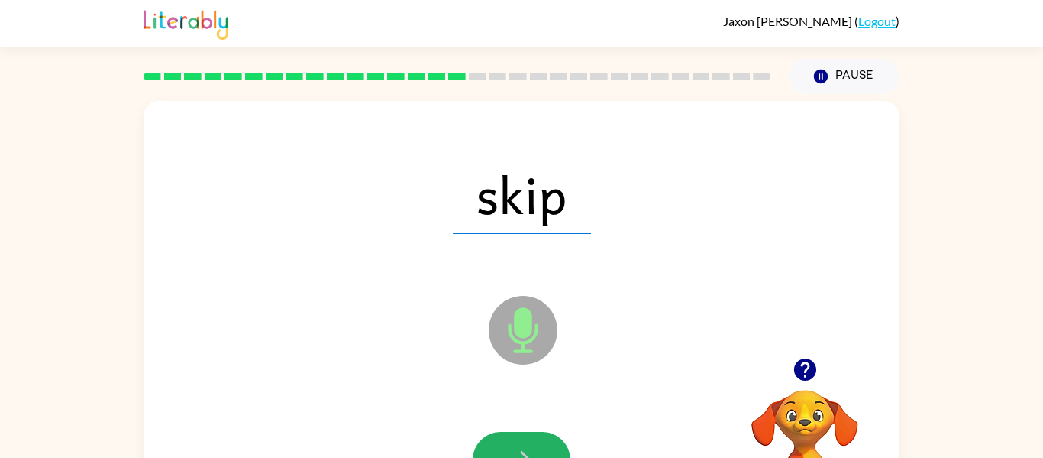
click at [545, 438] on button "button" at bounding box center [522, 460] width 98 height 56
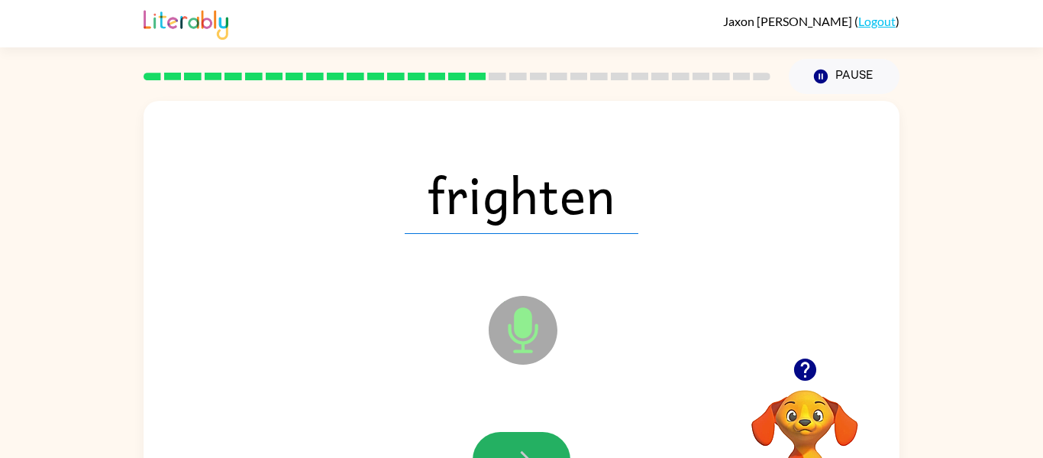
click at [545, 438] on button "button" at bounding box center [522, 460] width 98 height 56
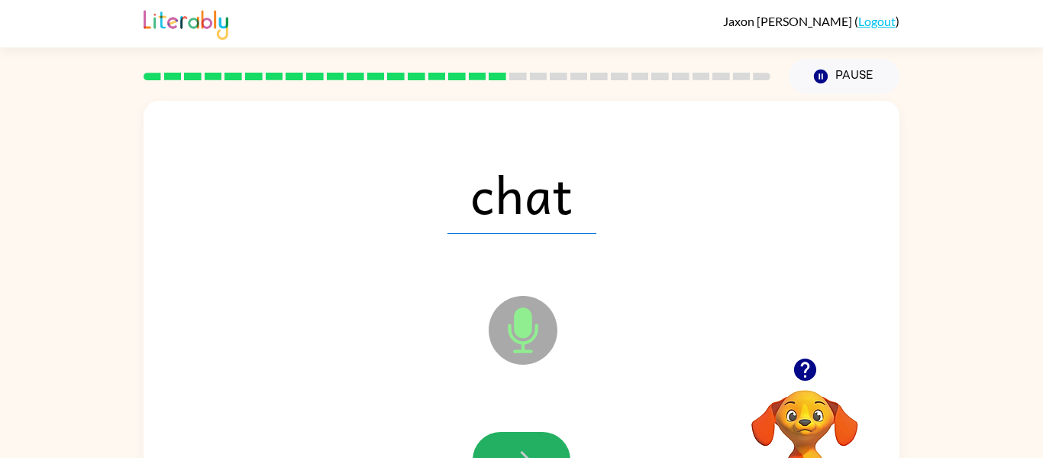
click at [545, 438] on button "button" at bounding box center [522, 460] width 98 height 56
click at [545, 438] on div at bounding box center [522, 460] width 98 height 56
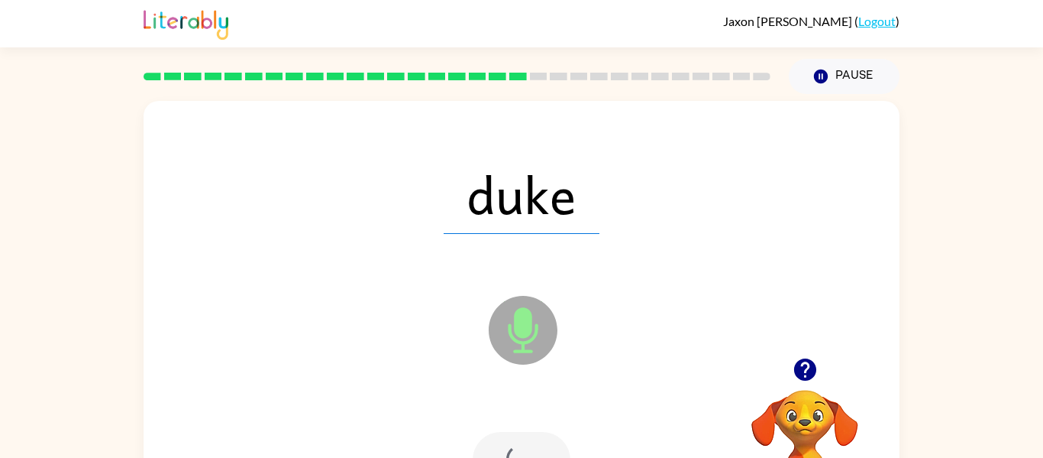
click at [545, 438] on div at bounding box center [522, 460] width 98 height 56
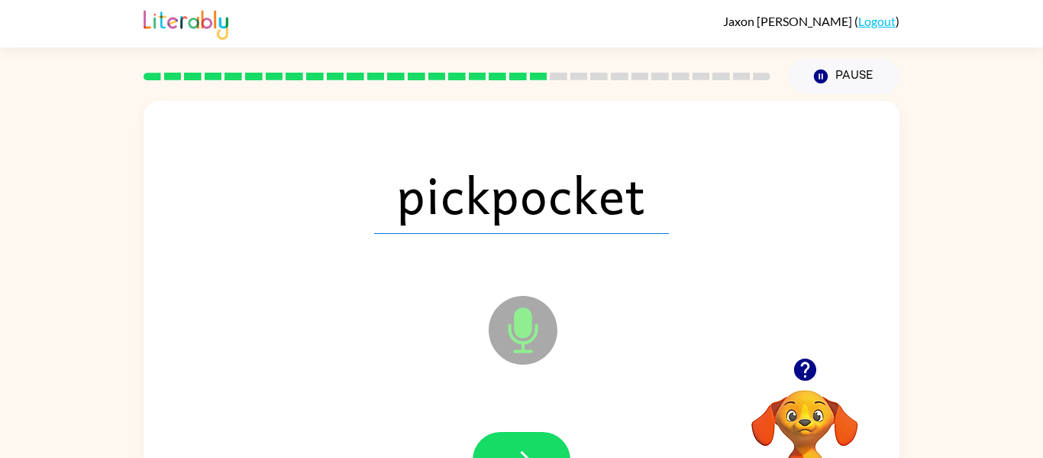
click at [545, 438] on button "button" at bounding box center [522, 460] width 98 height 56
click at [545, 438] on div at bounding box center [522, 460] width 98 height 56
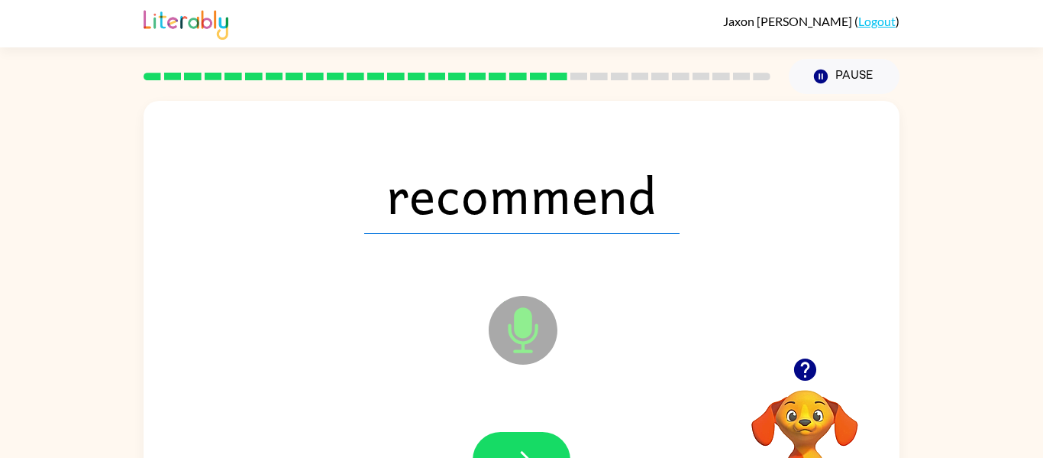
click at [545, 438] on button "button" at bounding box center [522, 460] width 98 height 56
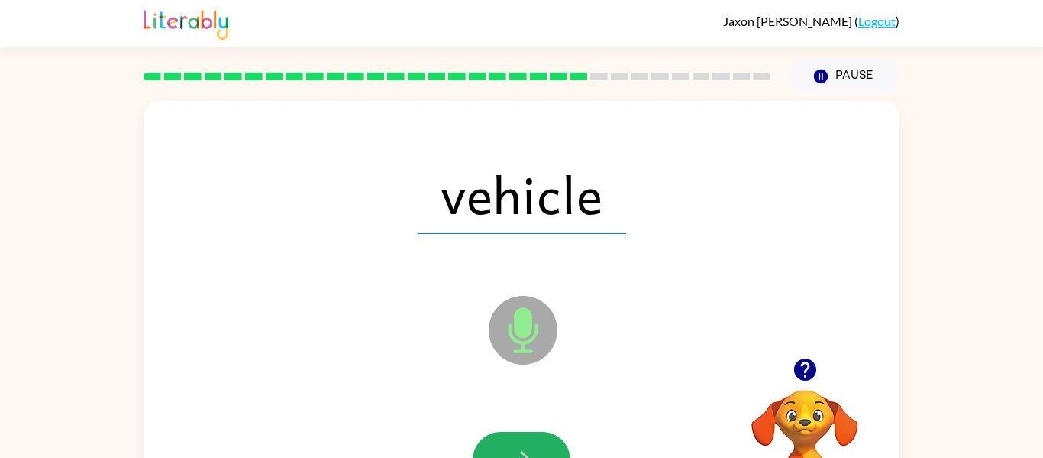
click at [545, 438] on button "button" at bounding box center [522, 460] width 98 height 56
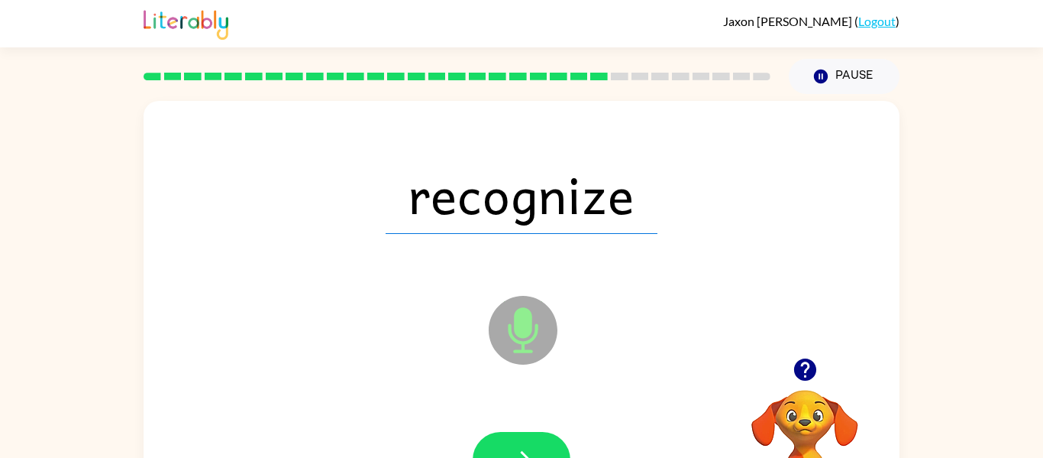
click at [545, 438] on button "button" at bounding box center [522, 460] width 98 height 56
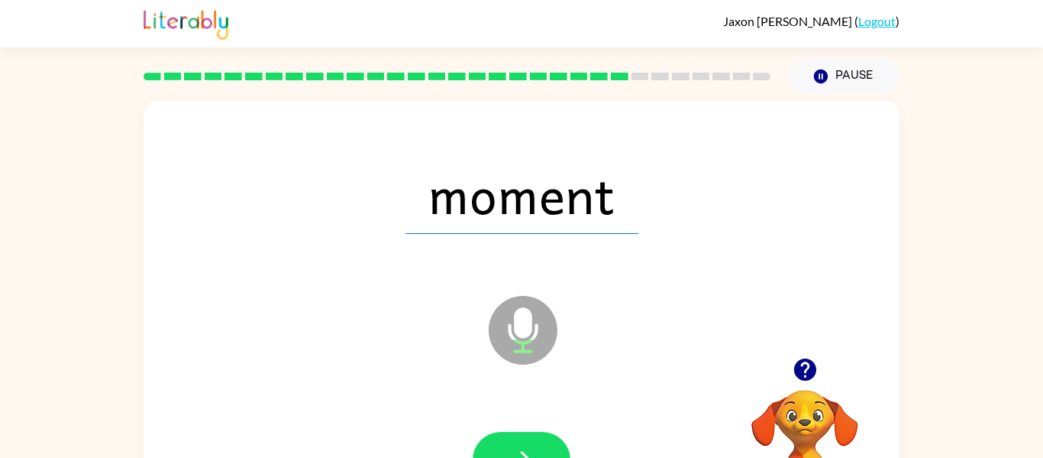
click at [545, 438] on button "button" at bounding box center [522, 460] width 98 height 56
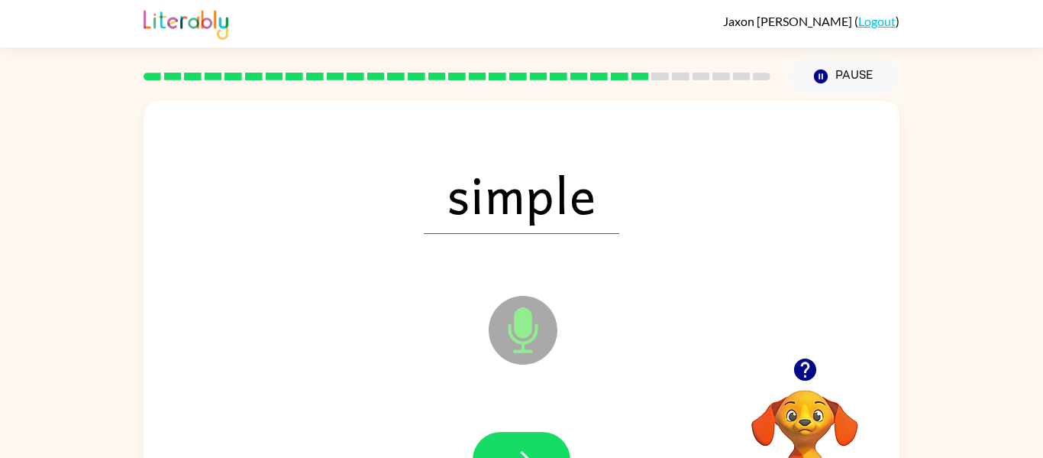
click at [545, 438] on button "button" at bounding box center [522, 460] width 98 height 56
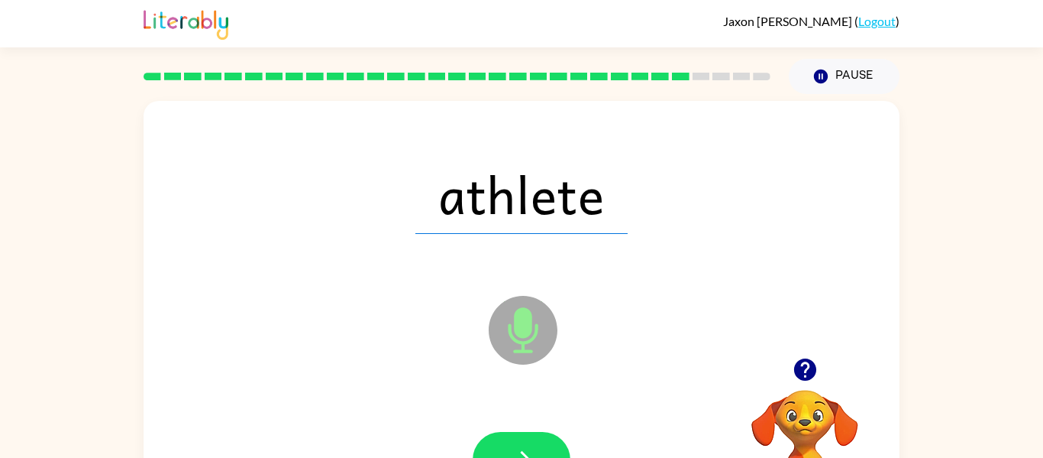
click at [545, 438] on button "button" at bounding box center [522, 460] width 98 height 56
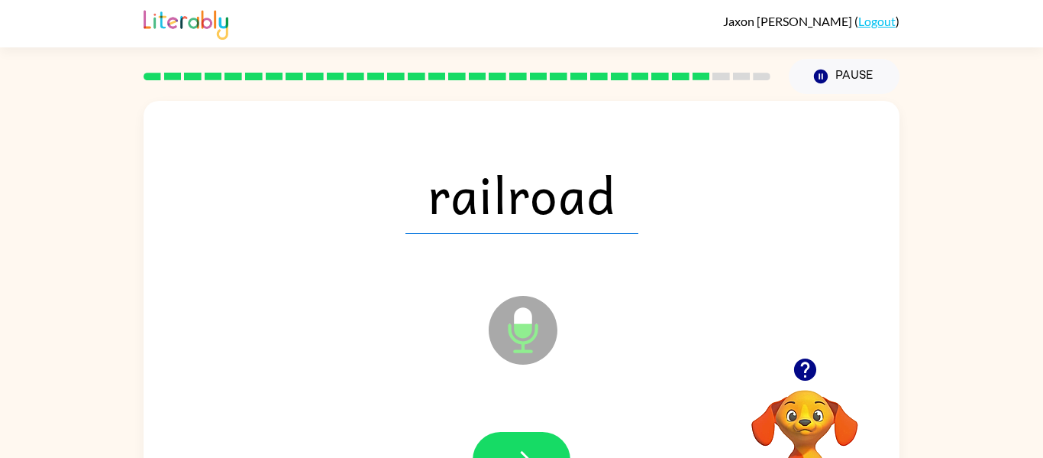
click at [545, 438] on button "button" at bounding box center [522, 460] width 98 height 56
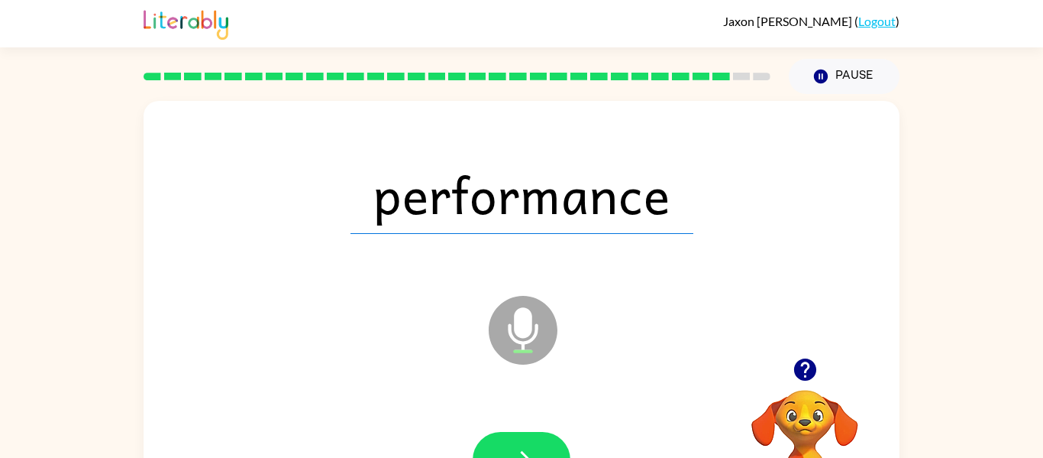
click at [545, 438] on button "button" at bounding box center [522, 460] width 98 height 56
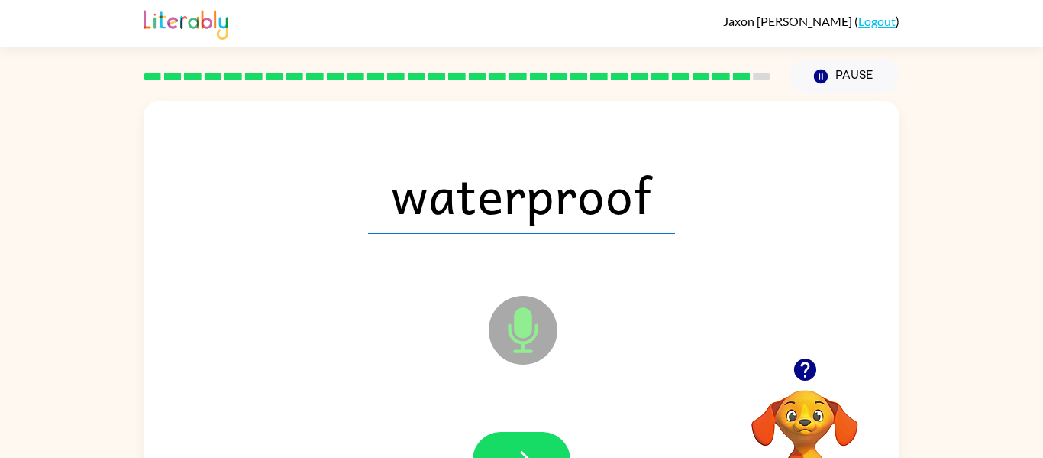
click at [545, 438] on button "button" at bounding box center [522, 460] width 98 height 56
